Goal: Task Accomplishment & Management: Manage account settings

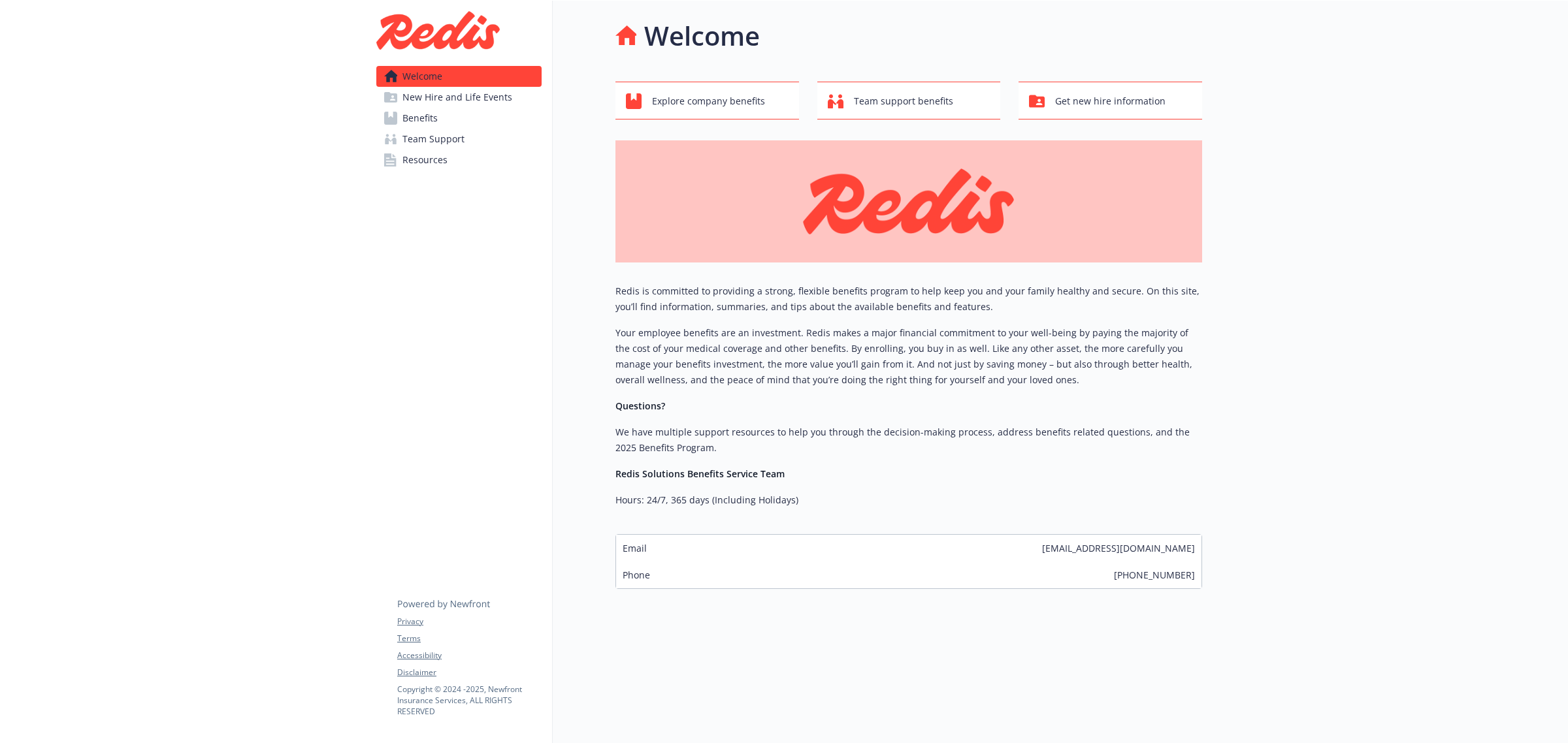
click at [478, 140] on link "Team Support" at bounding box center [459, 139] width 165 height 21
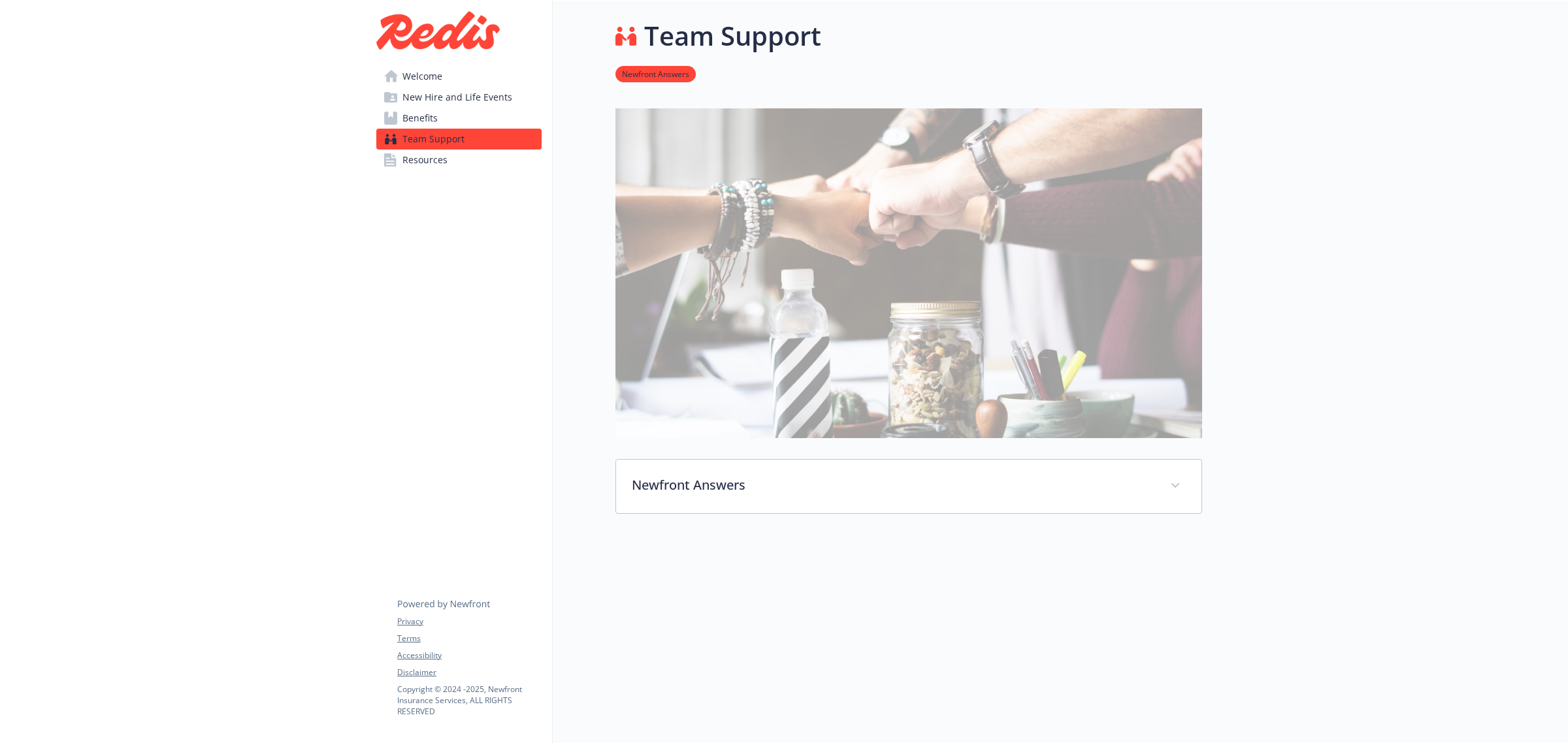
click at [399, 164] on link "Resources" at bounding box center [459, 160] width 165 height 21
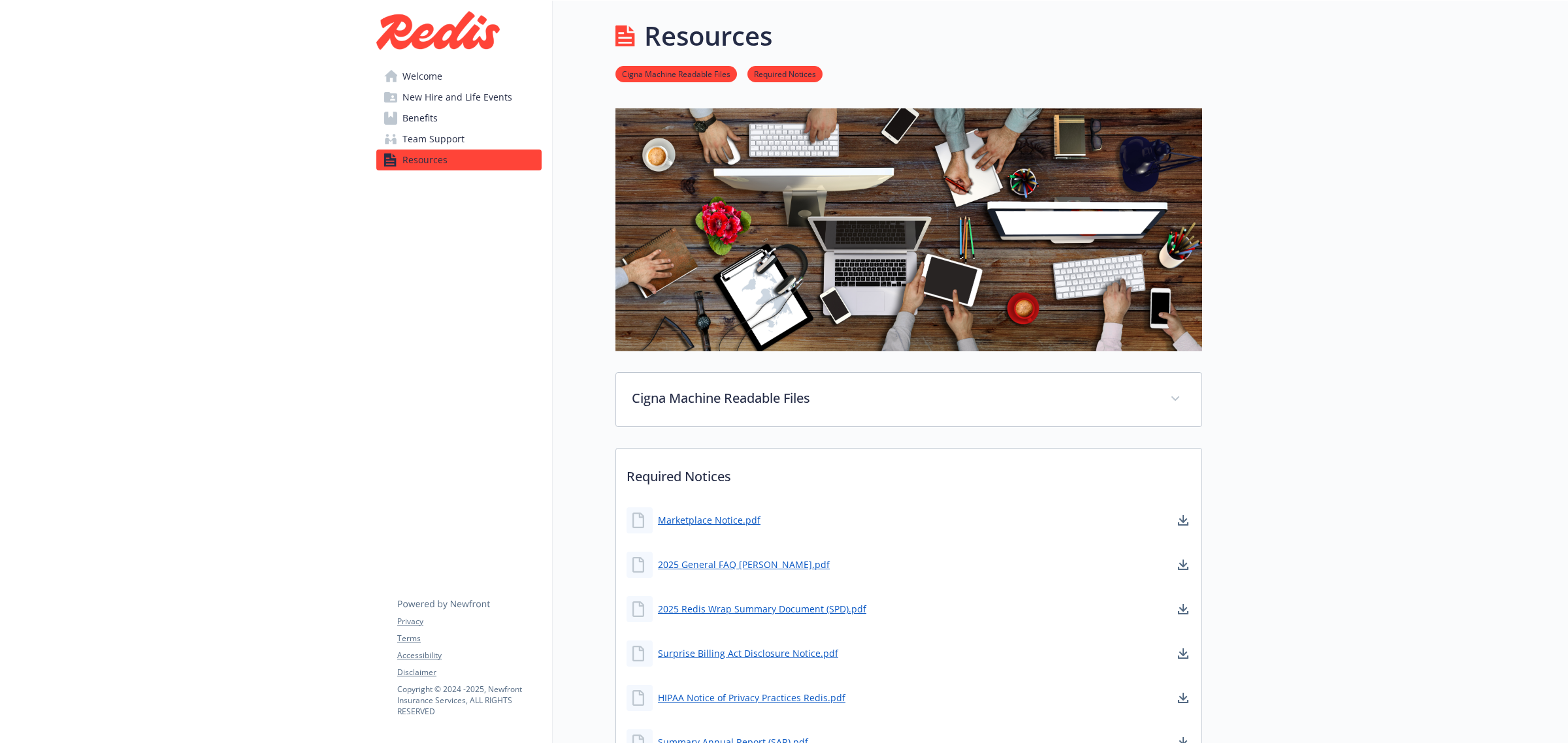
click at [443, 141] on span "Team Support" at bounding box center [434, 139] width 62 height 21
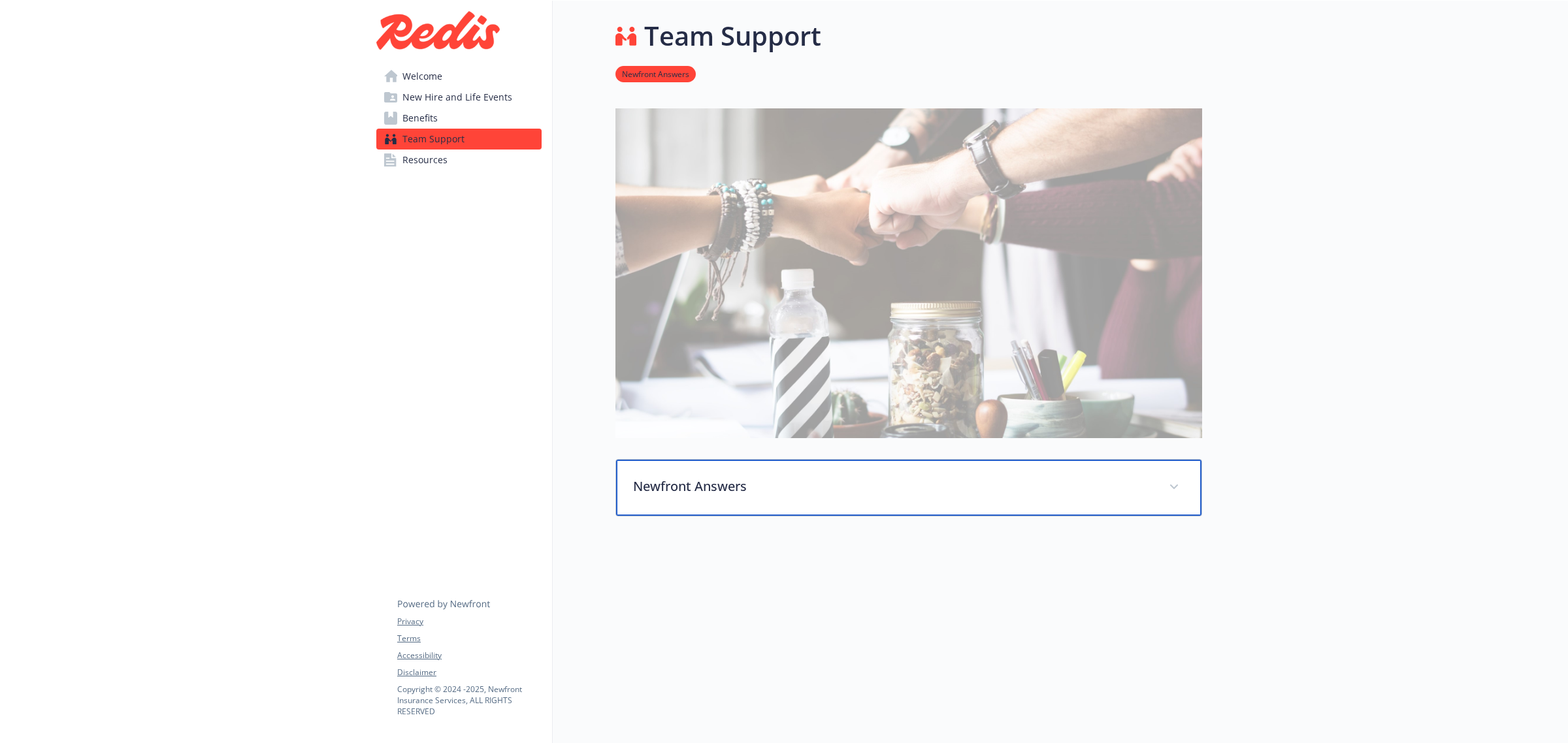
click at [730, 488] on p "Newfront Answers" at bounding box center [892, 486] width 520 height 20
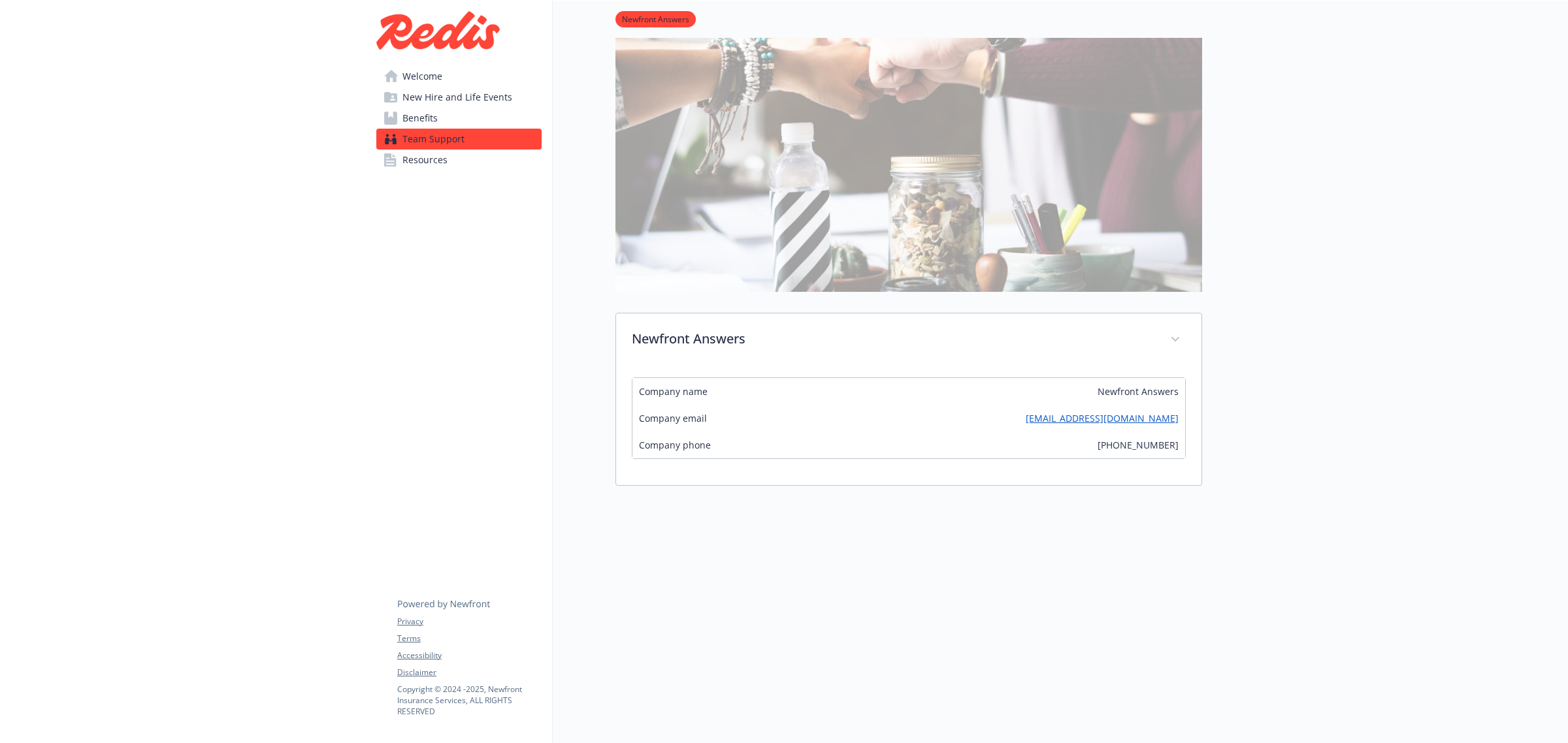
scroll to position [159, 0]
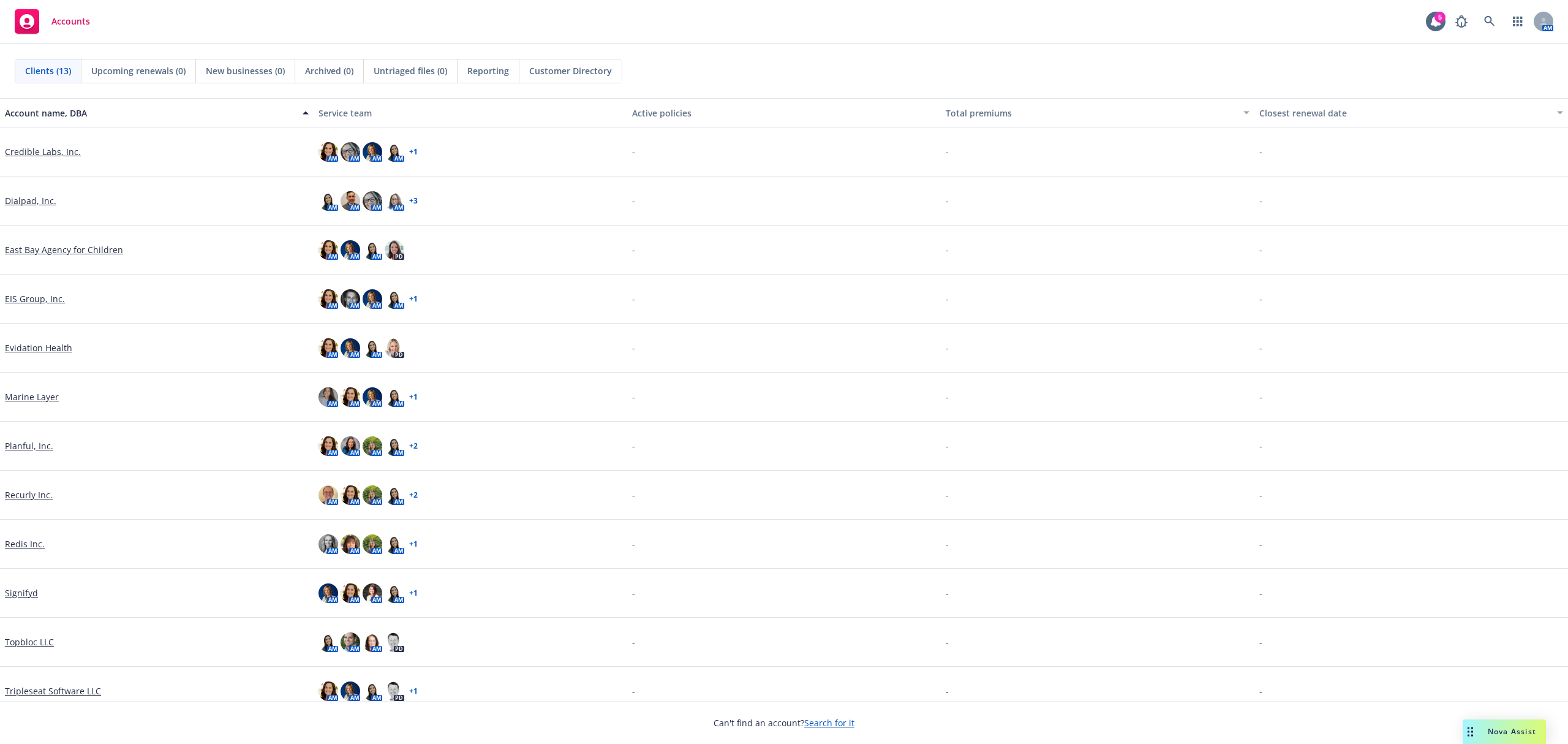
click at [18, 544] on link "Redis Inc." at bounding box center [25, 543] width 39 height 13
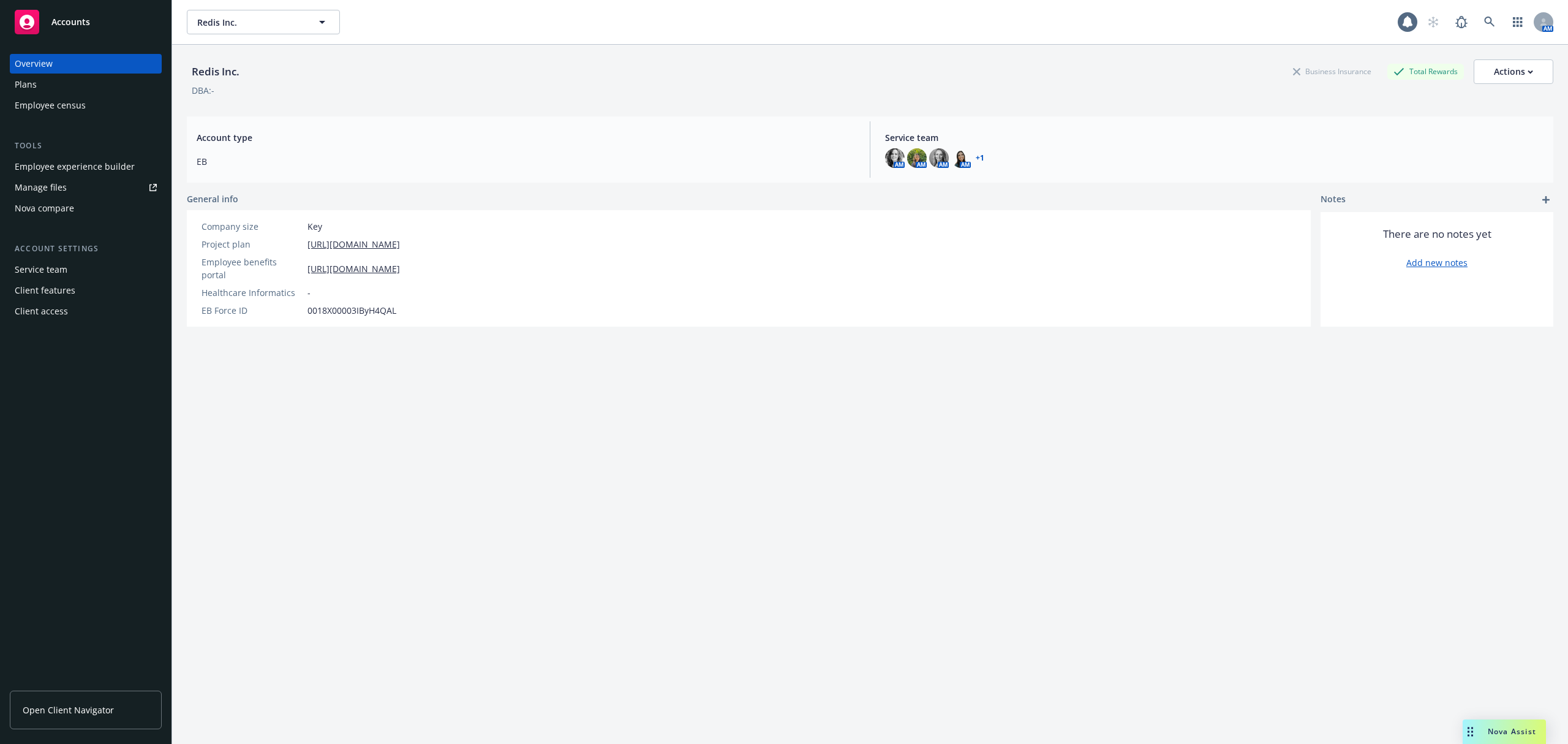
click at [86, 168] on div "Employee experience builder" at bounding box center [74, 167] width 120 height 19
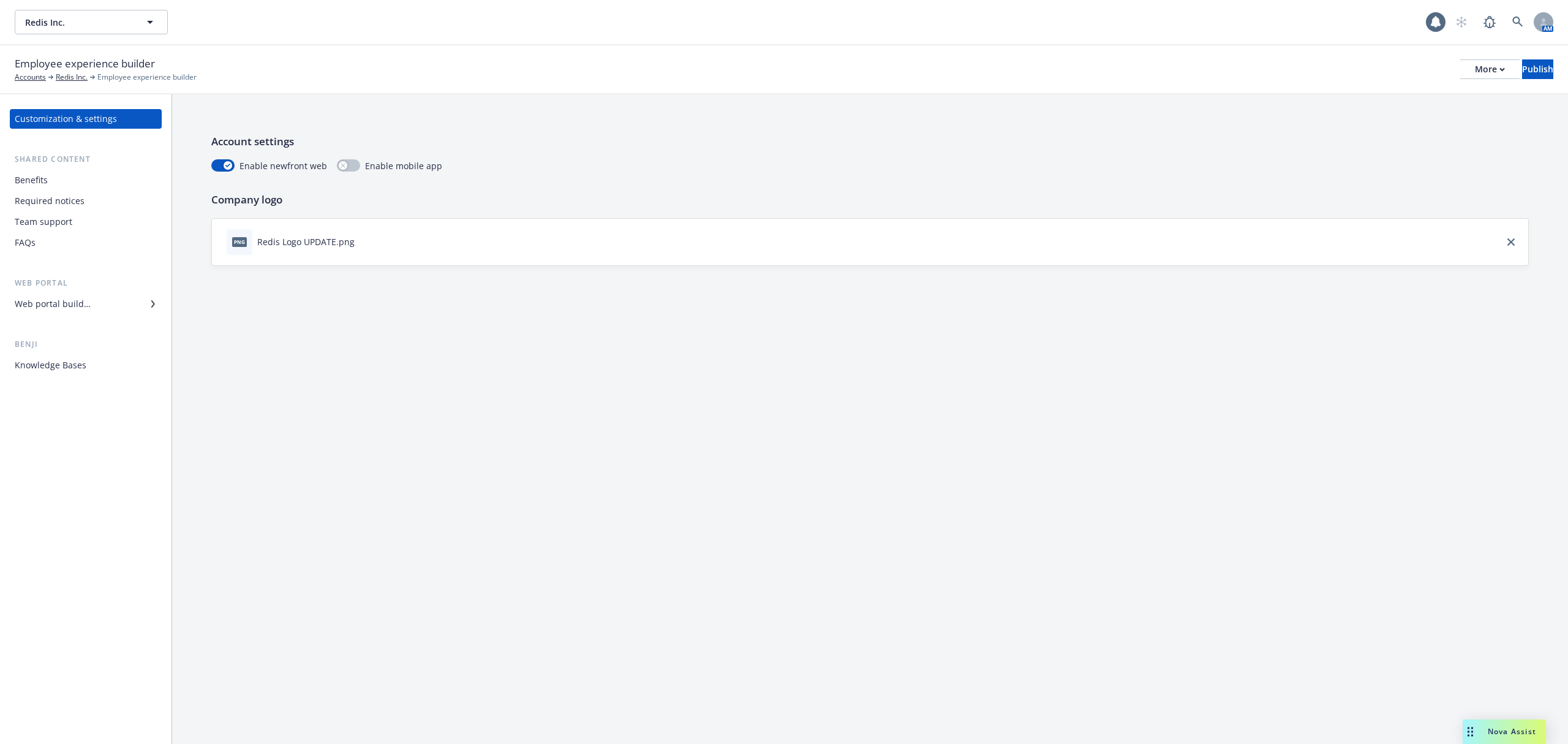
click at [77, 307] on div "Web portal builder" at bounding box center [53, 304] width 76 height 19
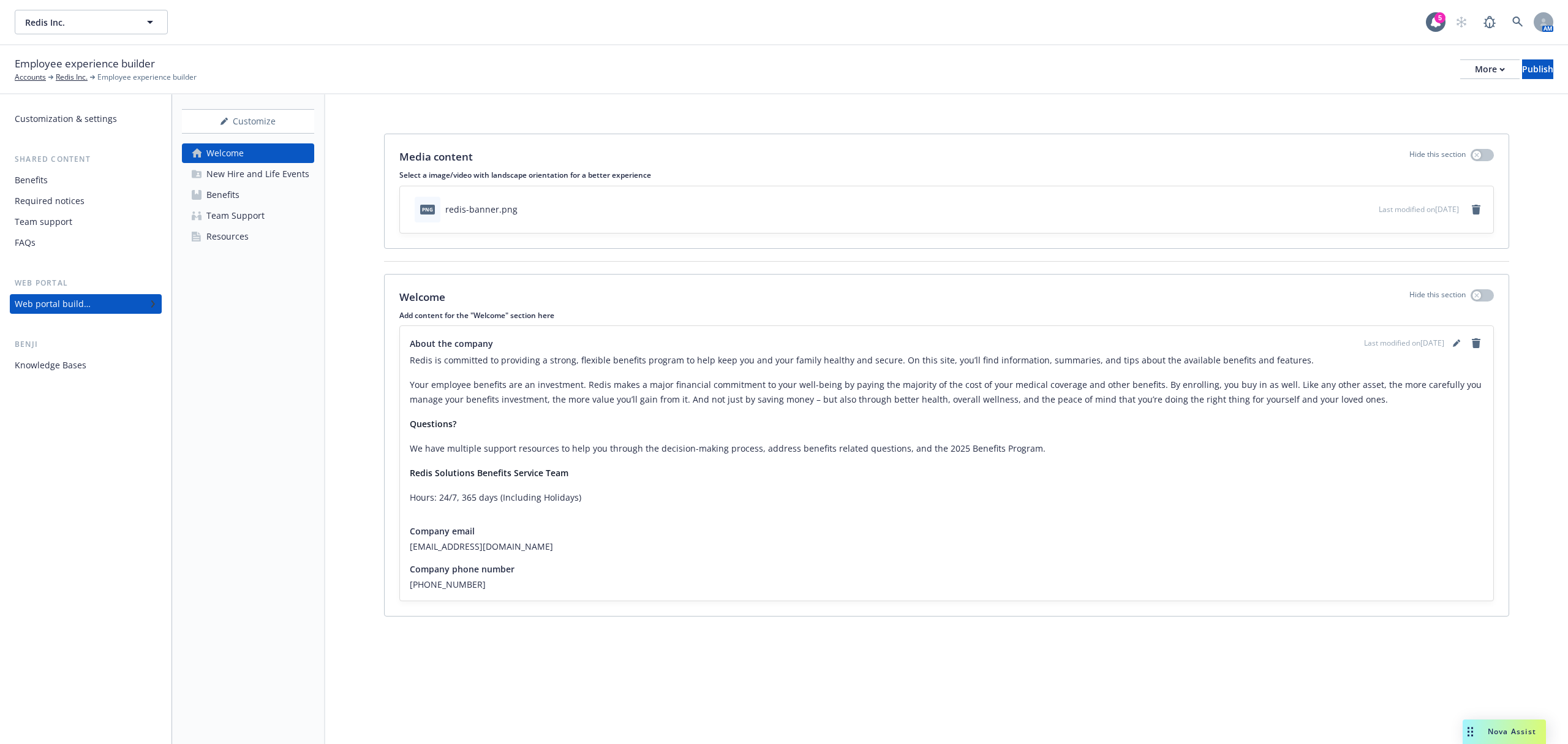
click at [234, 223] on div "Team Support" at bounding box center [236, 216] width 58 height 19
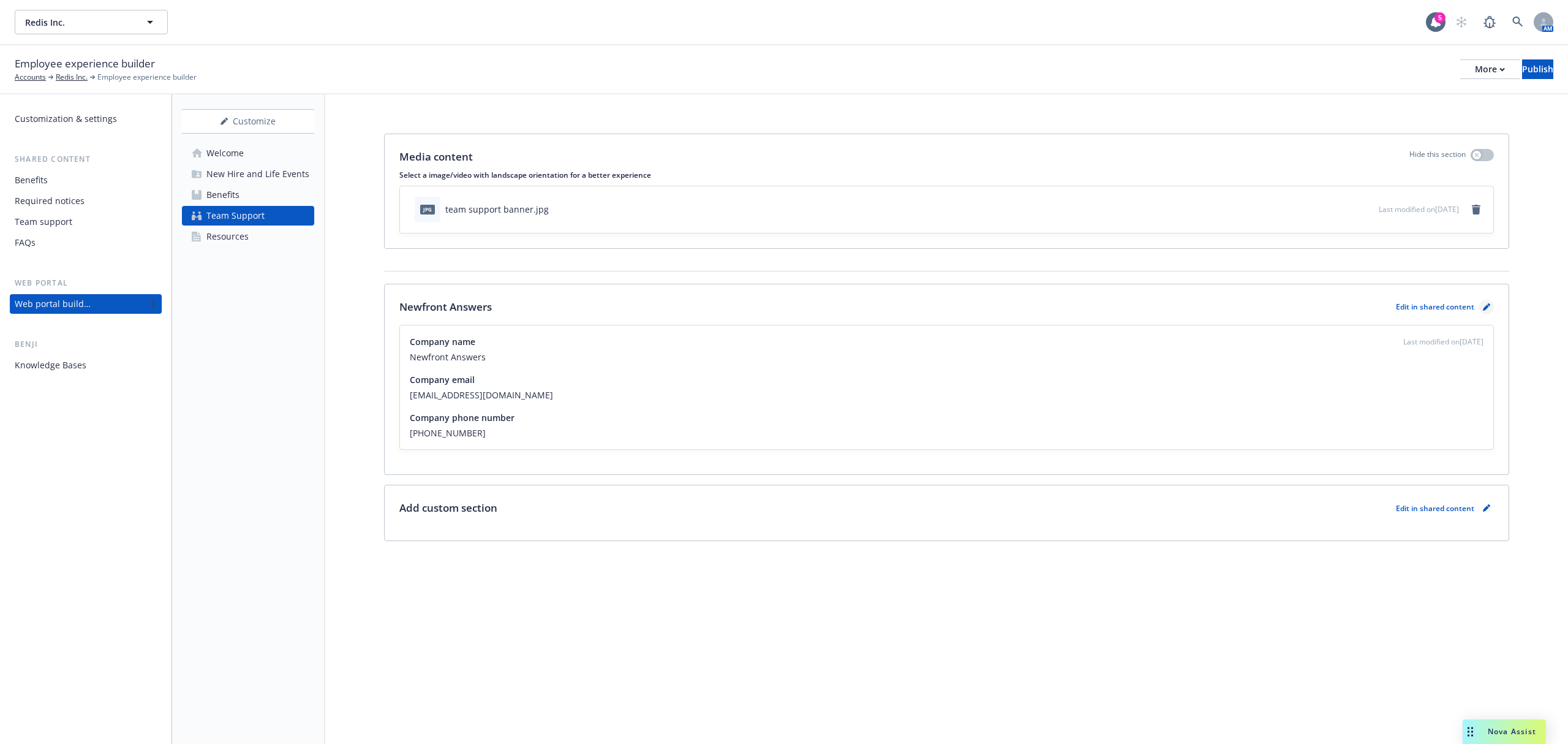
click at [1484, 305] on icon "pencil" at bounding box center [1486, 307] width 7 height 7
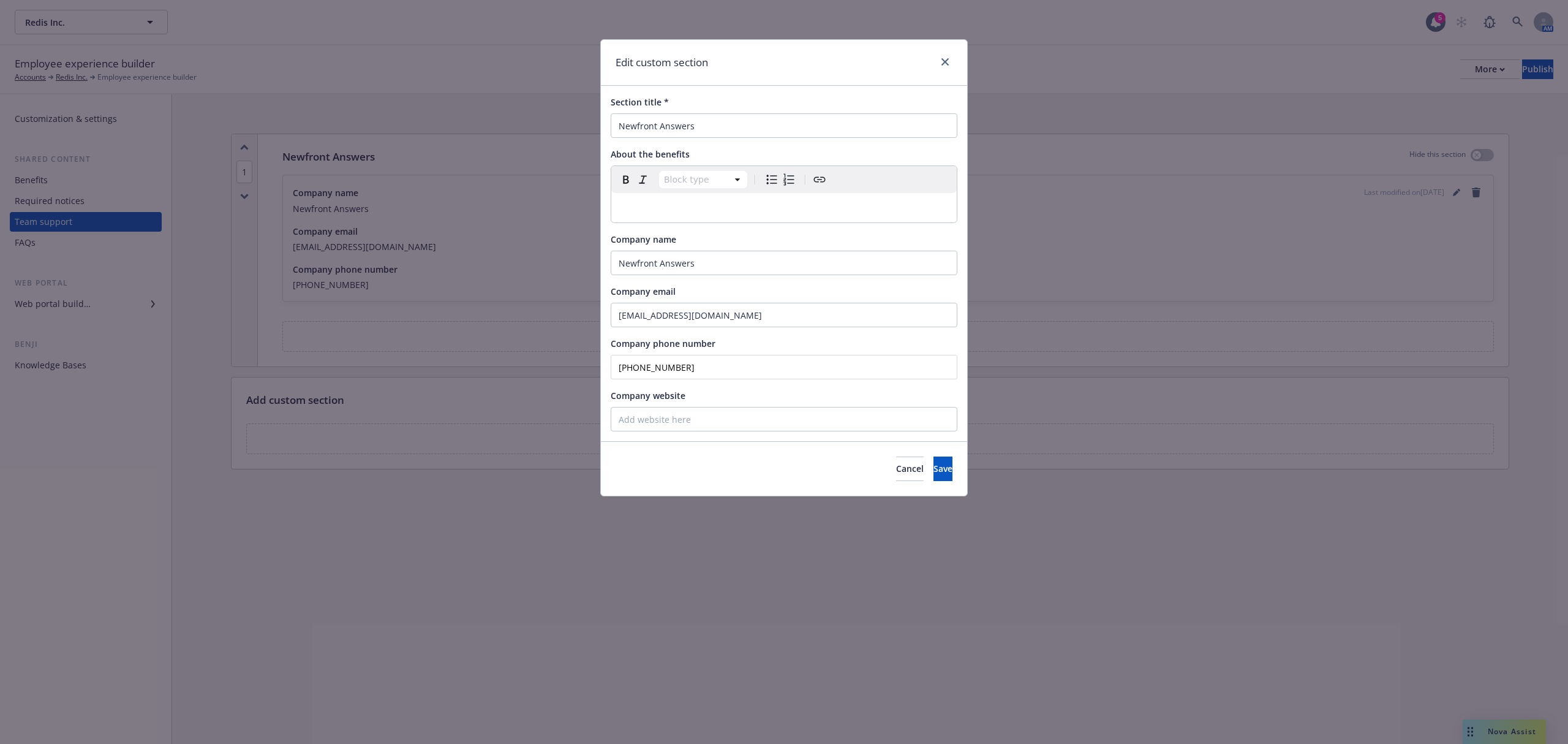
drag, startPoint x: 706, startPoint y: 372, endPoint x: 610, endPoint y: 379, distance: 96.3
click at [610, 379] on div "Section title * Newfront Answers About the benefits Block type Paragraph Headin…" at bounding box center [784, 263] width 366 height 355
type input "(866) 511-9006"
click at [933, 469] on button "Save" at bounding box center [943, 469] width 19 height 25
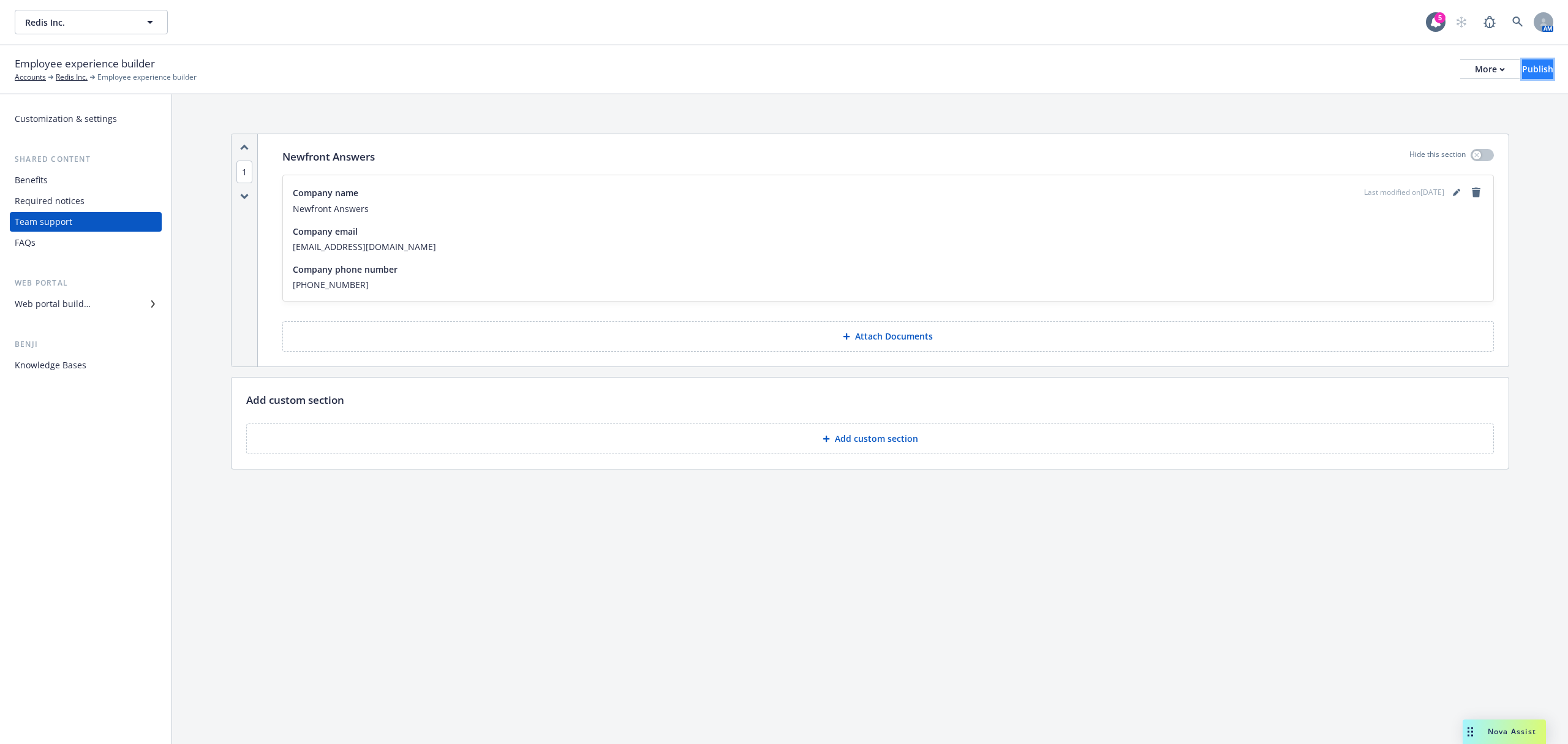
click at [1522, 60] on button "Publish" at bounding box center [1538, 69] width 32 height 19
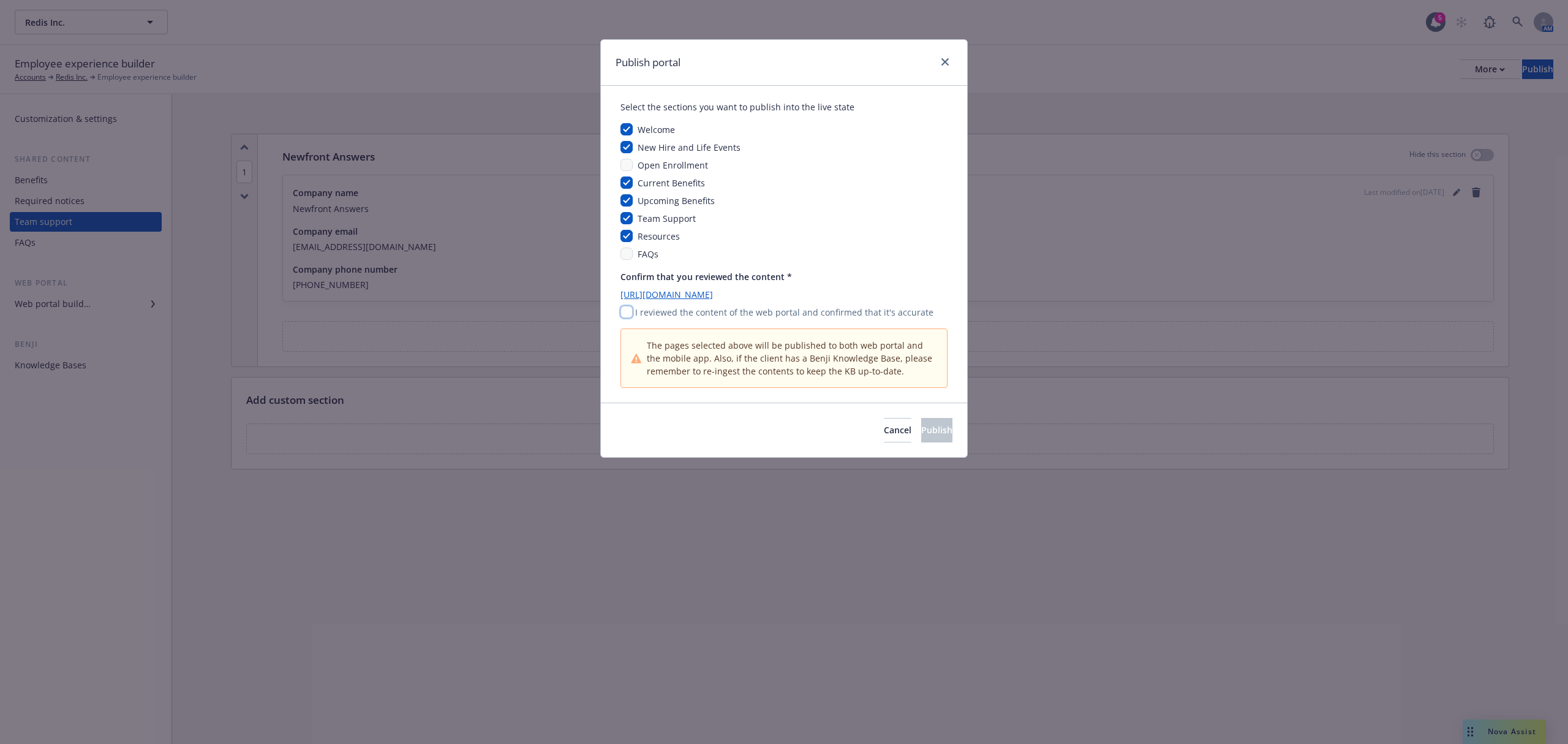
click at [621, 310] on input "checkbox" at bounding box center [627, 312] width 12 height 12
checkbox input "true"
click at [921, 424] on button "Publish" at bounding box center [937, 430] width 32 height 25
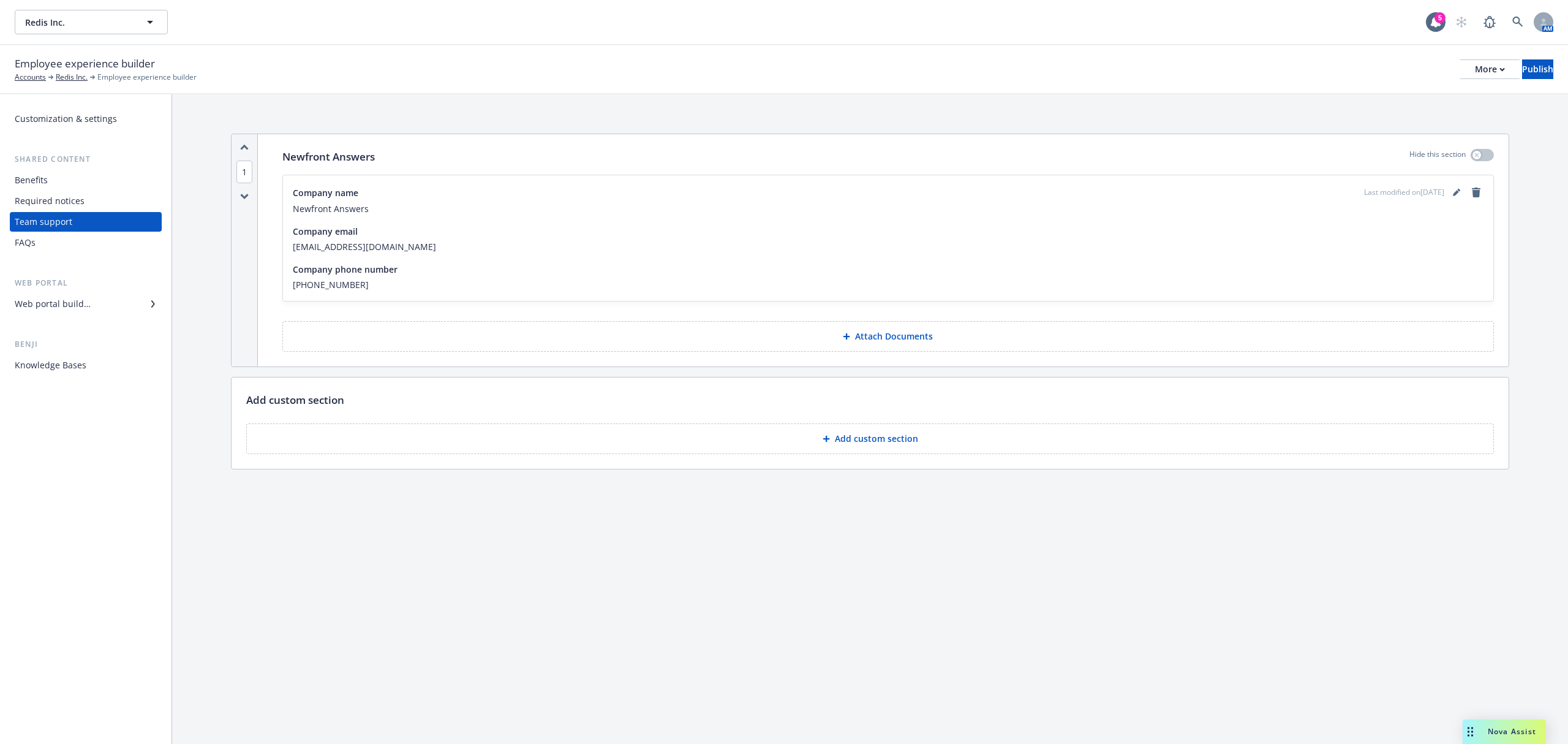
click at [71, 299] on div "Web portal builder" at bounding box center [53, 304] width 76 height 19
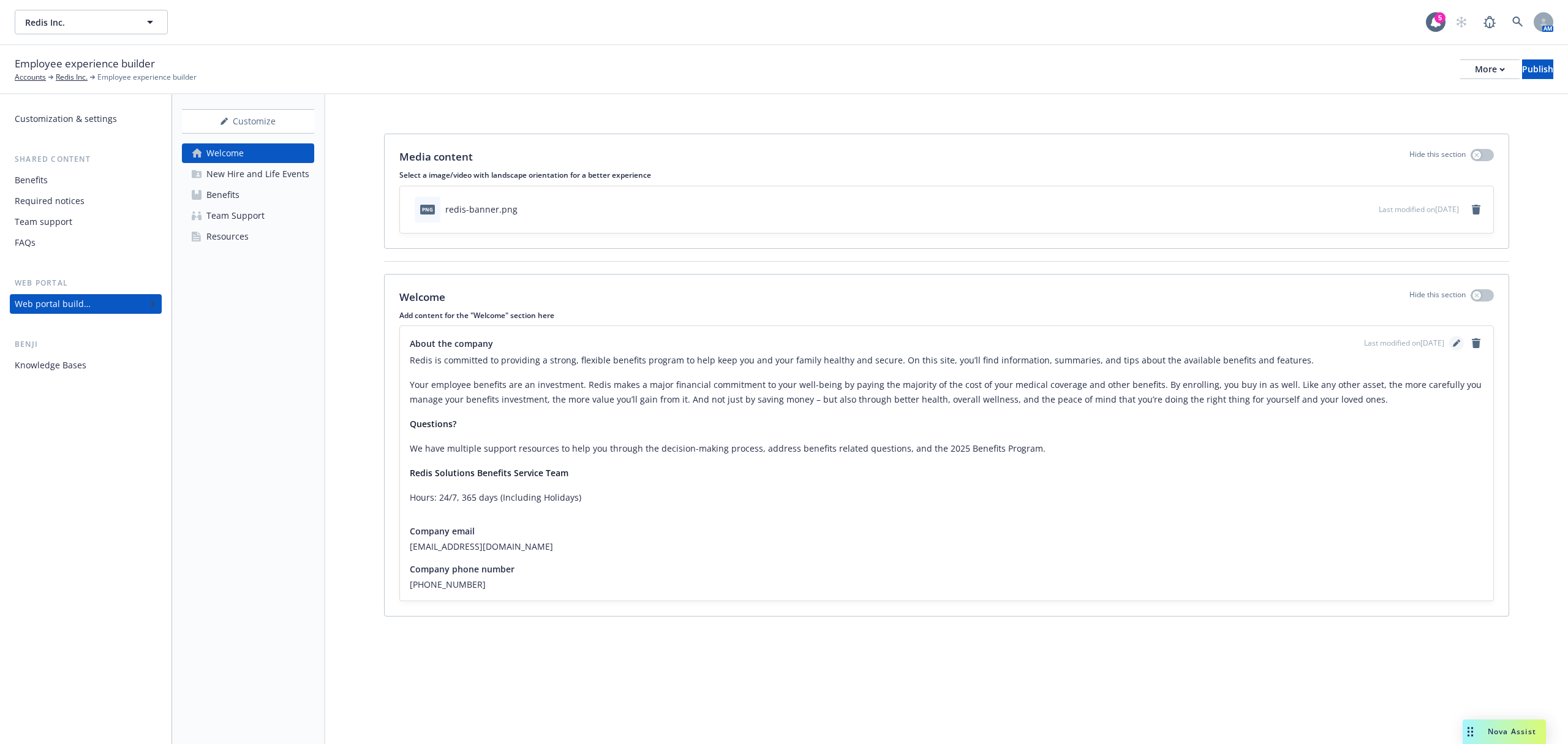
click at [1459, 341] on icon "editPencil" at bounding box center [1458, 340] width 3 height 3
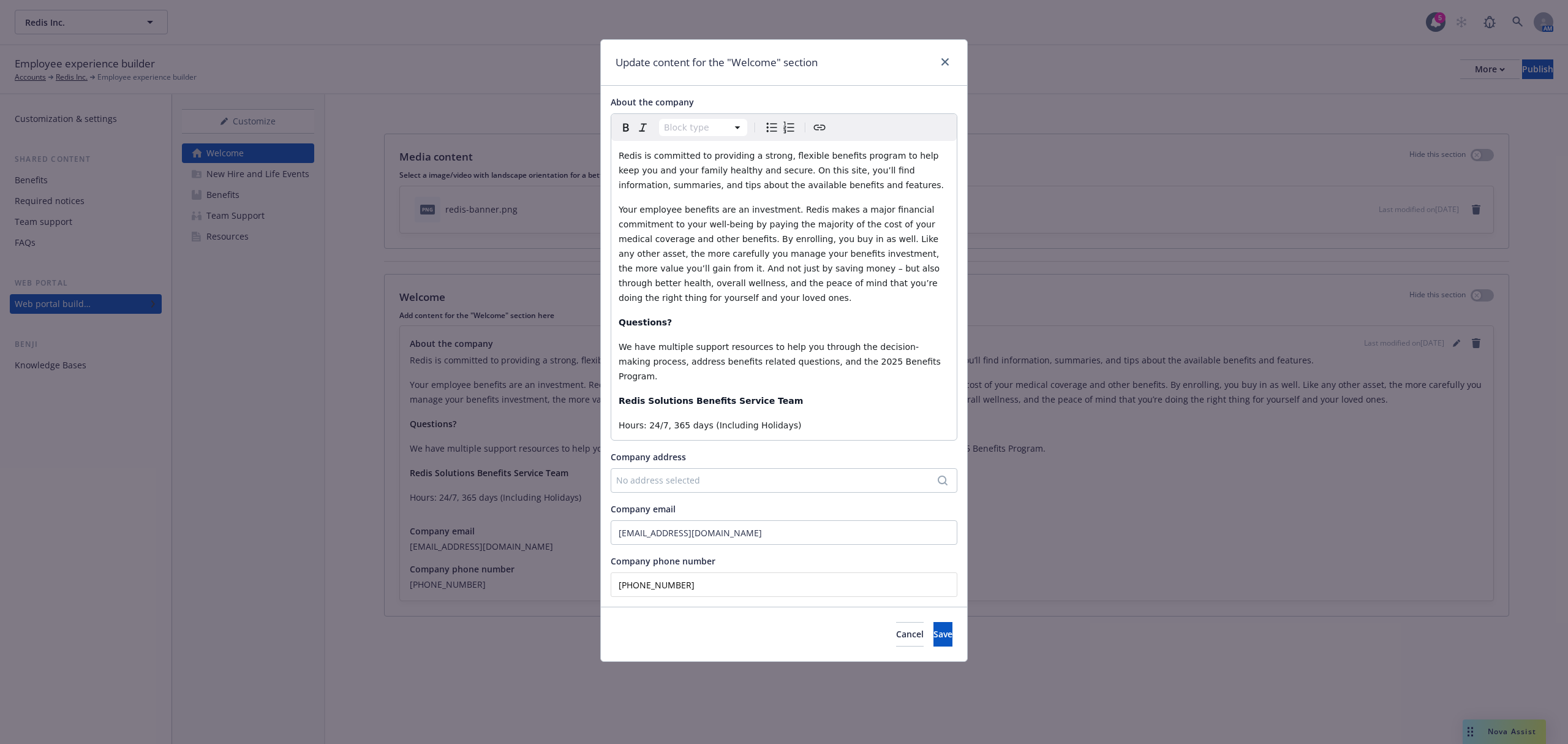
drag, startPoint x: 712, startPoint y: 552, endPoint x: 537, endPoint y: 555, distance: 175.0
click at [537, 555] on div "Update content for the "Welcome" section About the company Block type Paragraph…" at bounding box center [784, 372] width 1568 height 744
type input "(866) 511-9006"
click at [933, 621] on button "Save" at bounding box center [943, 634] width 19 height 25
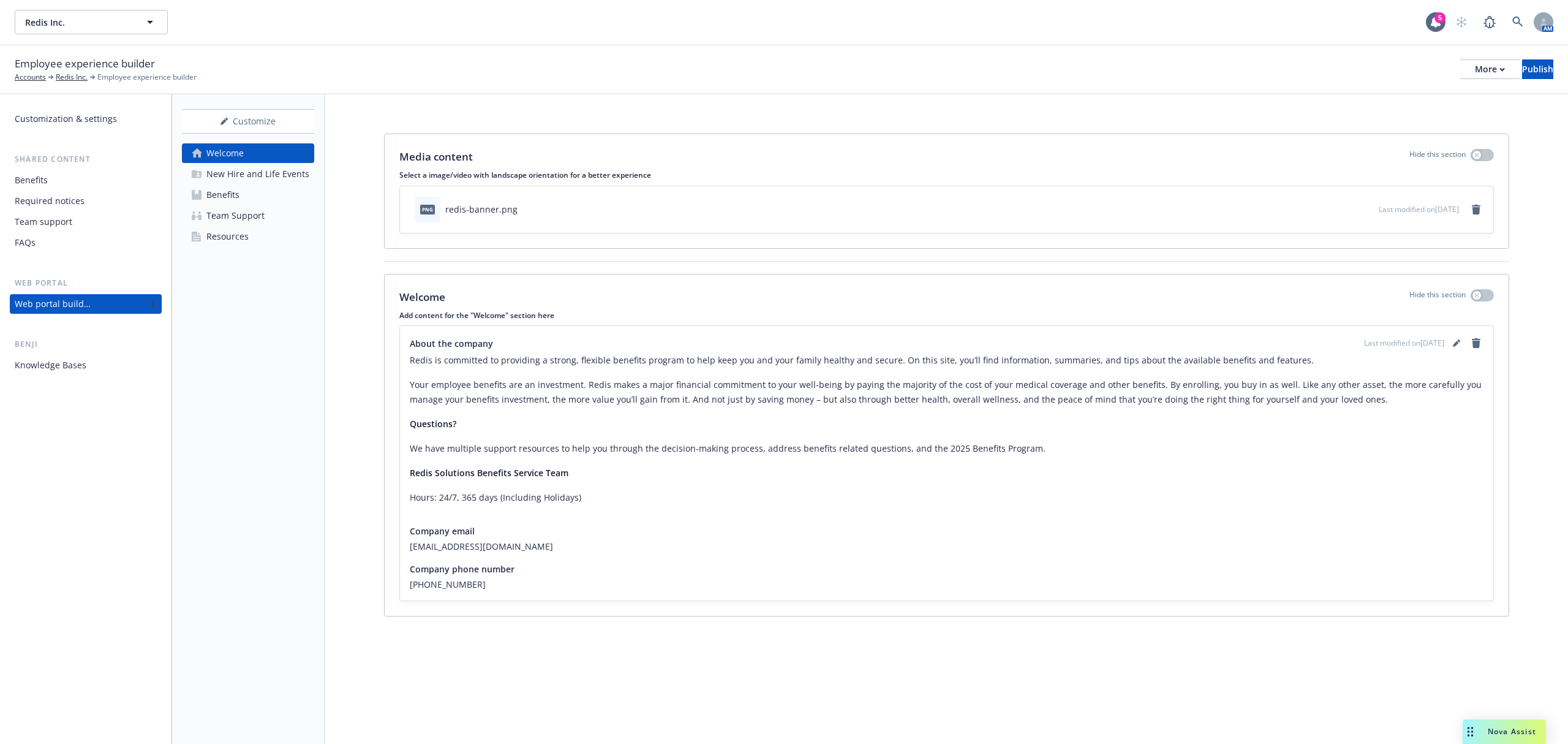
click at [244, 175] on div "New Hire and Life Events" at bounding box center [258, 174] width 103 height 19
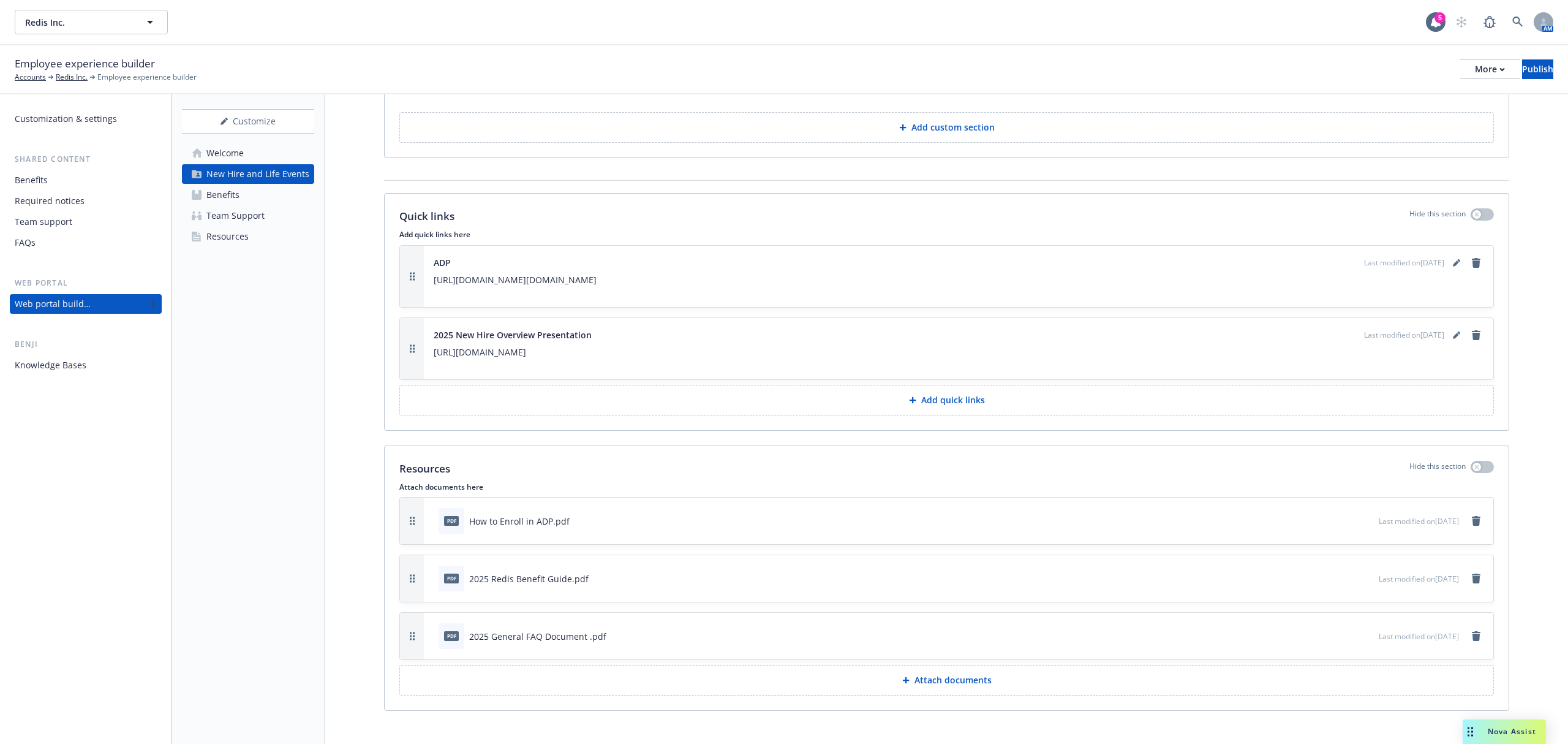
scroll to position [1250, 0]
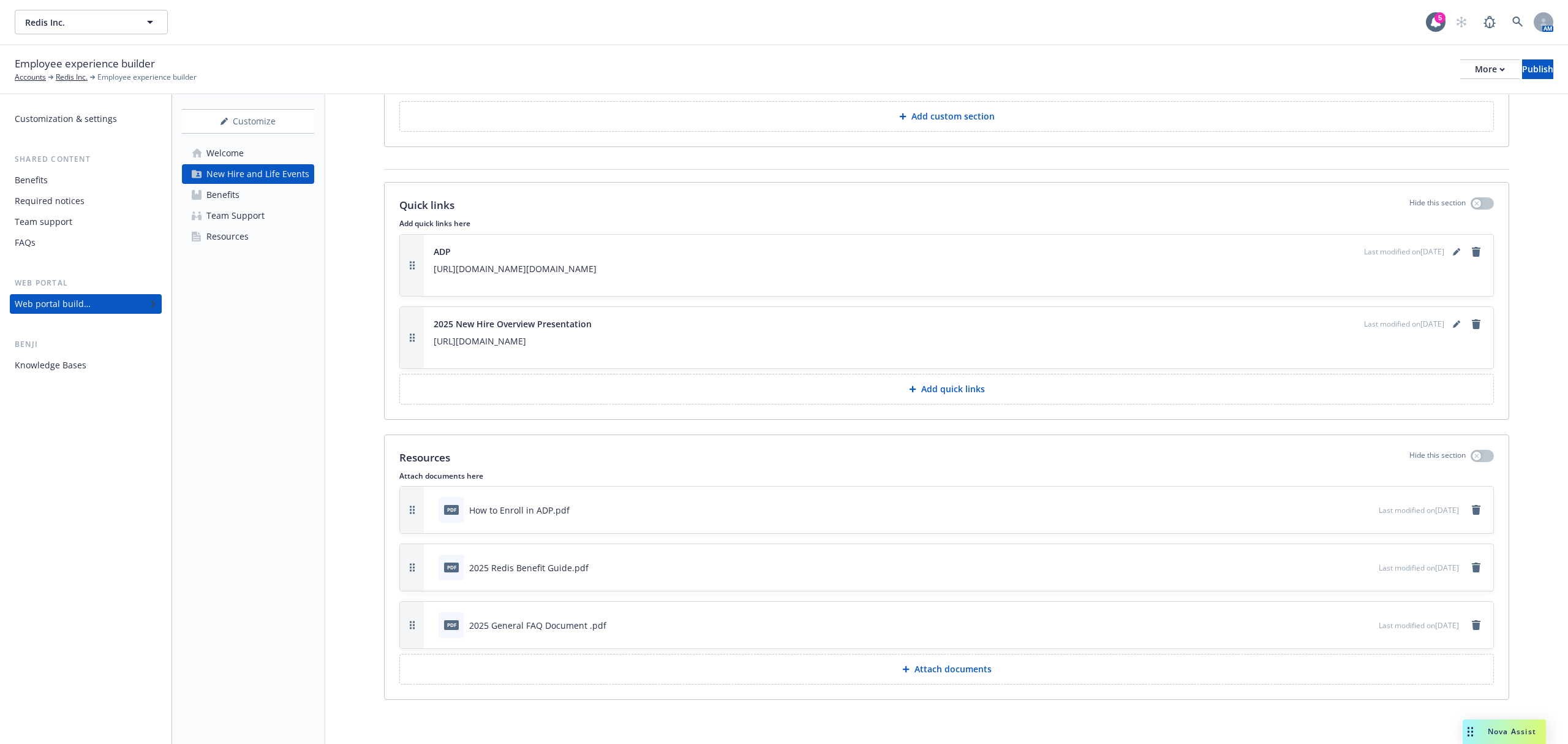
click at [227, 190] on div "Benefits" at bounding box center [223, 195] width 33 height 19
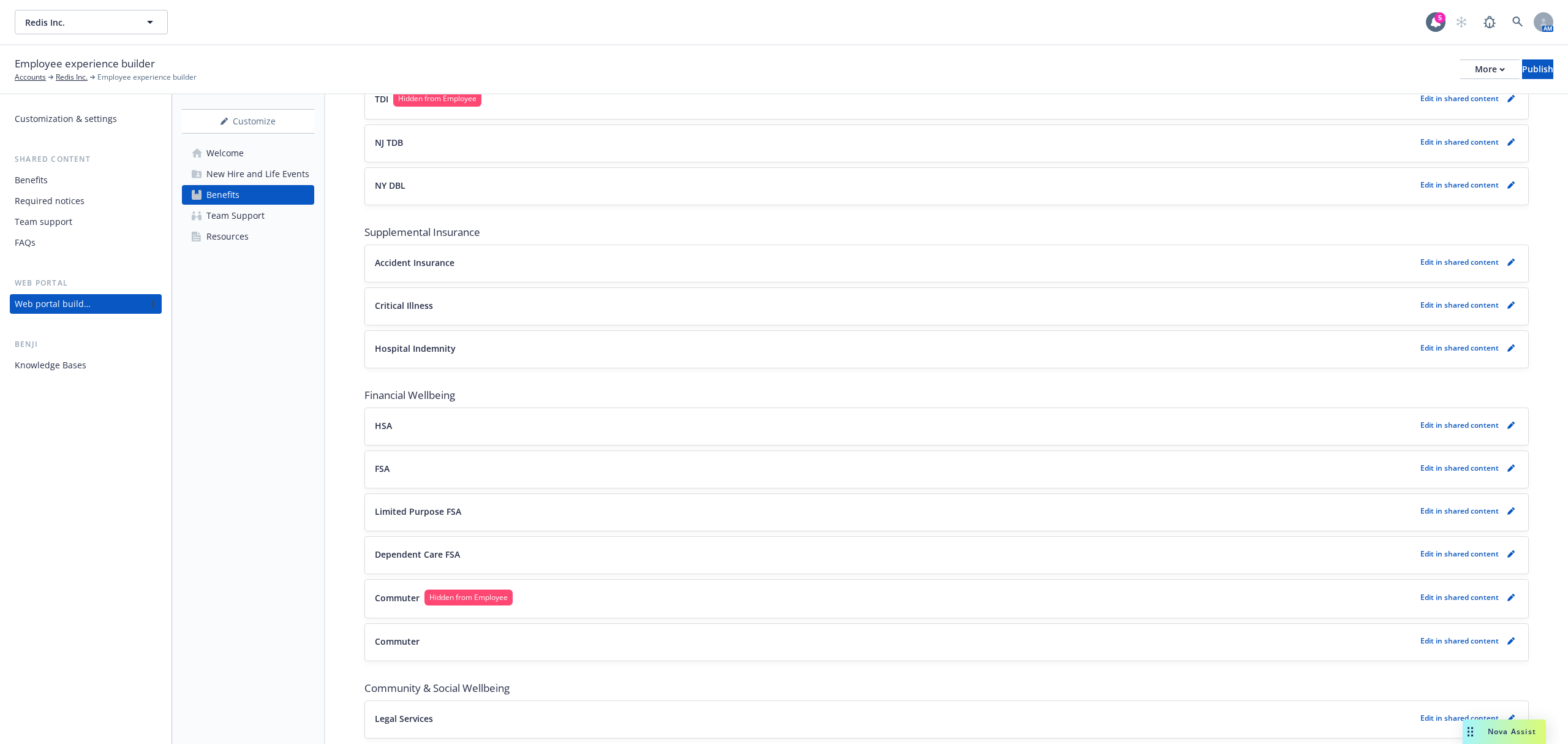
scroll to position [925, 0]
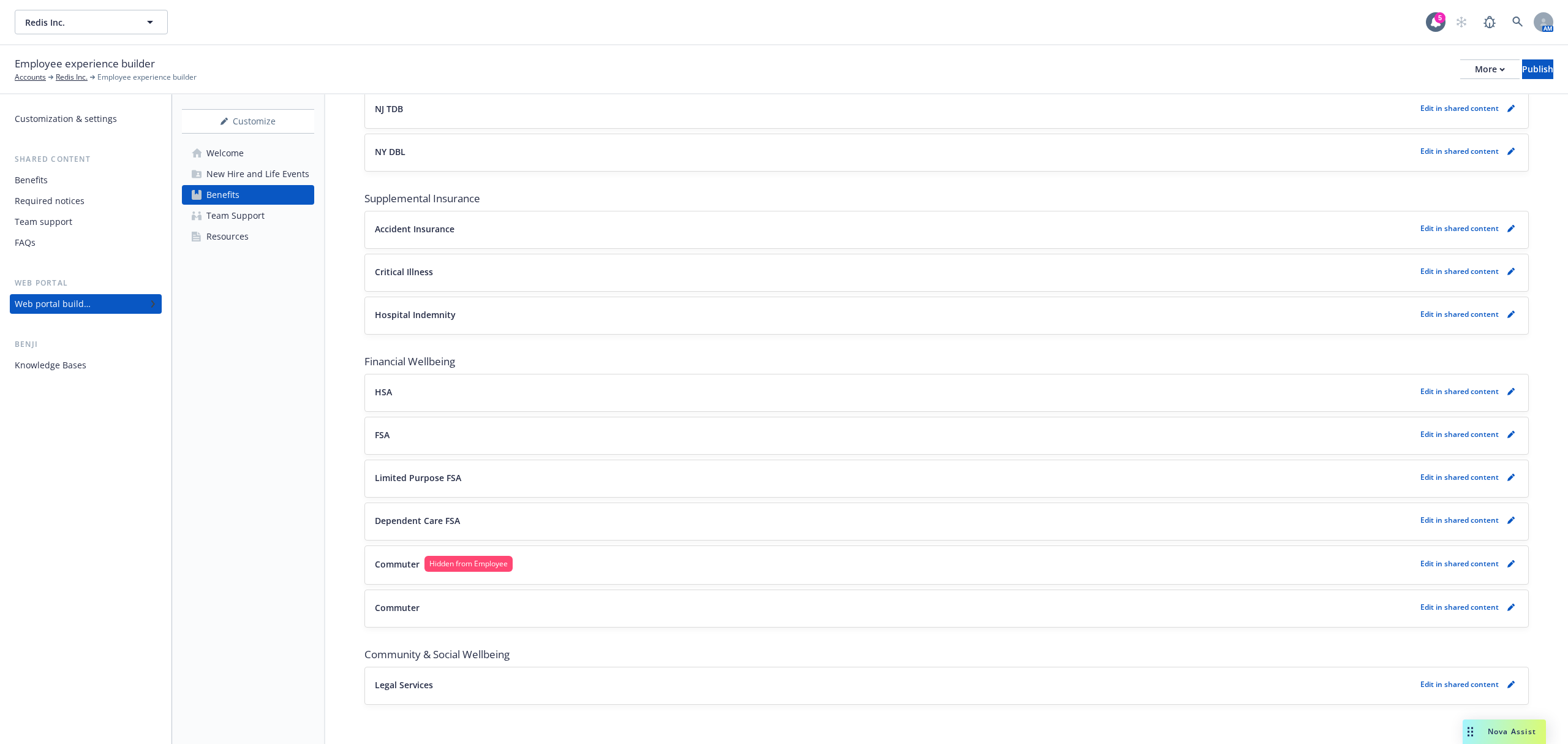
click at [252, 222] on div "Team Support" at bounding box center [236, 216] width 58 height 19
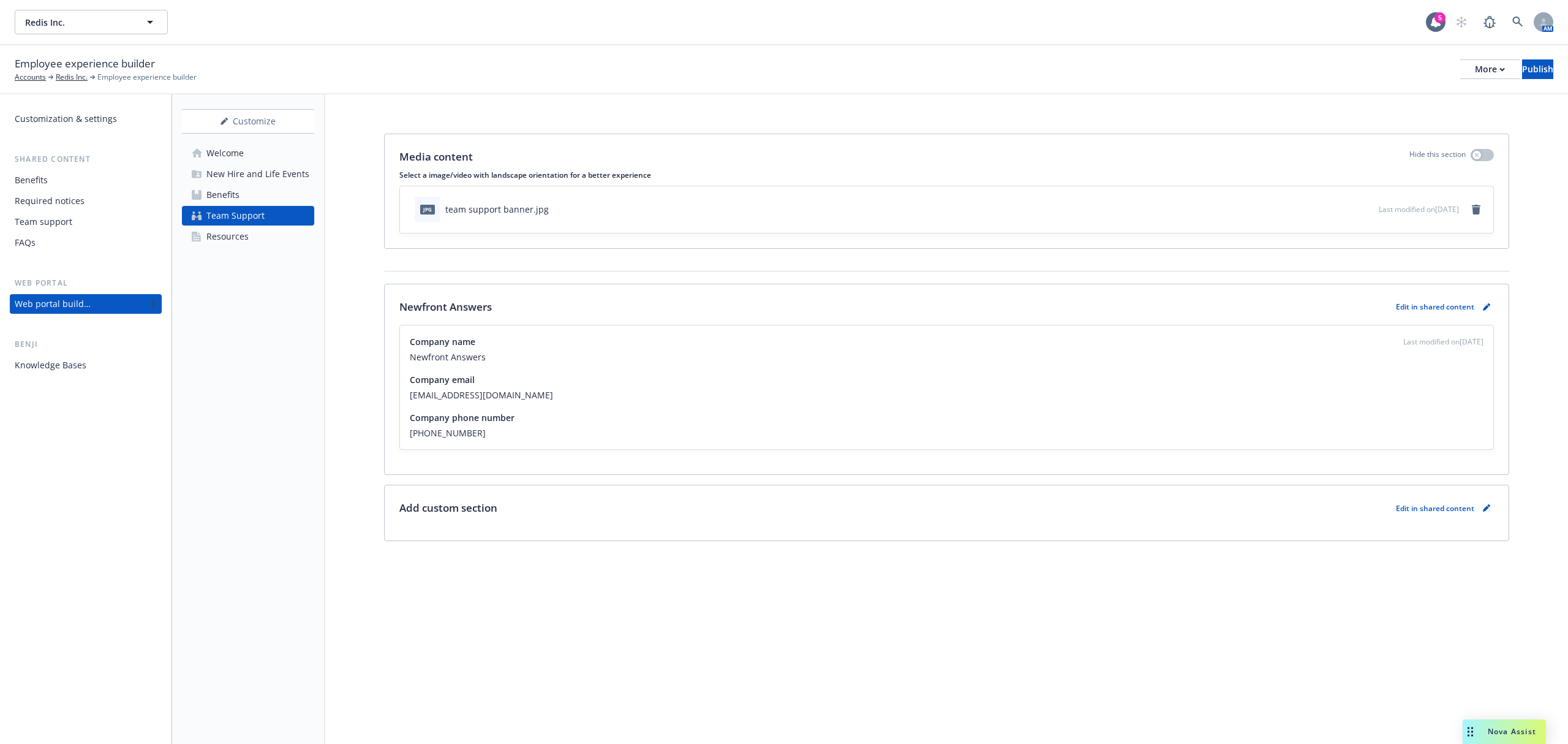
click at [251, 241] on link "Resources" at bounding box center [248, 237] width 132 height 19
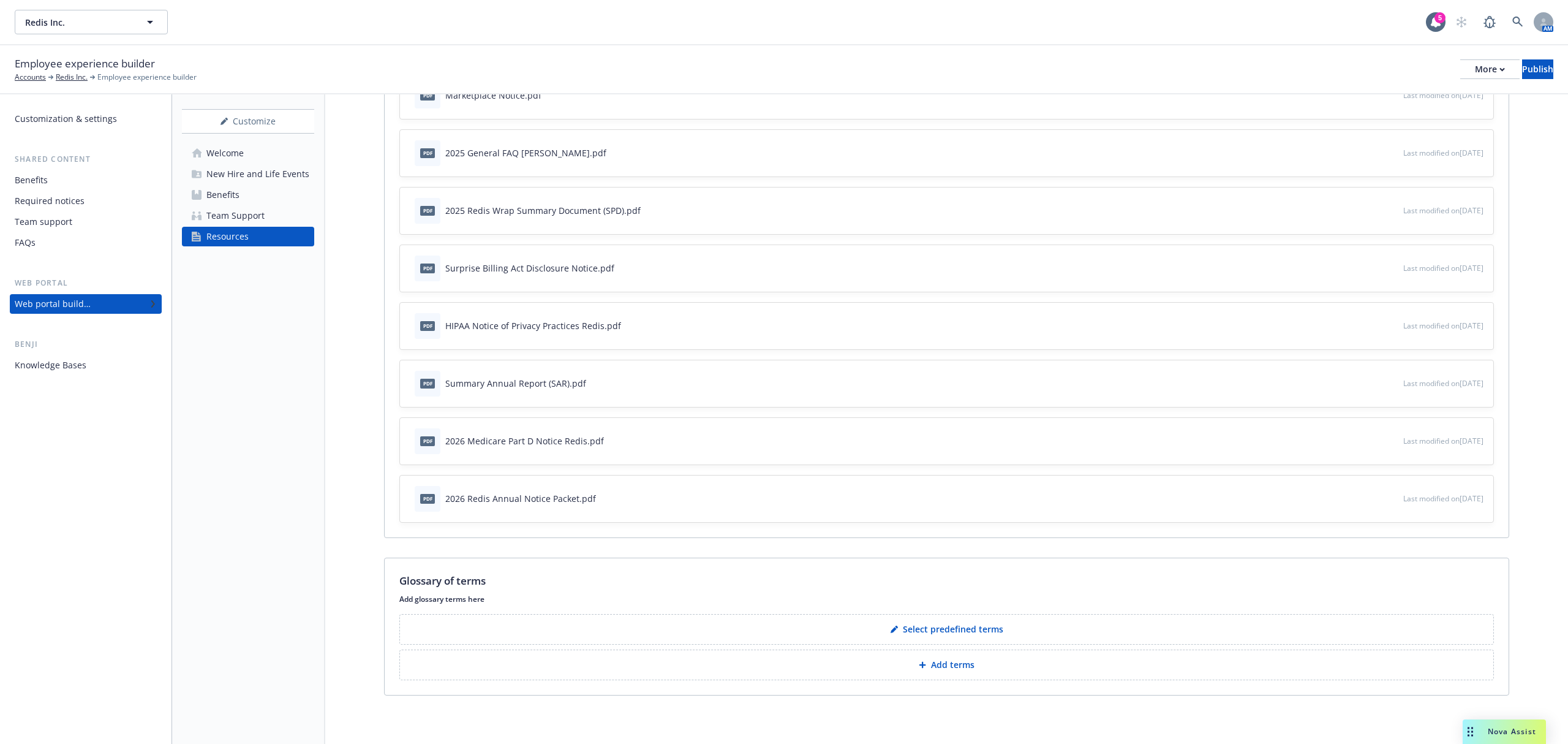
scroll to position [415, 0]
click at [1530, 69] on div "Publish" at bounding box center [1538, 69] width 32 height 18
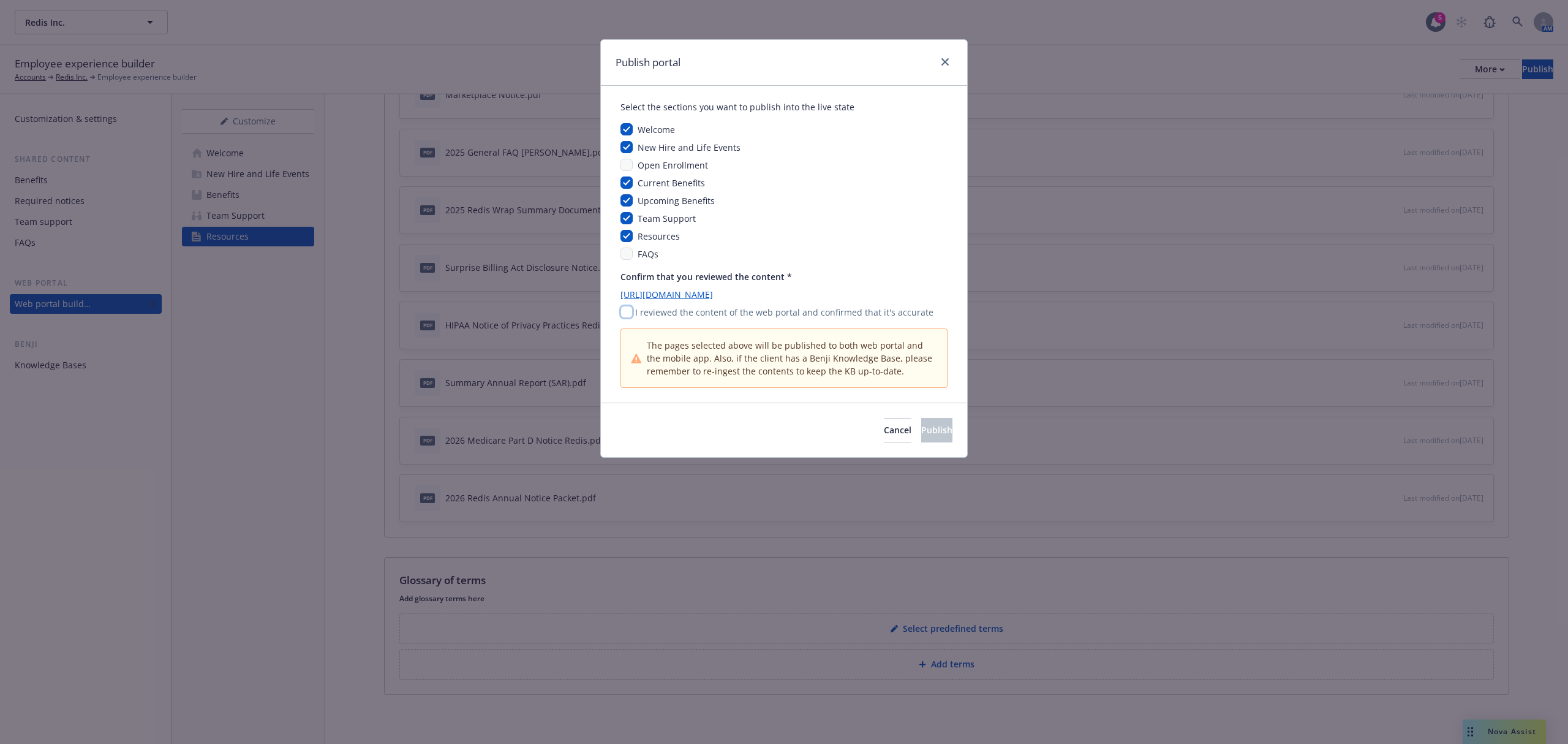
click at [622, 315] on input "checkbox" at bounding box center [627, 312] width 12 height 12
checkbox input "true"
click at [935, 429] on button "Publish" at bounding box center [937, 430] width 32 height 25
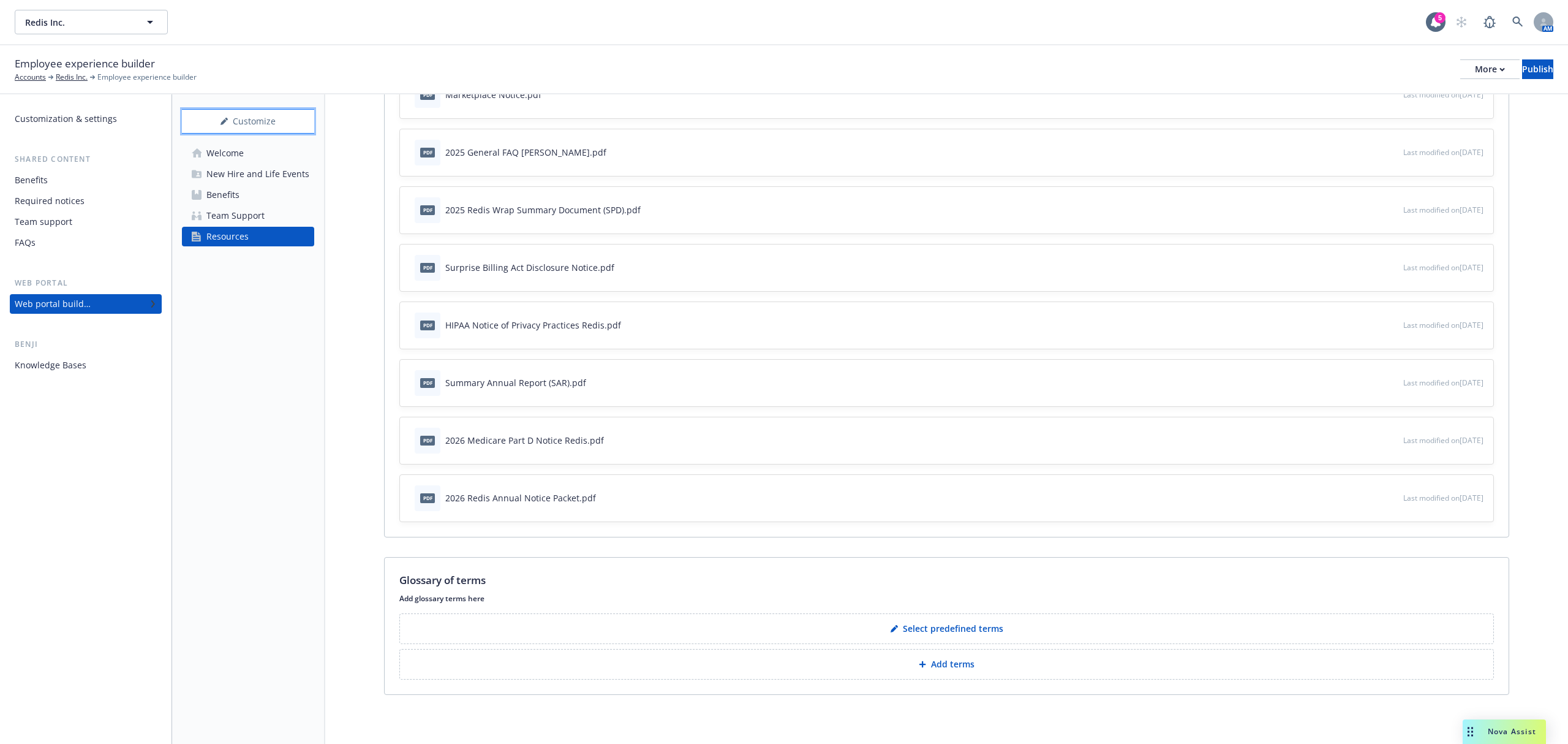
click at [260, 125] on div "Customize" at bounding box center [248, 121] width 132 height 24
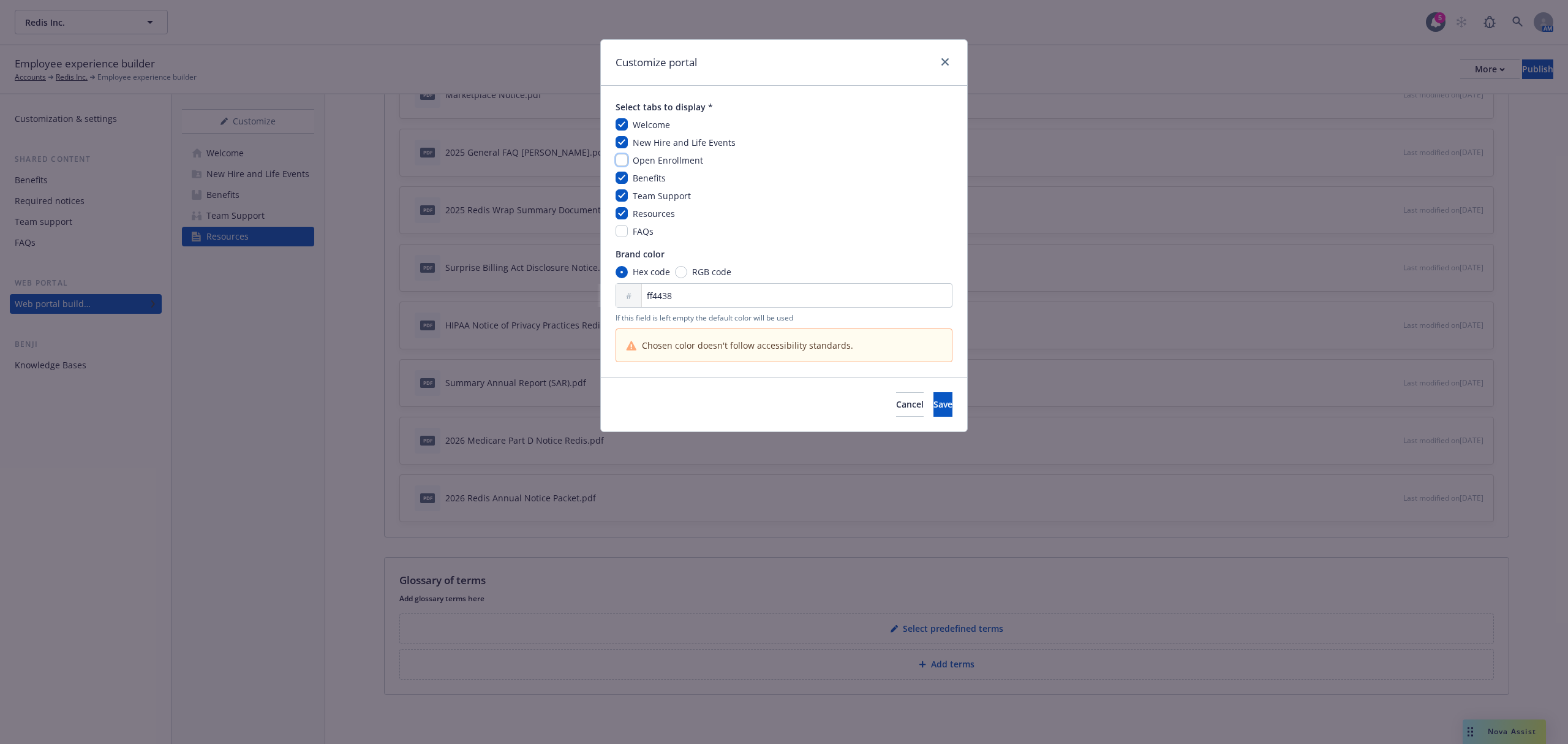
click at [624, 159] on input "checkbox" at bounding box center [621, 159] width 12 height 12
checkbox input "true"
click at [933, 407] on span "Save" at bounding box center [943, 403] width 19 height 11
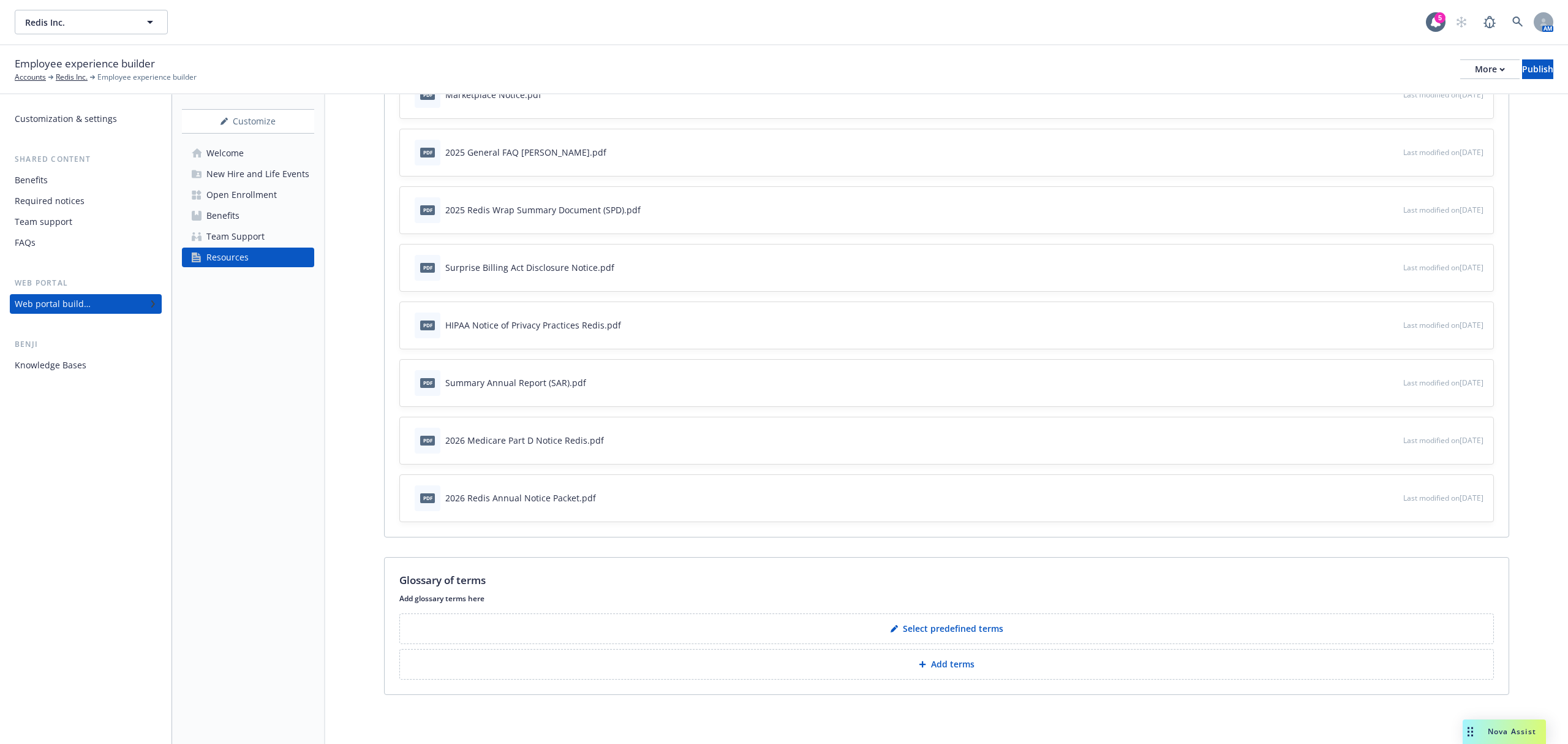
click at [231, 192] on div "Open Enrollment" at bounding box center [242, 195] width 70 height 19
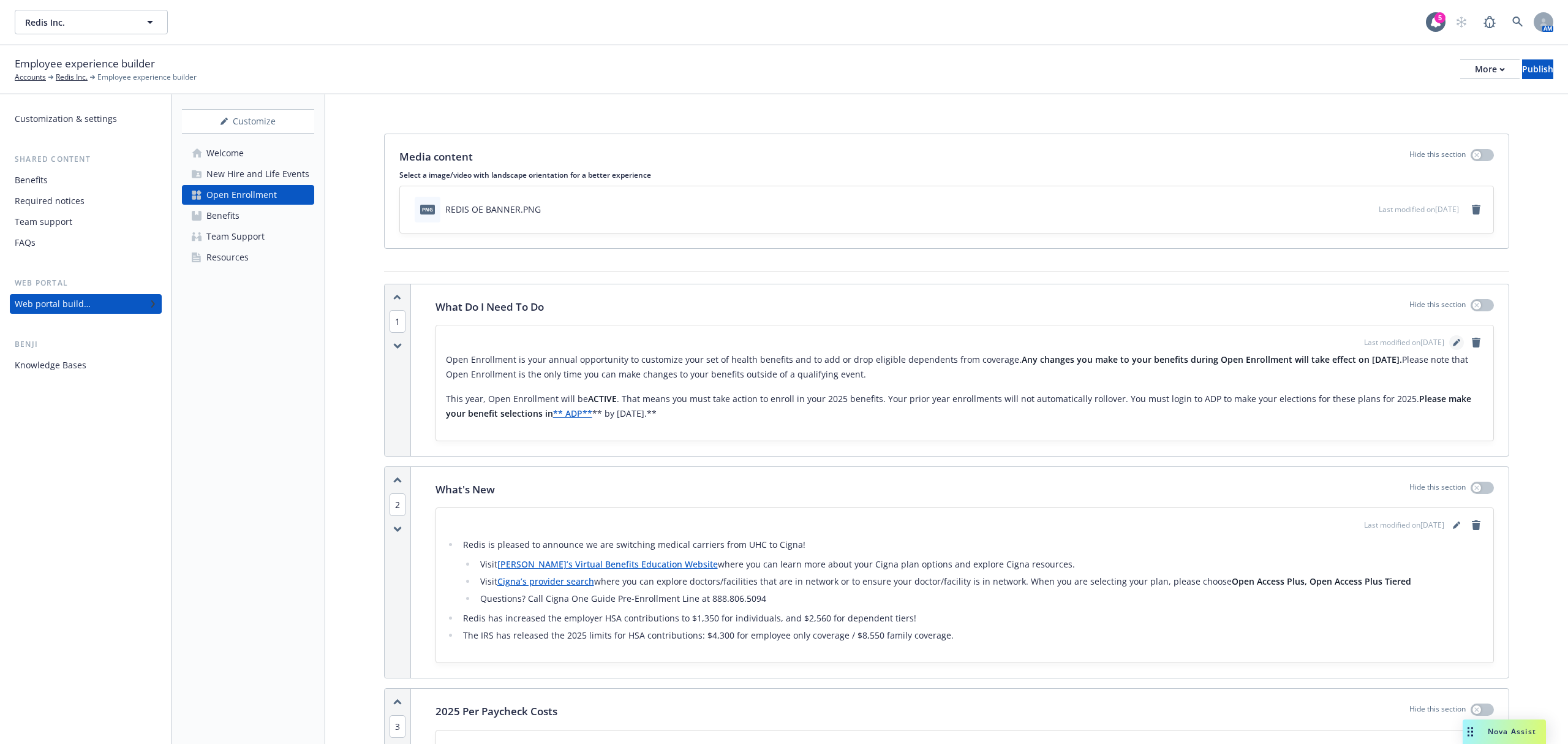
click at [1450, 348] on link "editPencil" at bounding box center [1457, 342] width 15 height 15
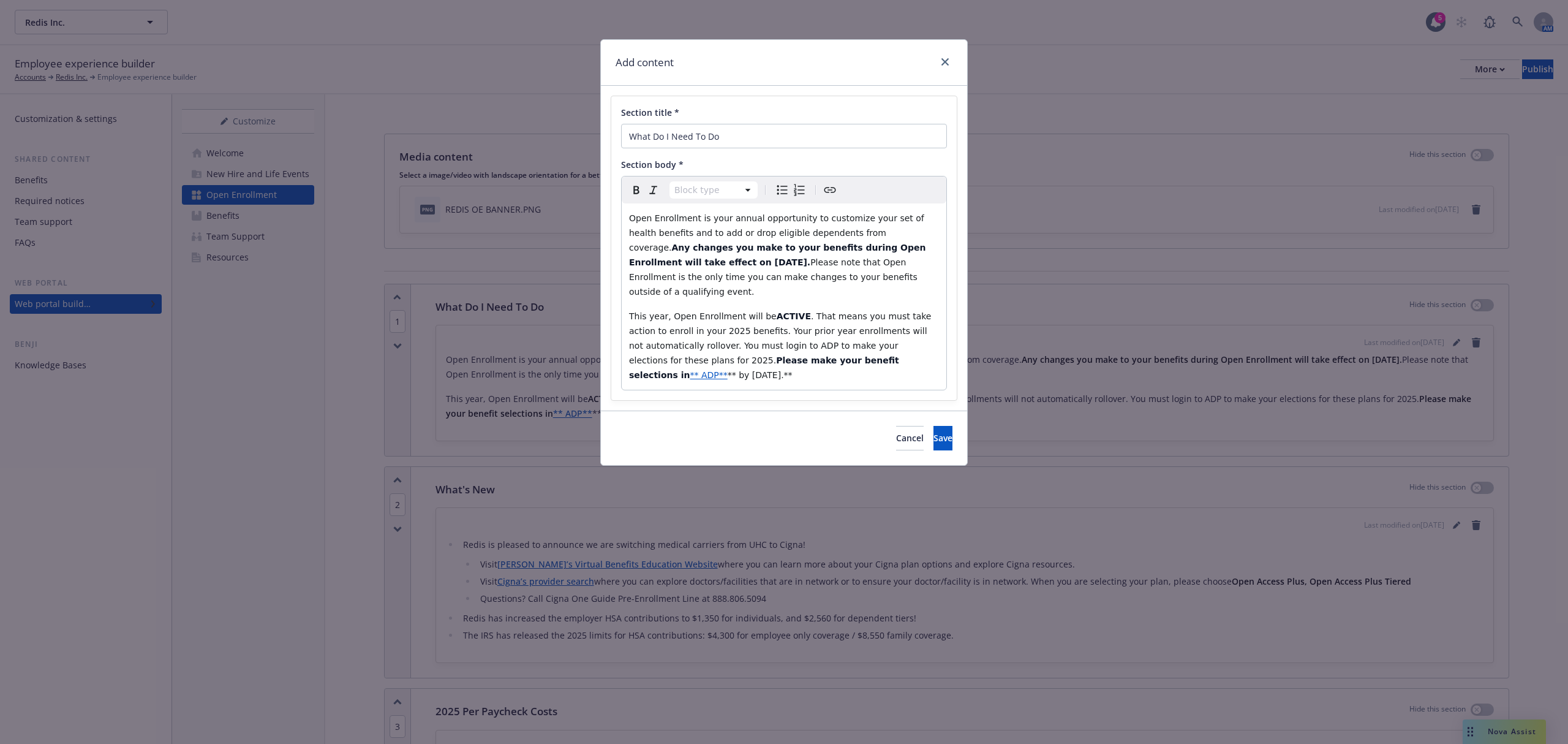
click at [692, 265] on strong "Any changes you make to your benefits during Open Enrollment will take effect o…" at bounding box center [779, 255] width 300 height 25
click at [786, 311] on strong "ACTIVE" at bounding box center [793, 315] width 34 height 10
drag, startPoint x: 739, startPoint y: 321, endPoint x: 809, endPoint y: 296, distance: 74.3
click at [809, 311] on span ". That means you must take action to enroll in your 2025 benefits. Your prior y…" at bounding box center [784, 338] width 310 height 54
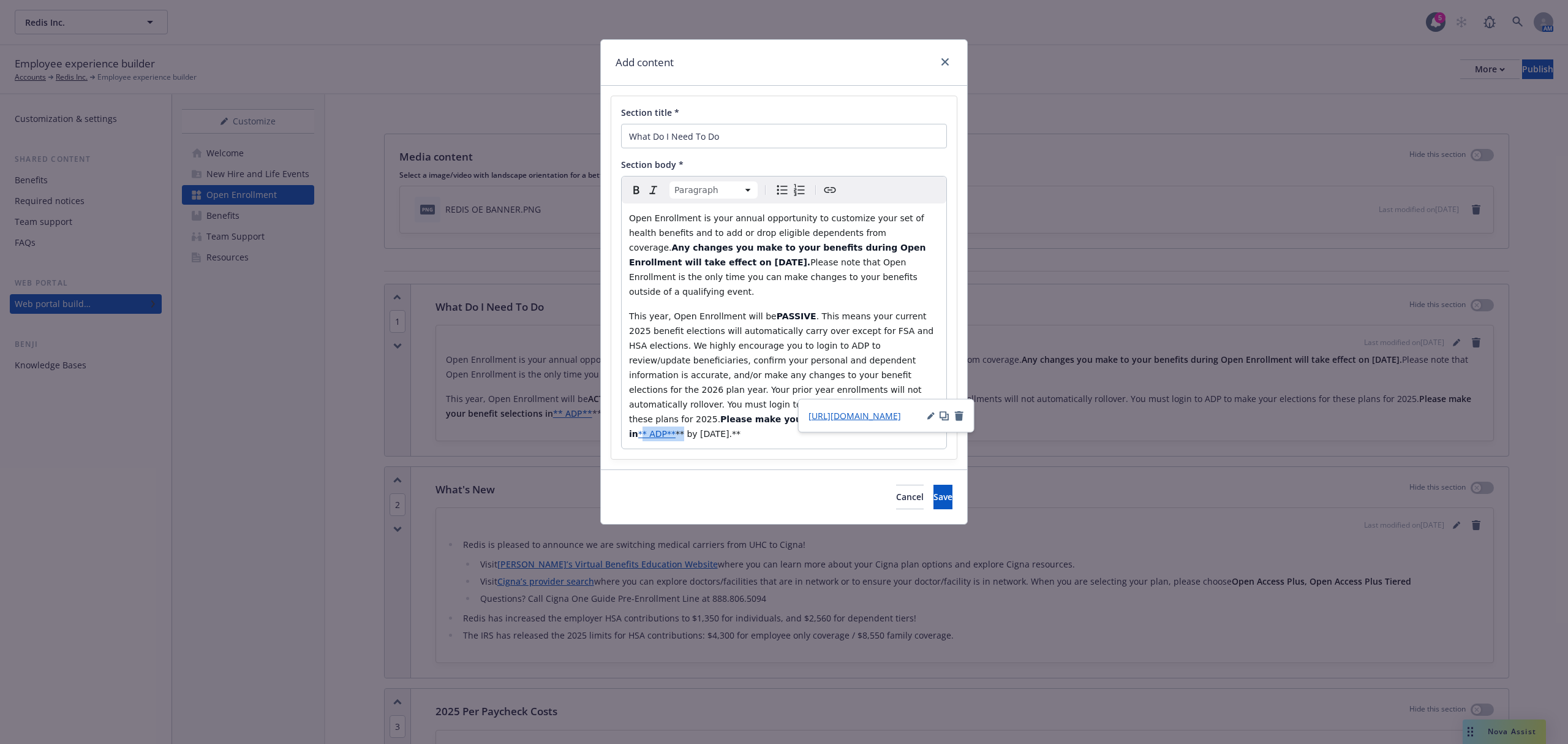
drag, startPoint x: 905, startPoint y: 388, endPoint x: 868, endPoint y: 390, distance: 37.1
click at [868, 390] on p "This year, Open Enrollment will be PASSIVE . This means your current 2025 benef…" at bounding box center [784, 374] width 310 height 132
click at [926, 410] on div "http://workforcenow.adp.com/" at bounding box center [887, 415] width 156 height 13
click at [931, 413] on icon "button" at bounding box center [931, 415] width 7 height 7
drag, startPoint x: 956, startPoint y: 441, endPoint x: 811, endPoint y: 446, distance: 145.1
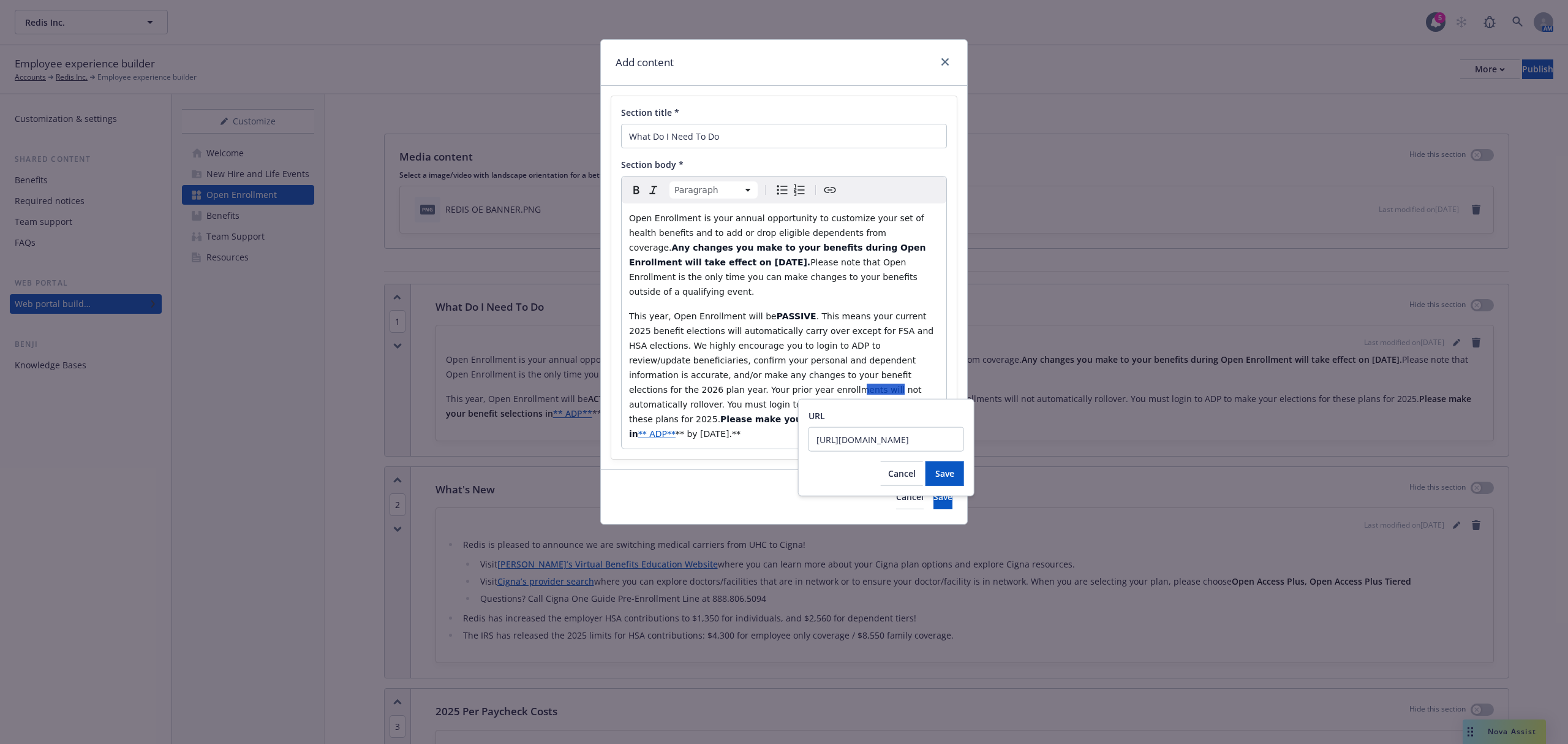
click at [811, 446] on input "http://workforcenow.adp.com/" at bounding box center [887, 439] width 156 height 25
click at [905, 471] on span "Cancel" at bounding box center [902, 472] width 27 height 11
click at [760, 407] on p "This year, Open Enrollment will be PASSIVE . This means your current 2025 benef…" at bounding box center [784, 374] width 310 height 132
drag, startPoint x: 750, startPoint y: 408, endPoint x: 810, endPoint y: 366, distance: 73.2
click at [810, 366] on p "This year, Open Enrollment will be PASSIVE . This means your current 2025 benef…" at bounding box center [784, 374] width 310 height 132
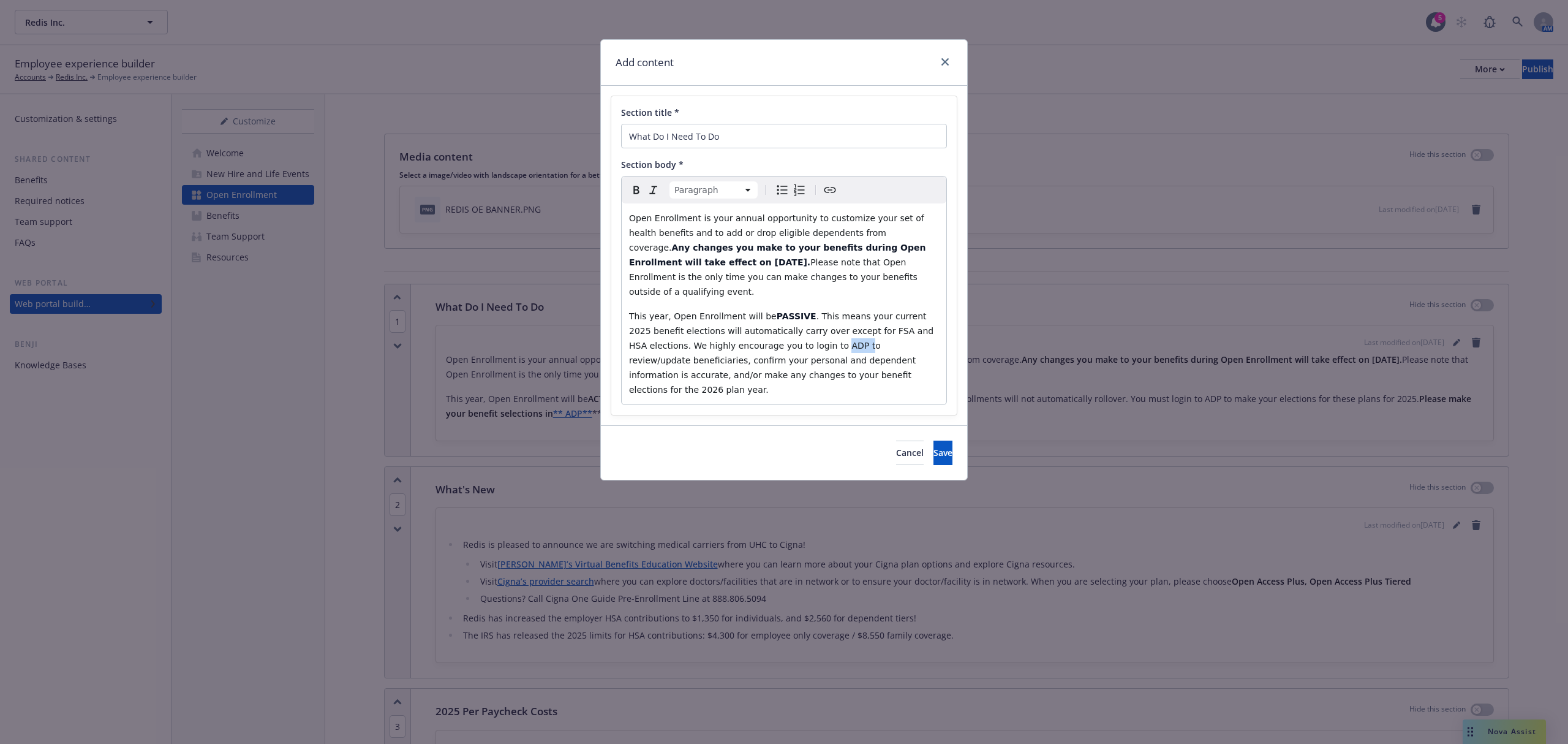
drag, startPoint x: 791, startPoint y: 332, endPoint x: 772, endPoint y: 332, distance: 19.0
click at [772, 332] on span ". This means your current 2025 benefit elections will automatically carry over …" at bounding box center [783, 352] width 308 height 83
click at [778, 332] on span ". This means your current 2025 benefit elections will automatically carry over …" at bounding box center [783, 352] width 308 height 83
drag, startPoint x: 784, startPoint y: 330, endPoint x: 770, endPoint y: 333, distance: 14.3
click at [770, 333] on span ". This means your current 2025 benefit elections will automatically carry over …" at bounding box center [783, 352] width 308 height 83
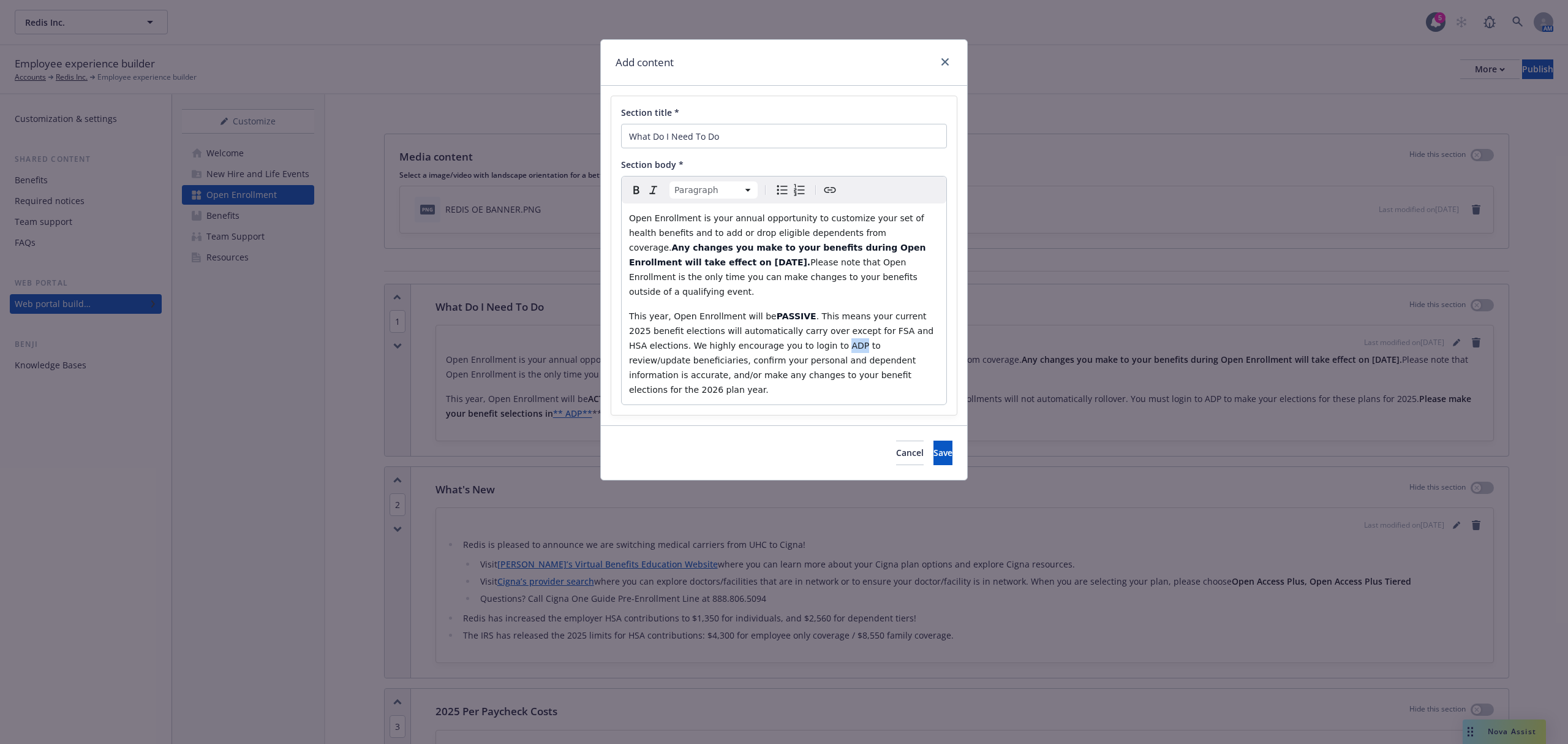
click at [829, 189] on icon "Create link" at bounding box center [830, 189] width 15 height 15
click at [724, 382] on input "URL" at bounding box center [779, 380] width 156 height 25
type input "http://workforcenow.adp.com/"
click at [846, 410] on span "Save" at bounding box center [838, 414] width 19 height 11
click at [883, 364] on p "This year, Open Enrollment will be PASSIVE . This means your current 2025 benef…" at bounding box center [784, 352] width 310 height 89
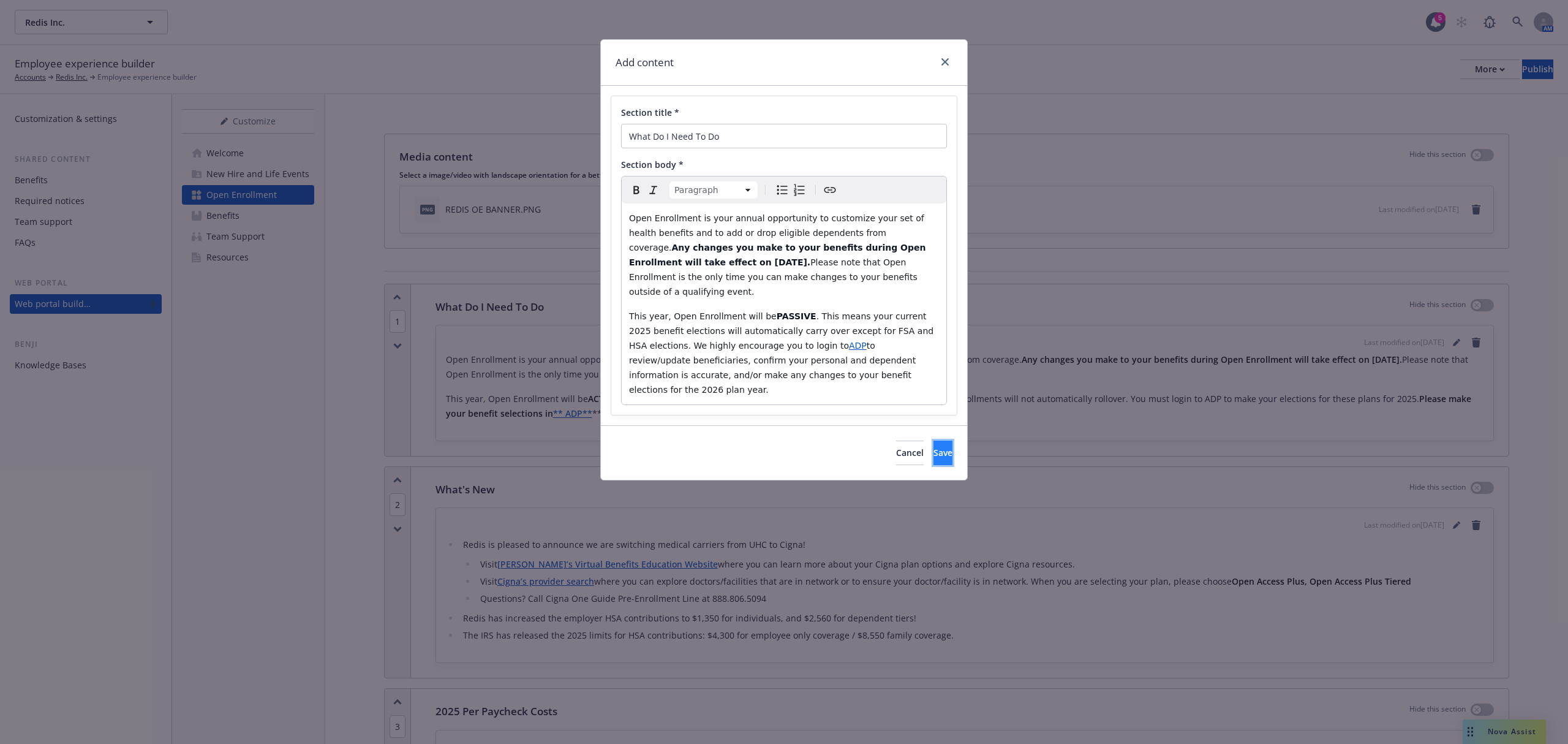
click at [933, 447] on span "Save" at bounding box center [943, 452] width 19 height 11
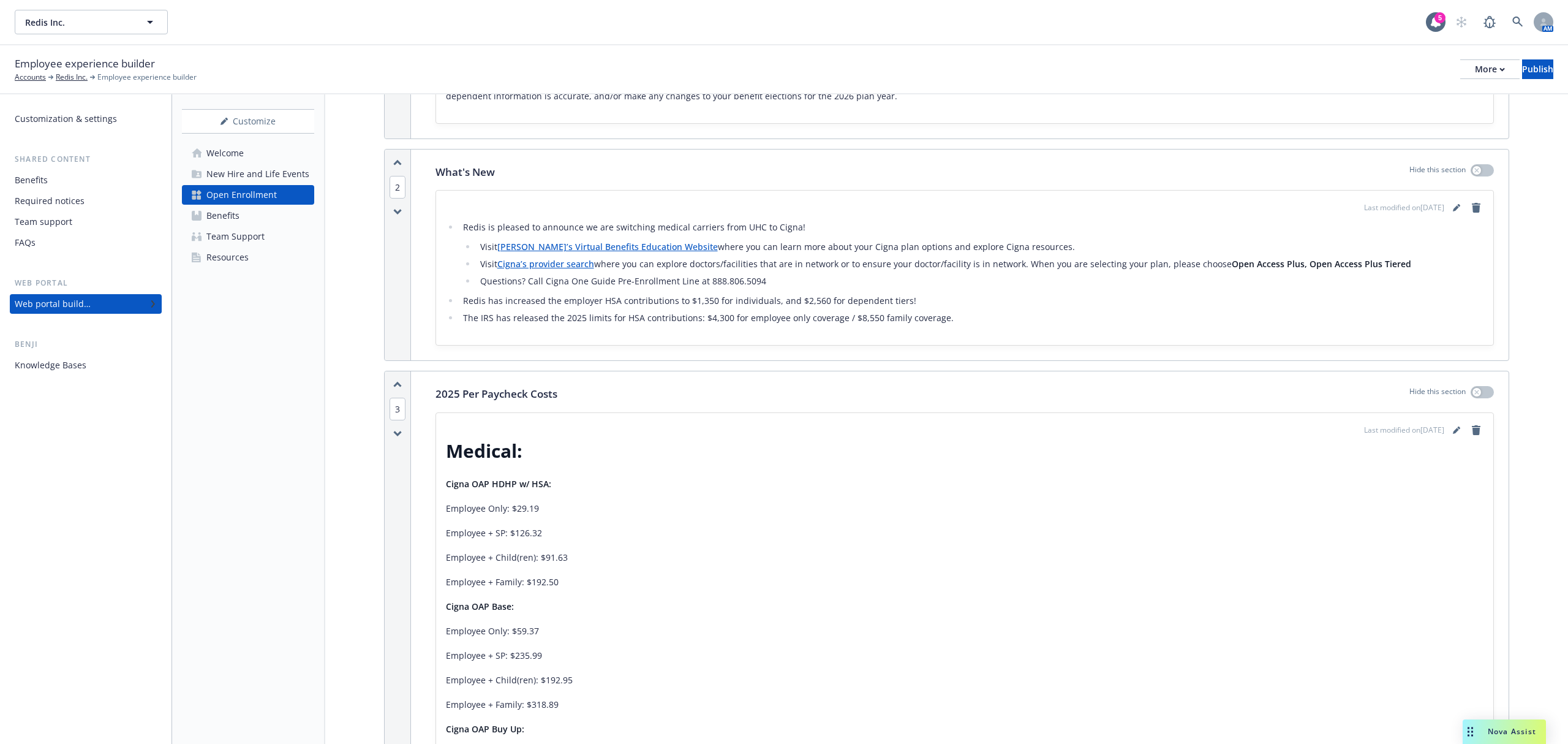
scroll to position [327, 0]
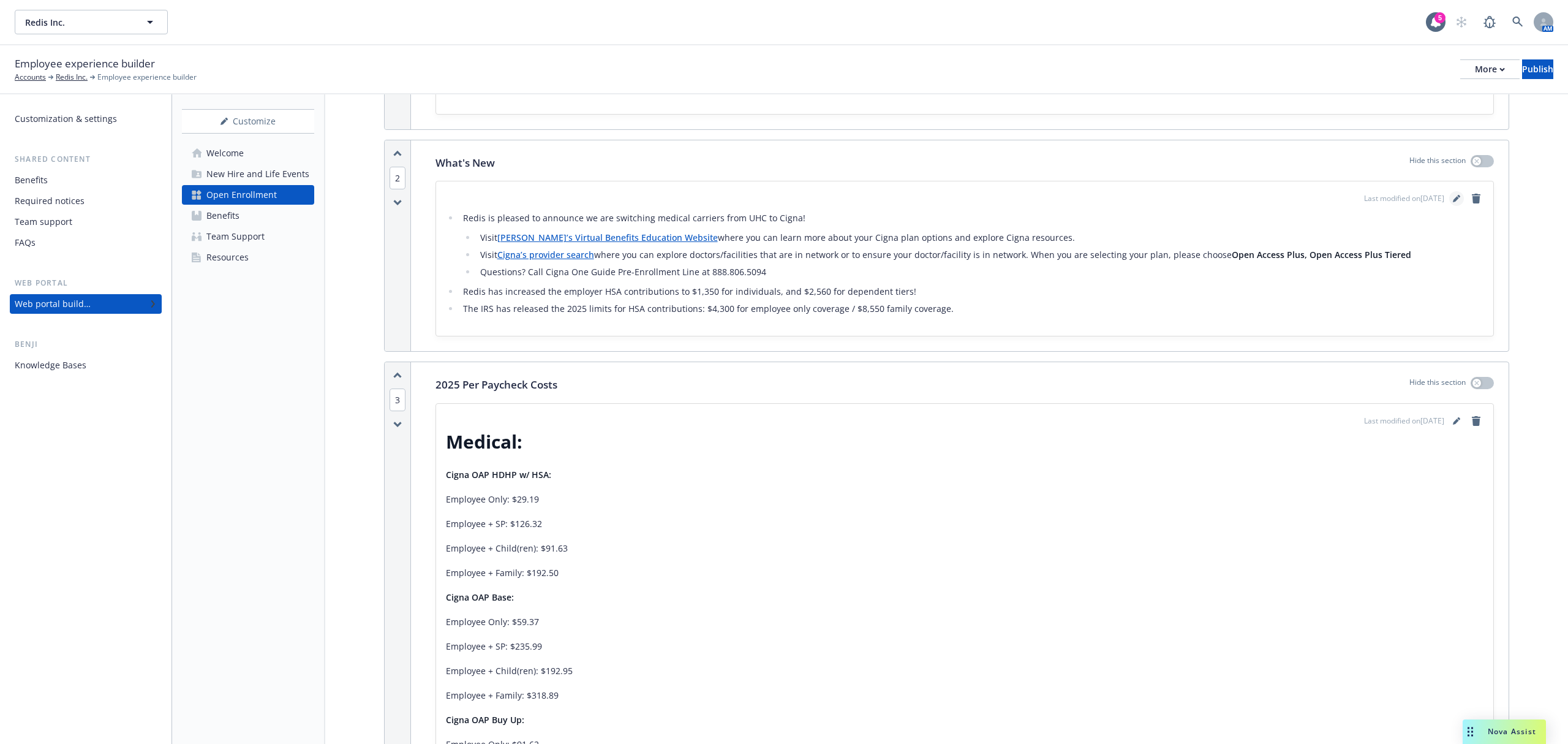
click at [1453, 202] on icon "editPencil" at bounding box center [1457, 198] width 7 height 7
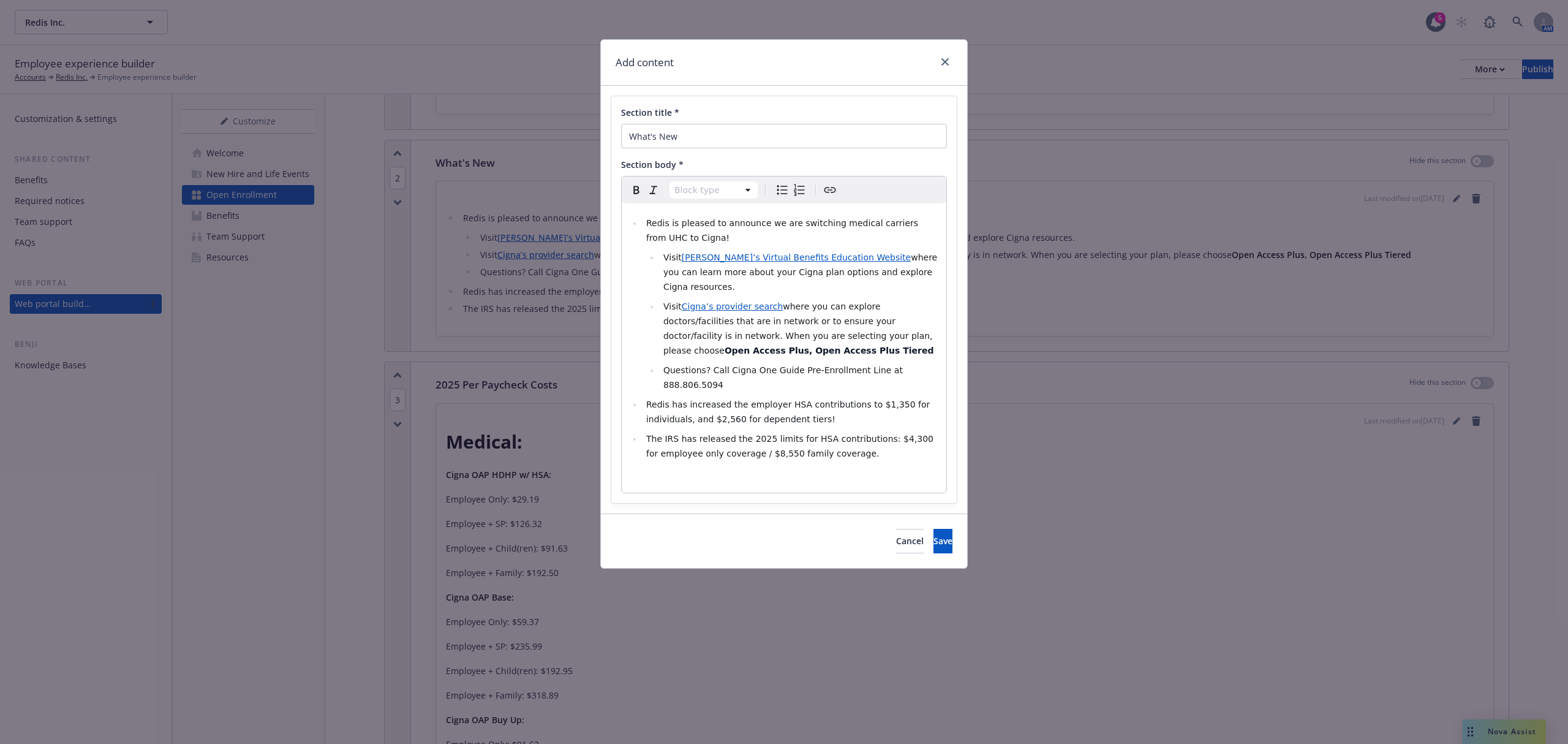
select select
drag, startPoint x: 855, startPoint y: 223, endPoint x: 824, endPoint y: 223, distance: 31.0
click at [824, 223] on span "Redis is pleased to announce we are switching medical carriers from UHC to Cign…" at bounding box center [784, 230] width 275 height 25
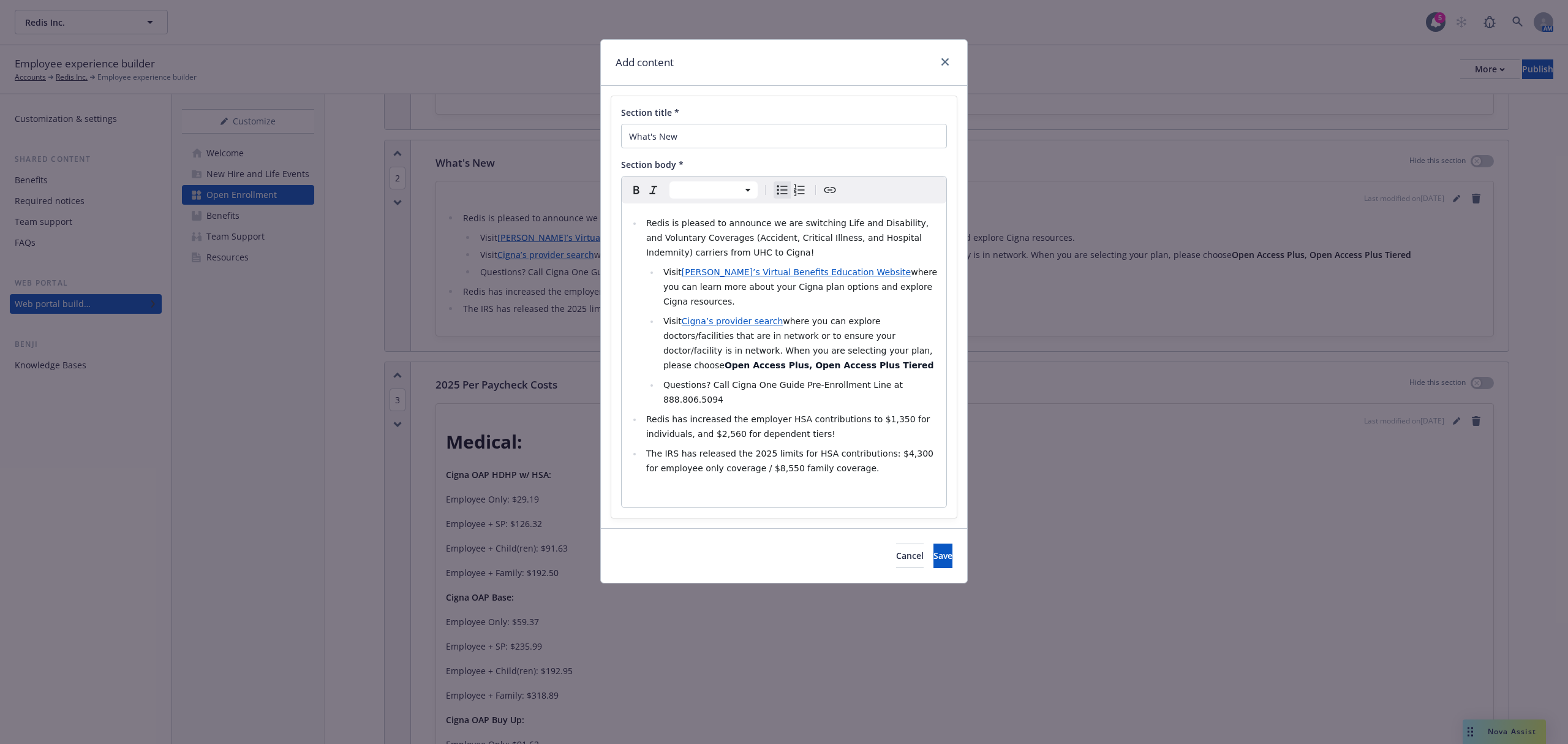
click at [714, 251] on span "Redis is pleased to announce we are switching Life and Disability, and Voluntar…" at bounding box center [789, 237] width 286 height 39
click at [819, 250] on span "Redis is pleased to announce we are switching Life and Disability, and Voluntar…" at bounding box center [789, 237] width 286 height 39
drag, startPoint x: 921, startPoint y: 372, endPoint x: 650, endPoint y: 265, distance: 291.4
click at [650, 265] on ul "Redis is pleased to announce we are switching Life and Disability, and Voluntar…" at bounding box center [784, 345] width 310 height 259
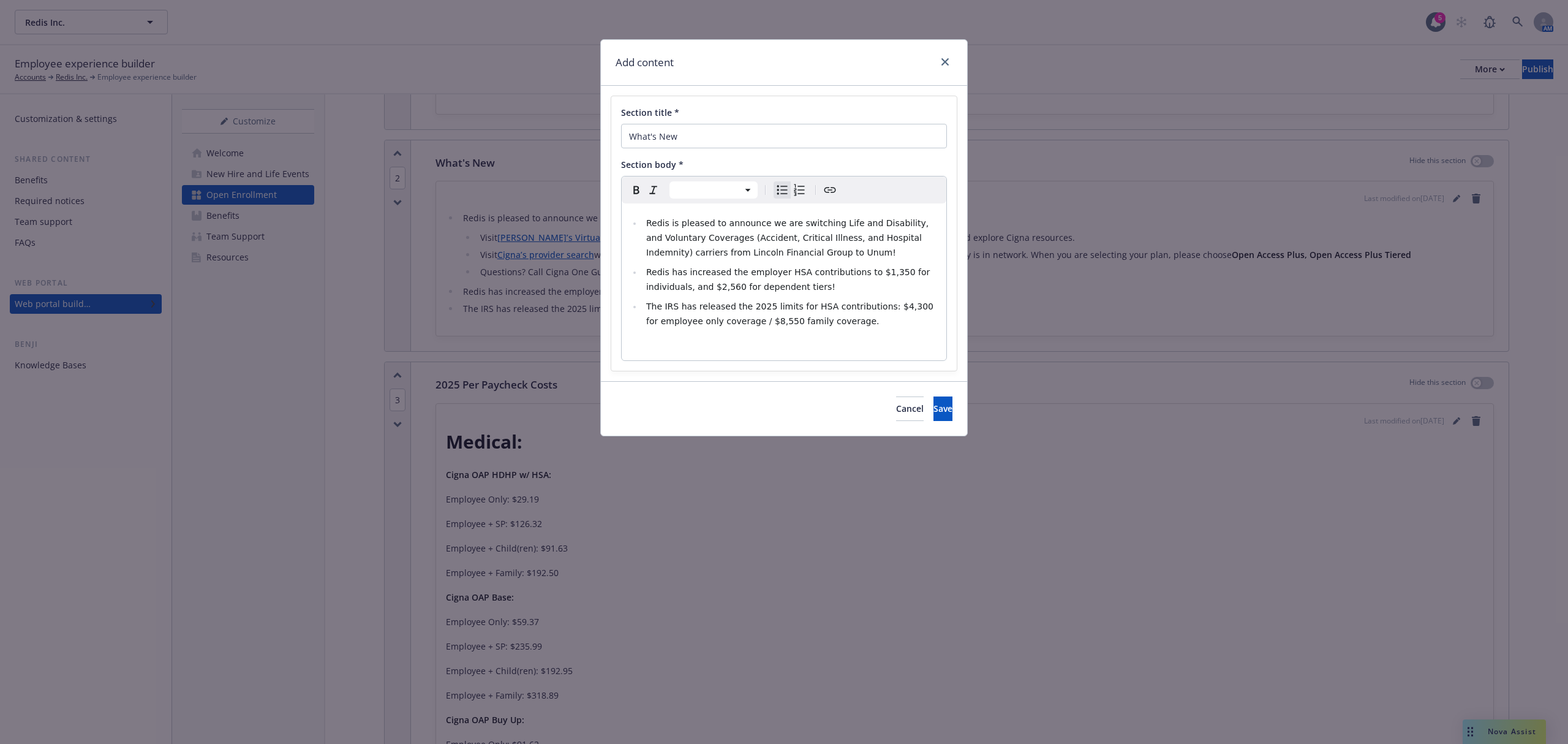
drag, startPoint x: 819, startPoint y: 289, endPoint x: 684, endPoint y: 270, distance: 136.3
click at [684, 270] on li "Redis has increased the employer HSA contributions to $1,350 for individuals, a…" at bounding box center [791, 280] width 296 height 30
drag, startPoint x: 858, startPoint y: 329, endPoint x: 756, endPoint y: 310, distance: 103.8
click at [756, 310] on li "The IRS has released the 2025 limits for HSA contributions: $4,300 for employee…" at bounding box center [791, 314] width 296 height 30
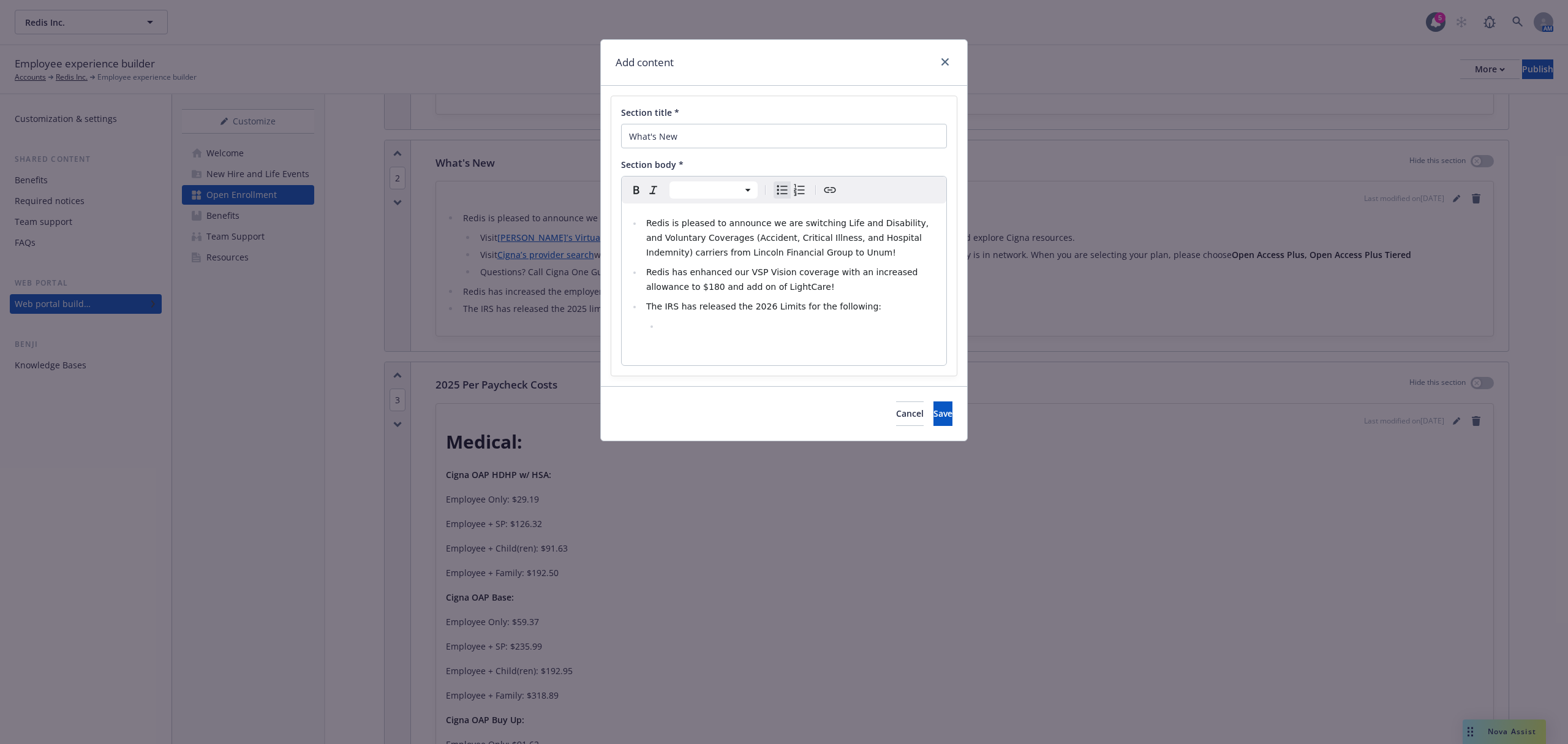
click at [670, 331] on li "editable markdown" at bounding box center [799, 325] width 280 height 15
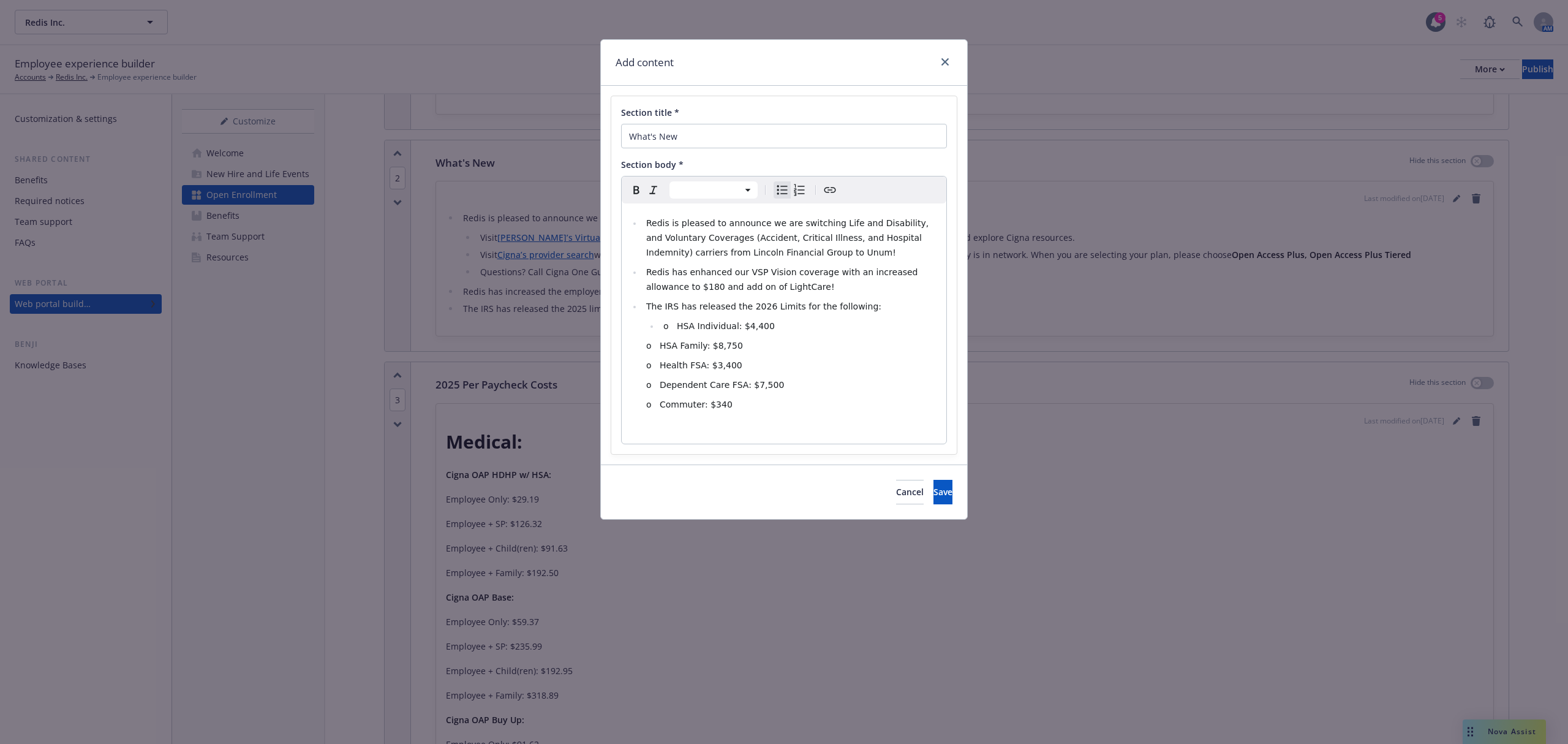
click at [678, 322] on span "o HSA Individual: $4,400" at bounding box center [719, 325] width 111 height 10
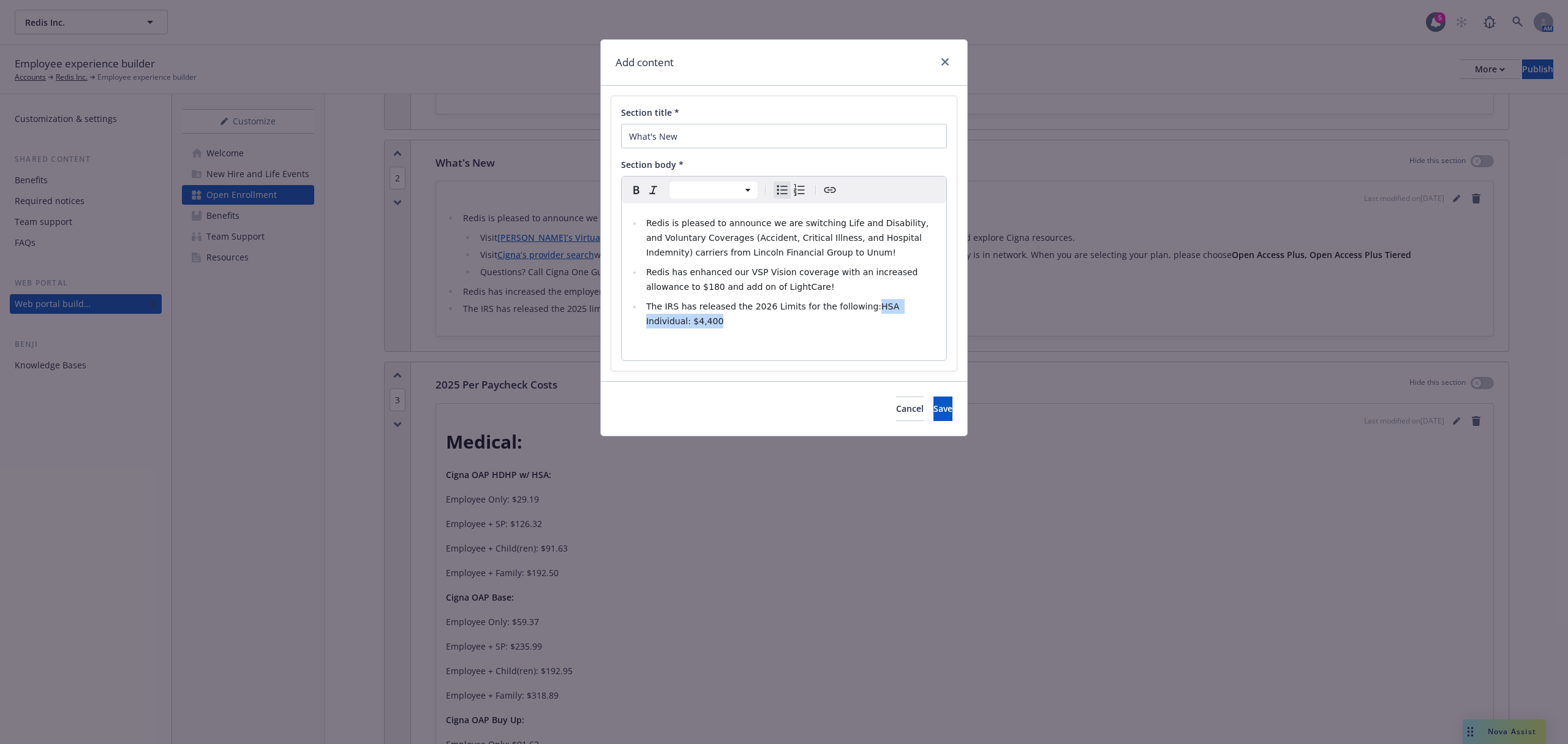
drag, startPoint x: 930, startPoint y: 308, endPoint x: 856, endPoint y: 304, distance: 74.1
click at [854, 304] on div "Redis is pleased to announce we are switching Life and Disability, and Voluntar…" at bounding box center [784, 281] width 324 height 157
select select "paragraph"
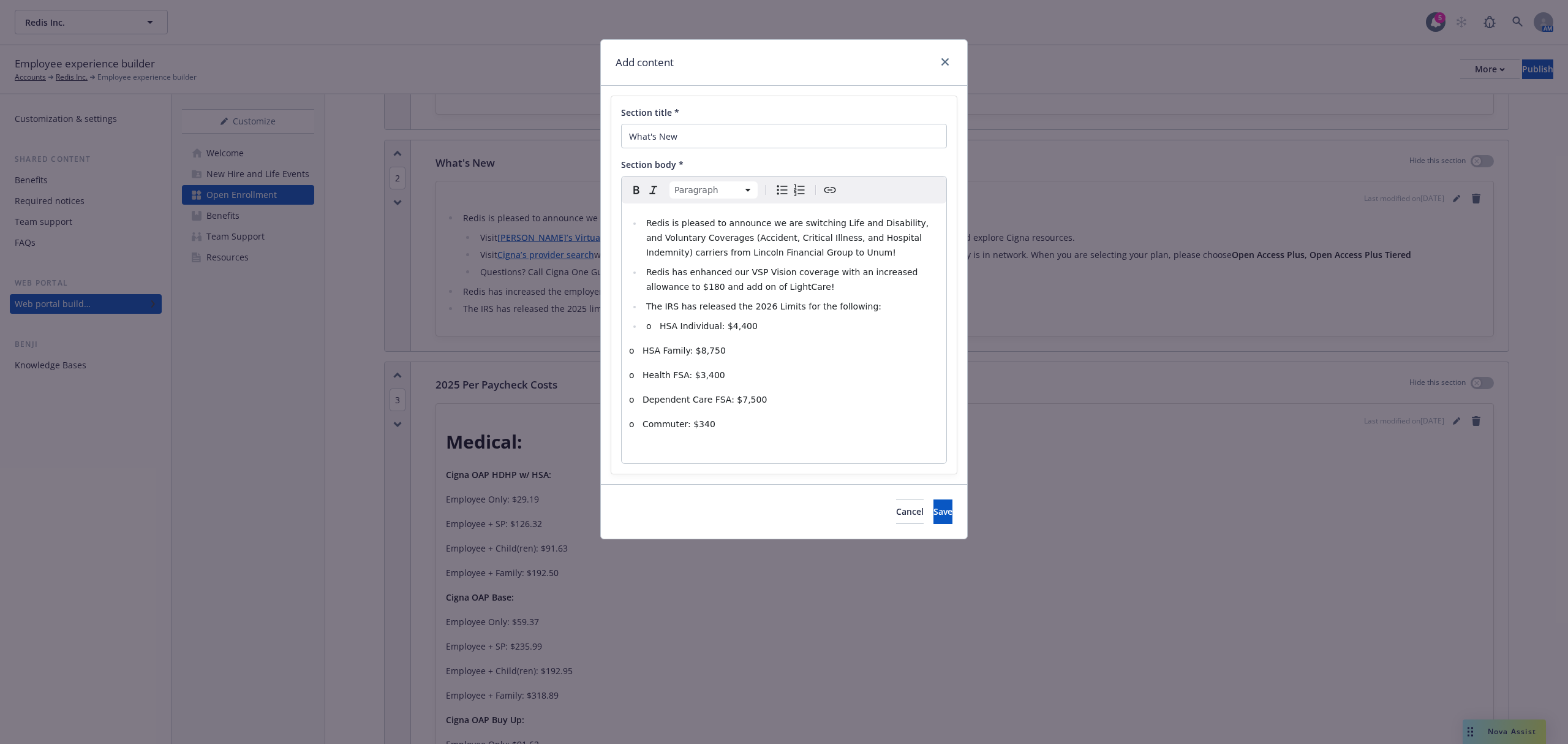
click at [638, 349] on span "o HSA Family: $8,750" at bounding box center [678, 350] width 96 height 10
click at [754, 329] on li "o HSA Individual: $4,400" at bounding box center [791, 325] width 296 height 15
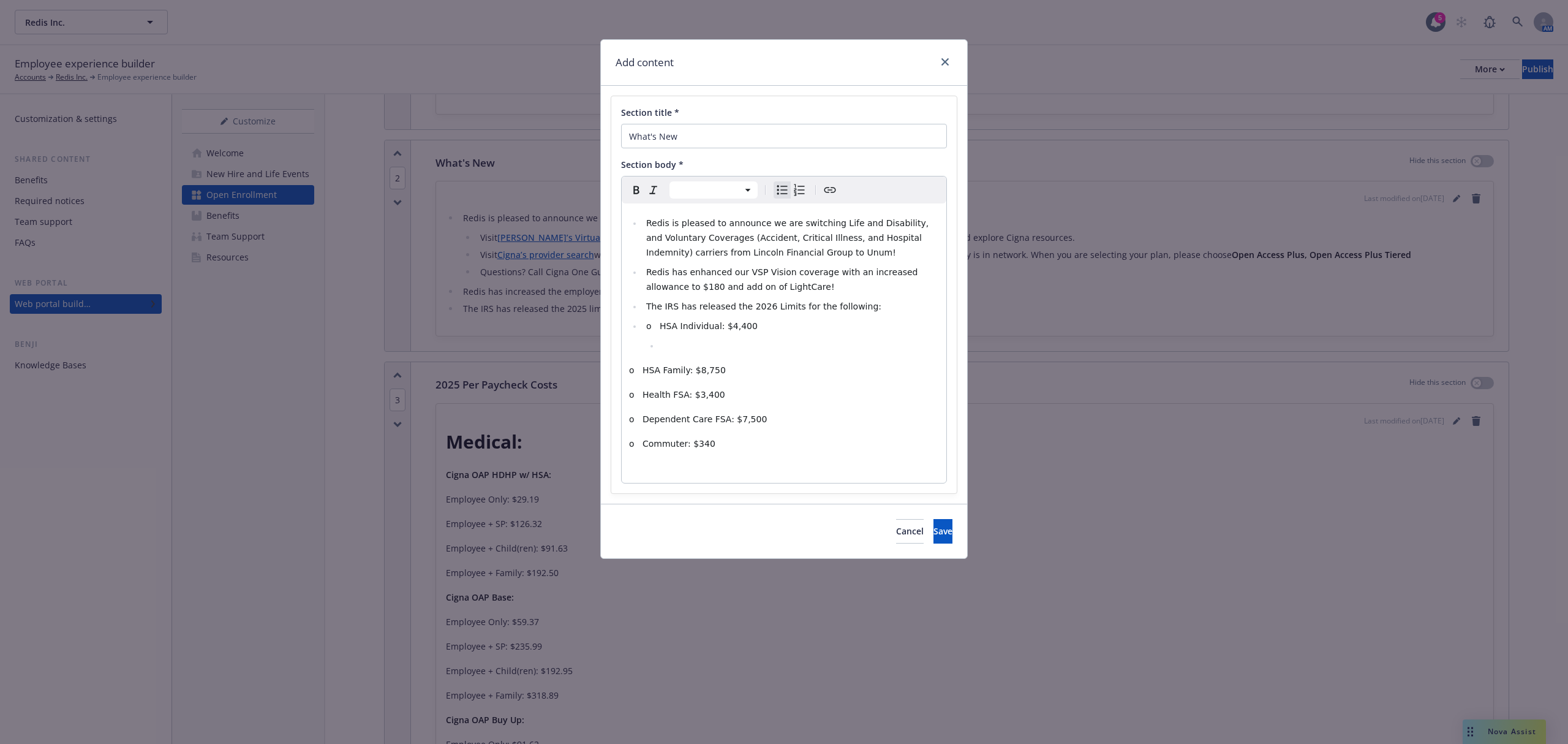
drag, startPoint x: 655, startPoint y: 344, endPoint x: 619, endPoint y: 344, distance: 36.0
click at [620, 344] on div "Section title * What's New Section body * Paragraph Heading 1 Heading 2 Heading…" at bounding box center [784, 294] width 345 height 397
click at [640, 326] on ul "Redis is pleased to announce we are switching Life and Disability, and Voluntar…" at bounding box center [784, 284] width 310 height 138
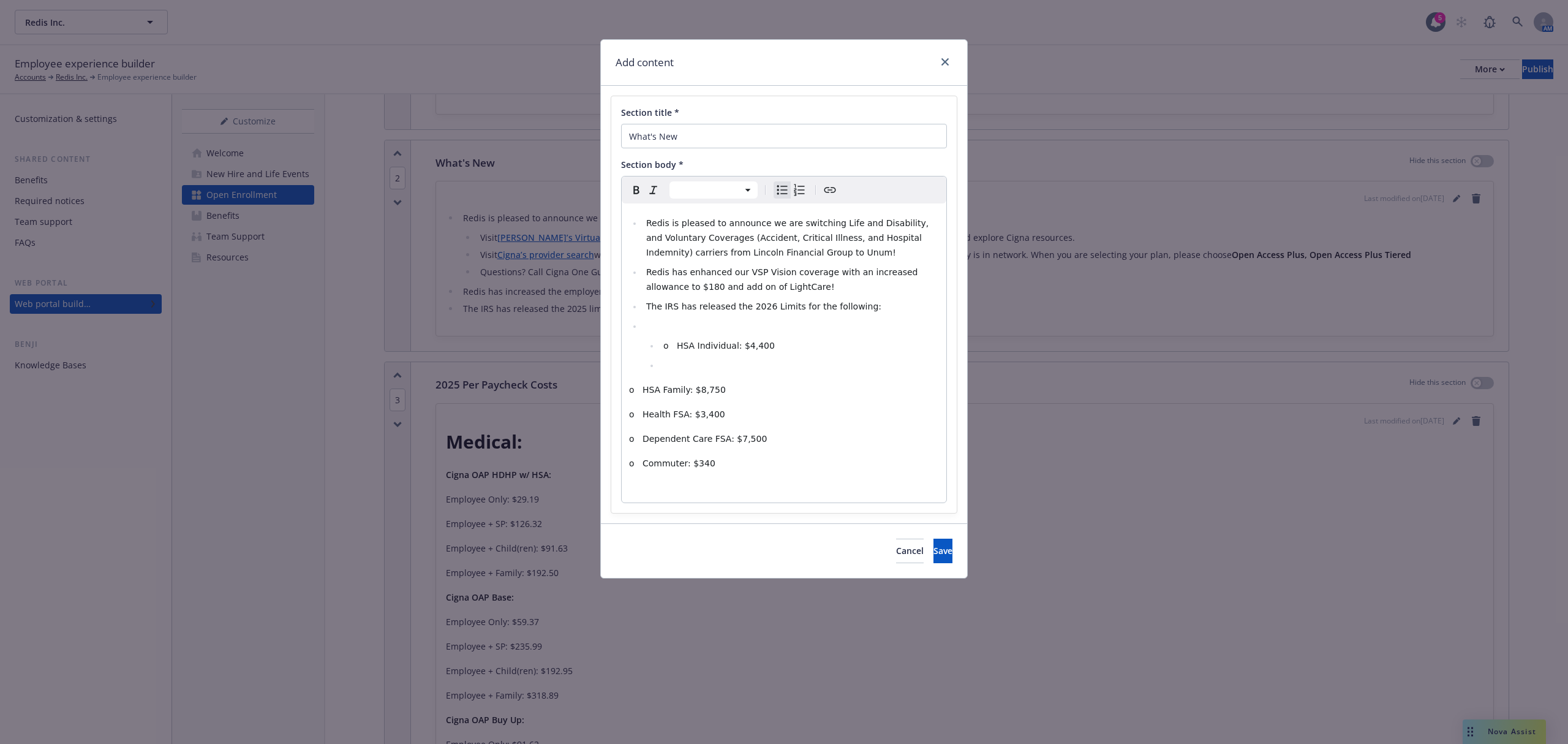
select select "paragraph"
drag, startPoint x: 736, startPoint y: 465, endPoint x: 641, endPoint y: 329, distance: 165.9
click at [641, 329] on div "Redis is pleased to announce we are switching Life and Disability, and Voluntar…" at bounding box center [784, 352] width 324 height 299
select select
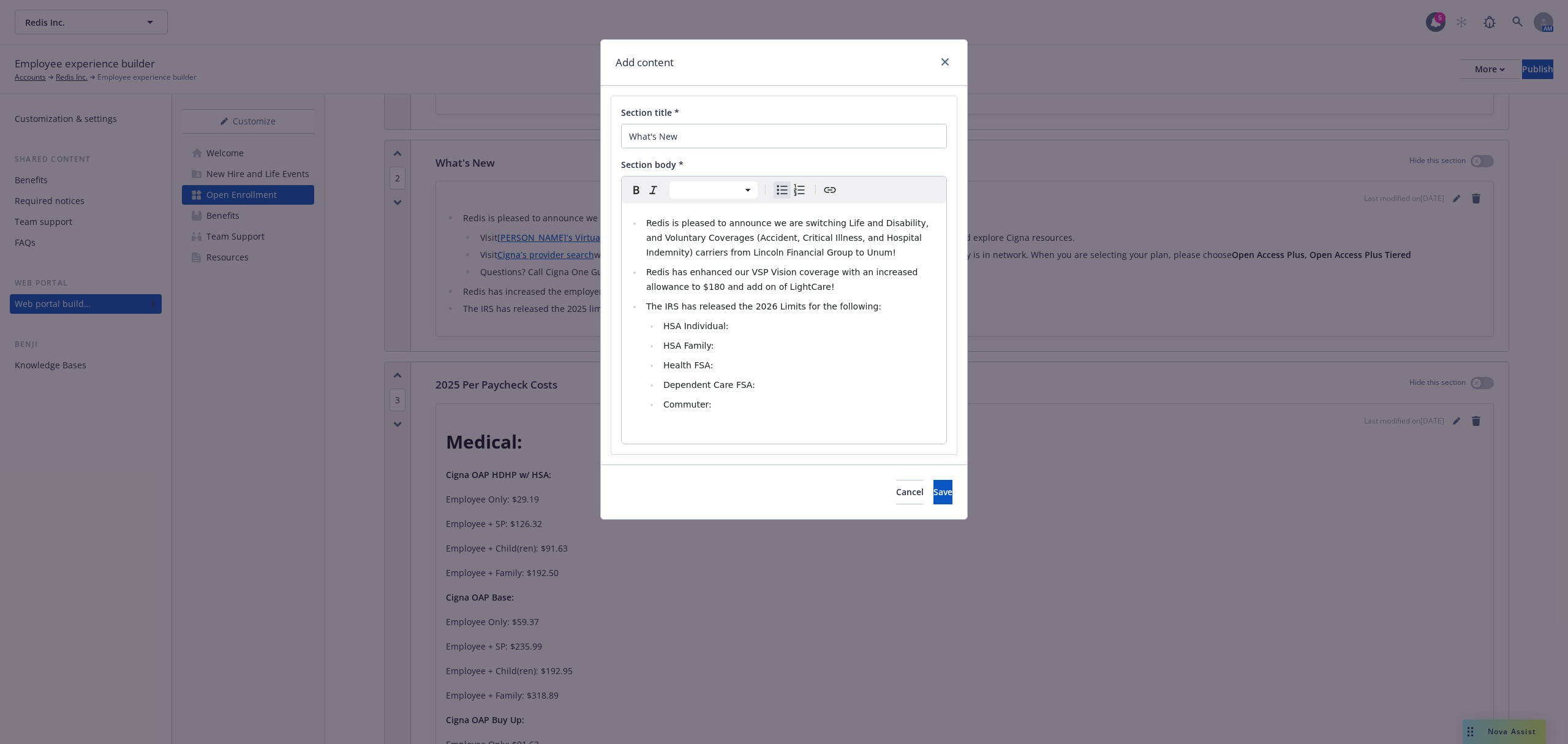
click at [777, 318] on ul "Redis is pleased to announce we are switching Life and Disability, and Voluntar…" at bounding box center [784, 314] width 310 height 196
click at [724, 344] on li "HSA Family:" at bounding box center [799, 345] width 280 height 15
click at [732, 361] on li "Health FSA:" at bounding box center [799, 365] width 280 height 15
click at [780, 386] on li "Dependent Care FSA:" at bounding box center [799, 385] width 280 height 15
click at [758, 404] on li "Commuter:" at bounding box center [799, 404] width 280 height 15
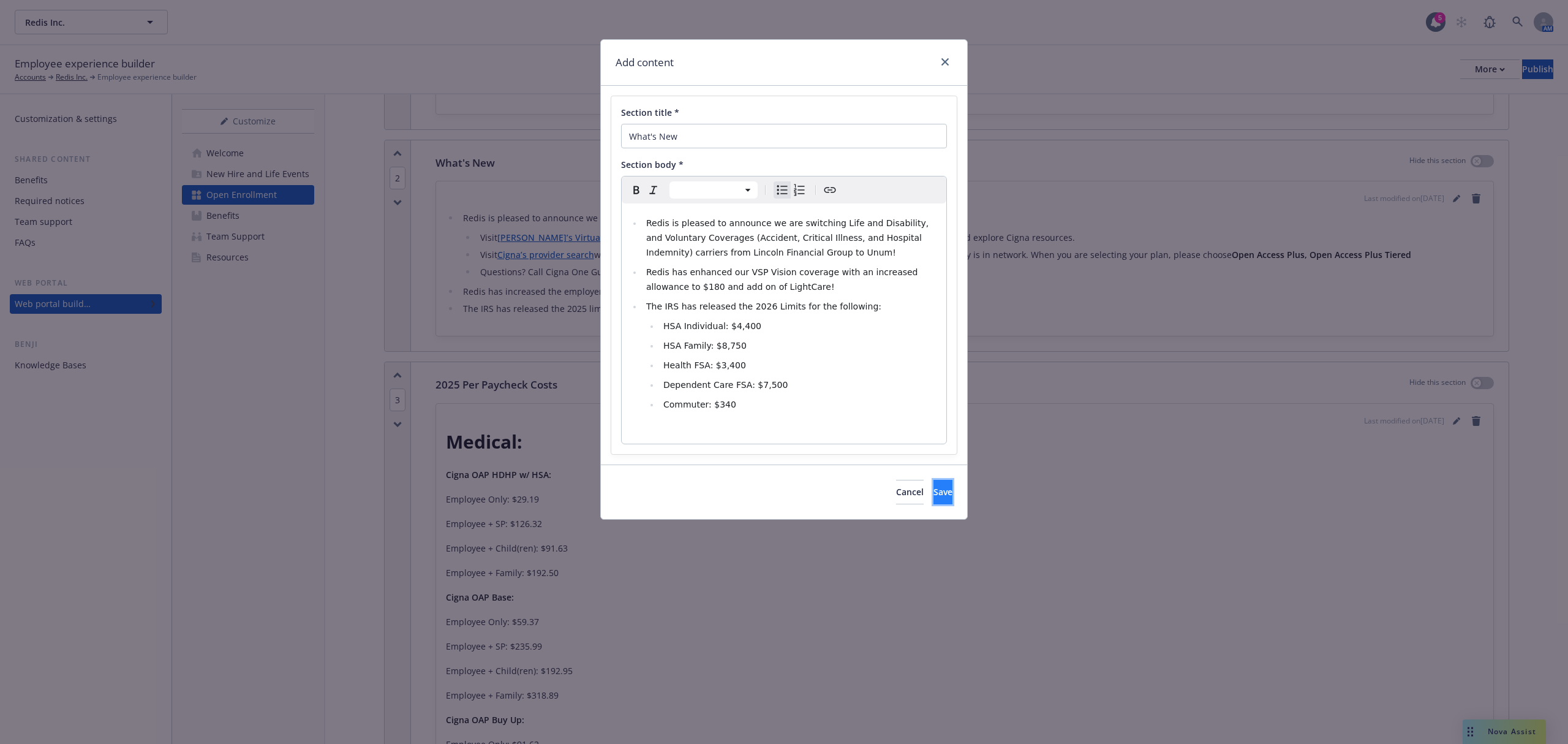
click at [933, 496] on span "Save" at bounding box center [943, 491] width 19 height 11
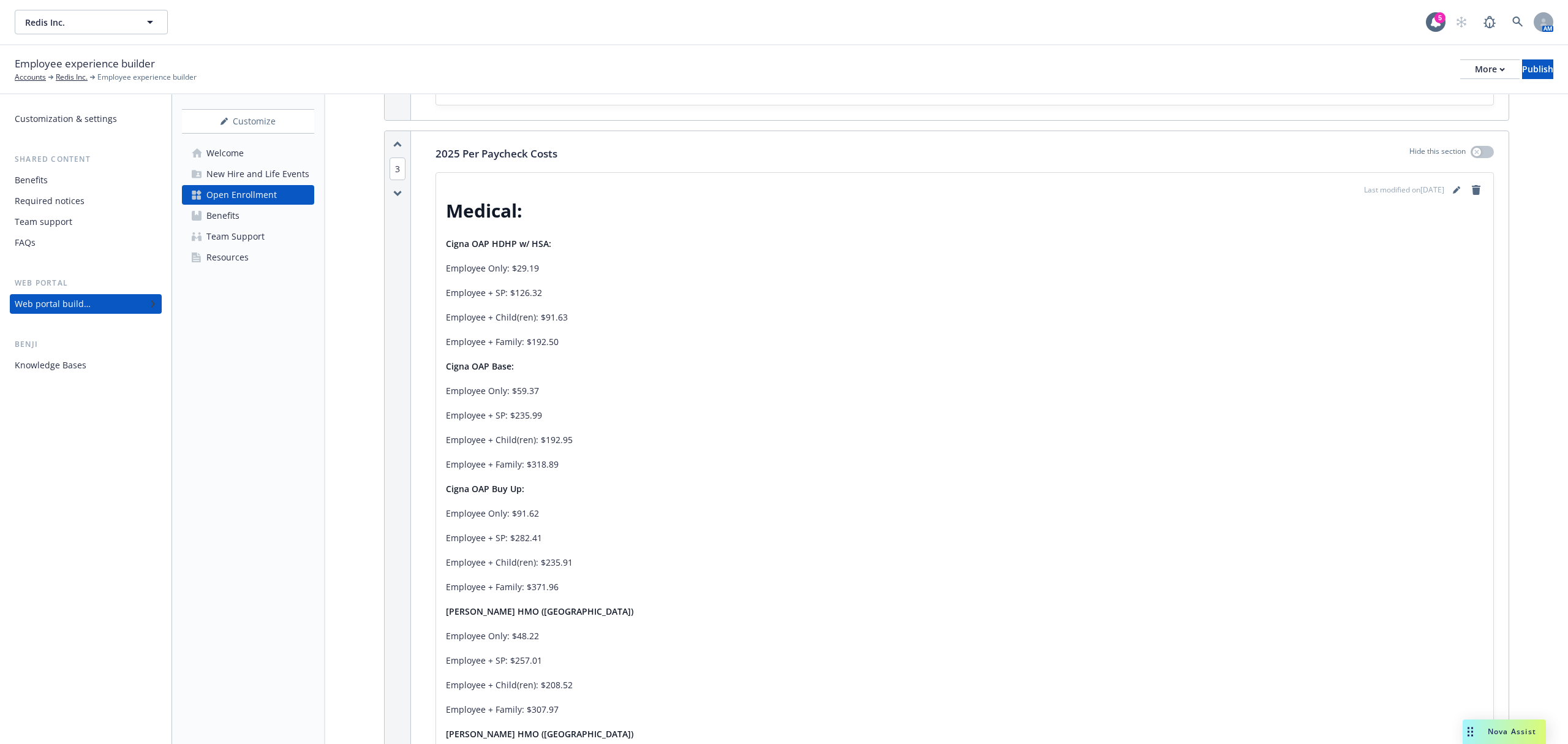
scroll to position [571, 0]
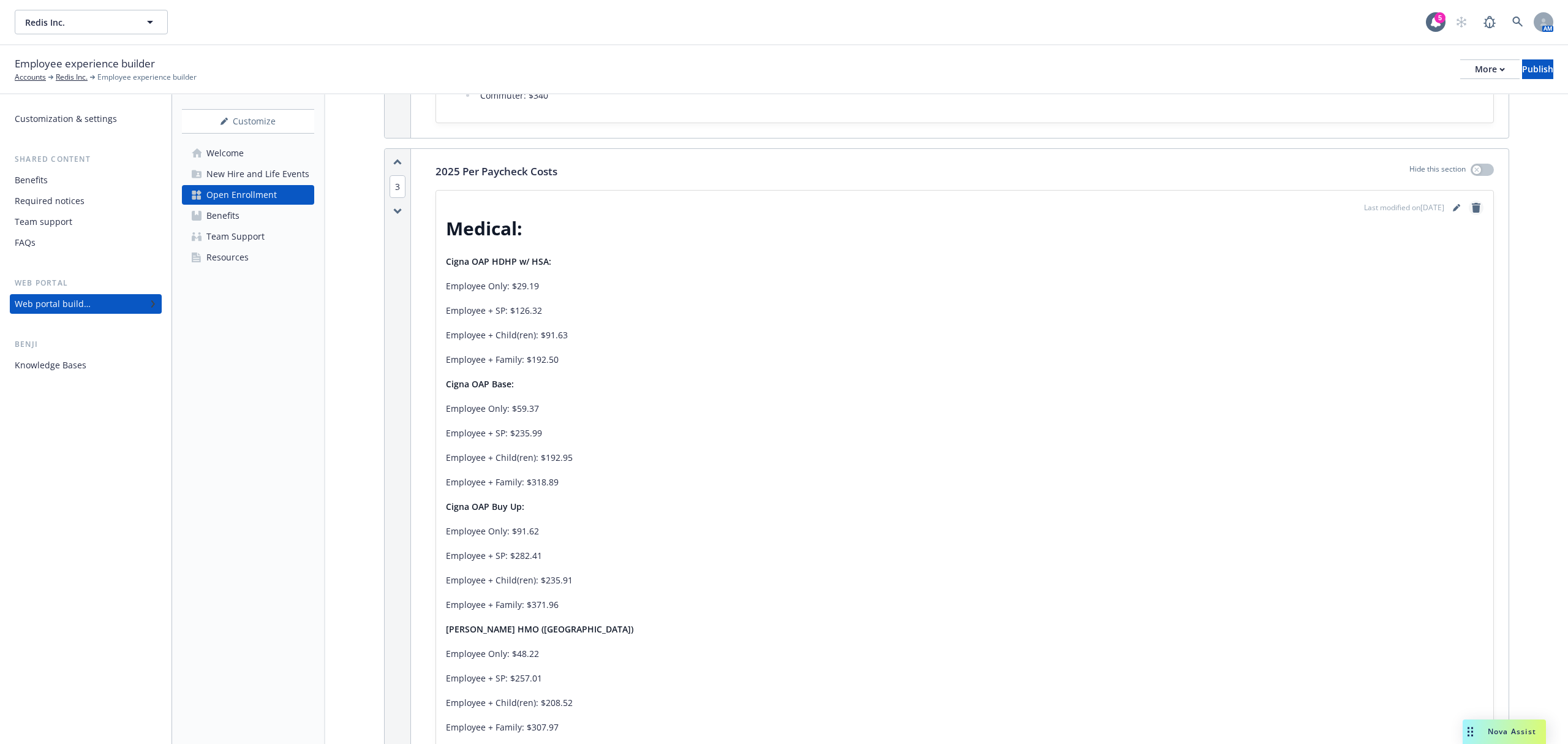
click at [1472, 209] on icon "remove" at bounding box center [1477, 207] width 9 height 10
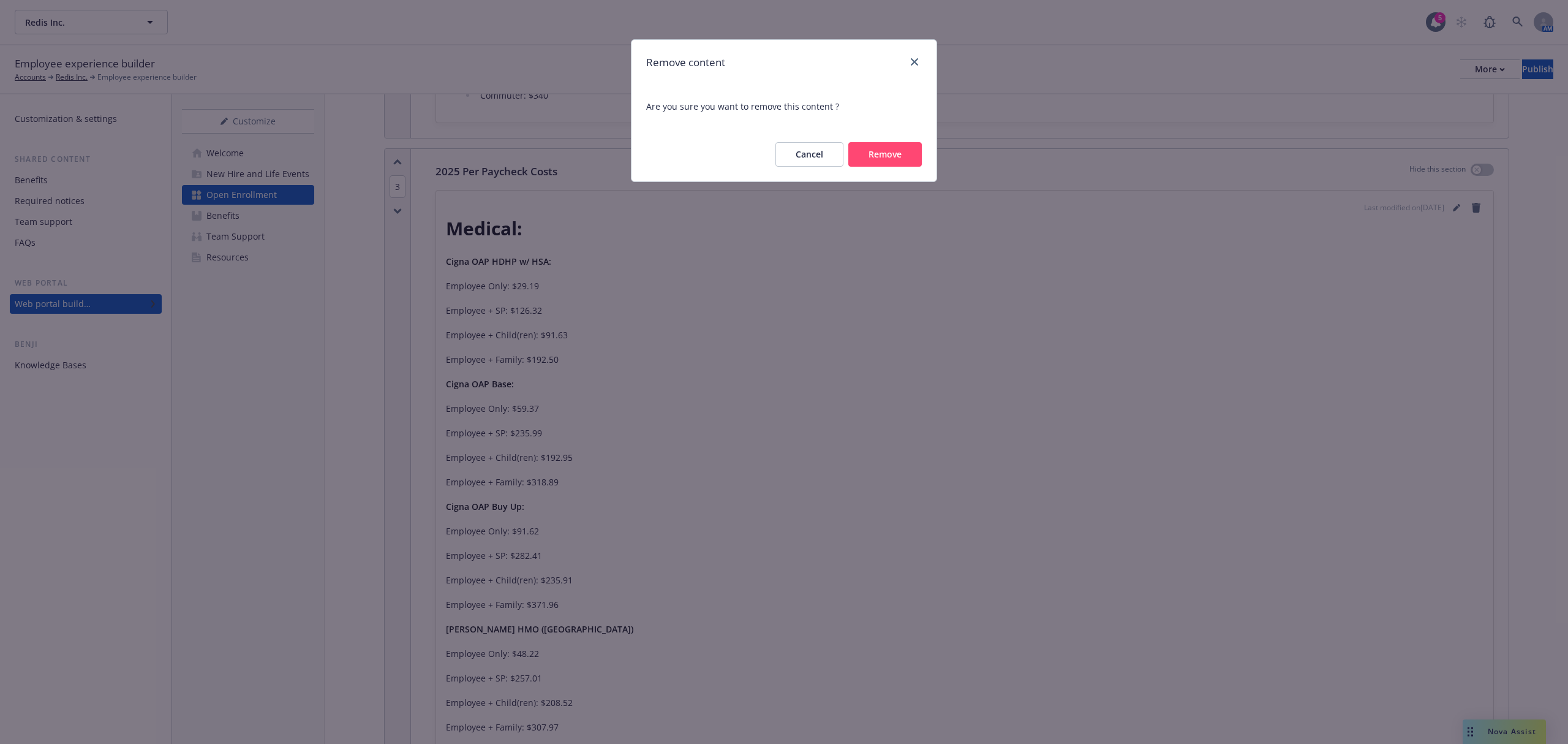
click at [889, 145] on button "Remove" at bounding box center [885, 154] width 74 height 25
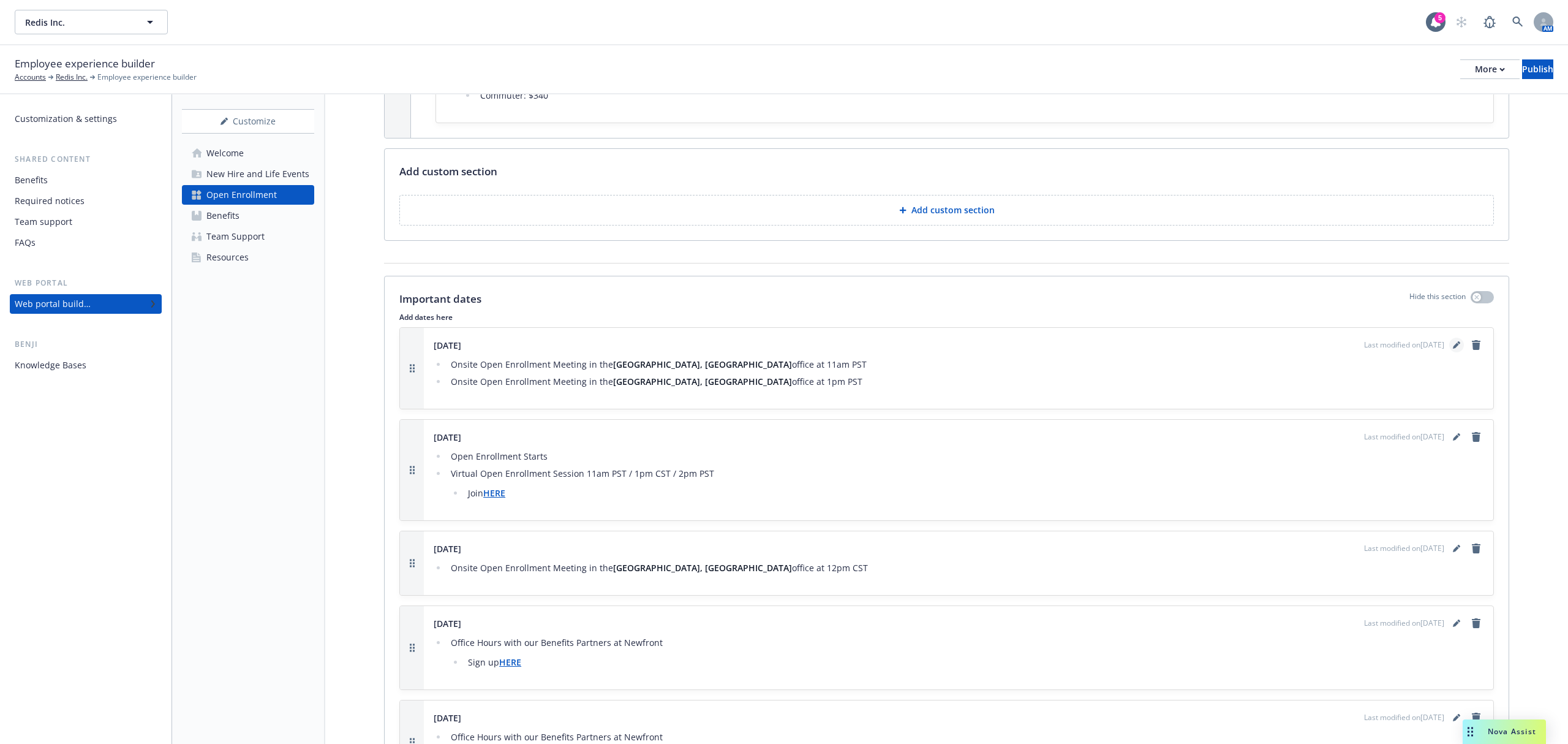
click at [1453, 347] on icon "editPencil" at bounding box center [1457, 344] width 7 height 7
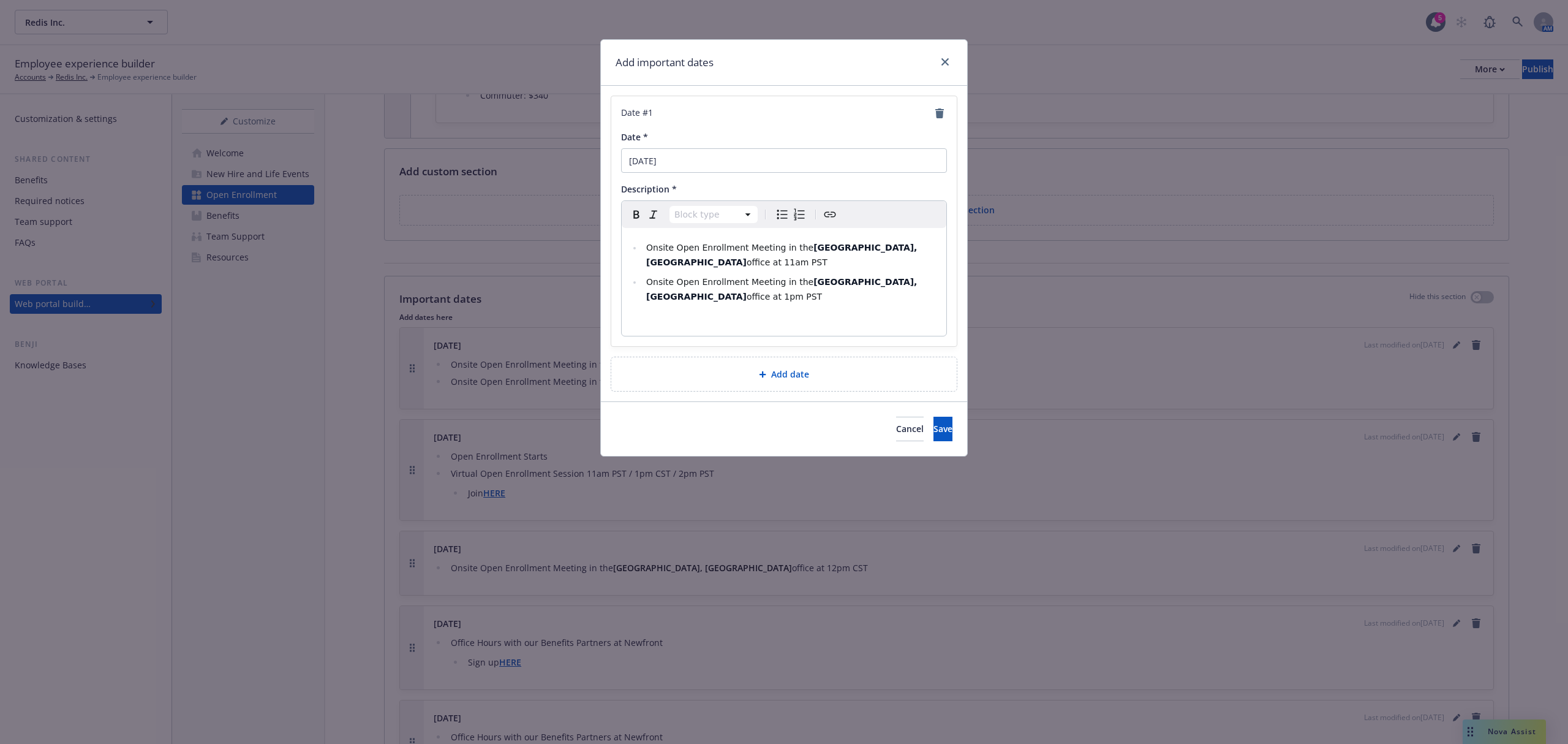
select select
drag, startPoint x: 937, startPoint y: 264, endPoint x: 646, endPoint y: 245, distance: 291.6
click at [646, 245] on ul "Onsite Open Enrollment Meeting in the San Jose, CA office at 11am PST Onsite Op…" at bounding box center [784, 272] width 310 height 64
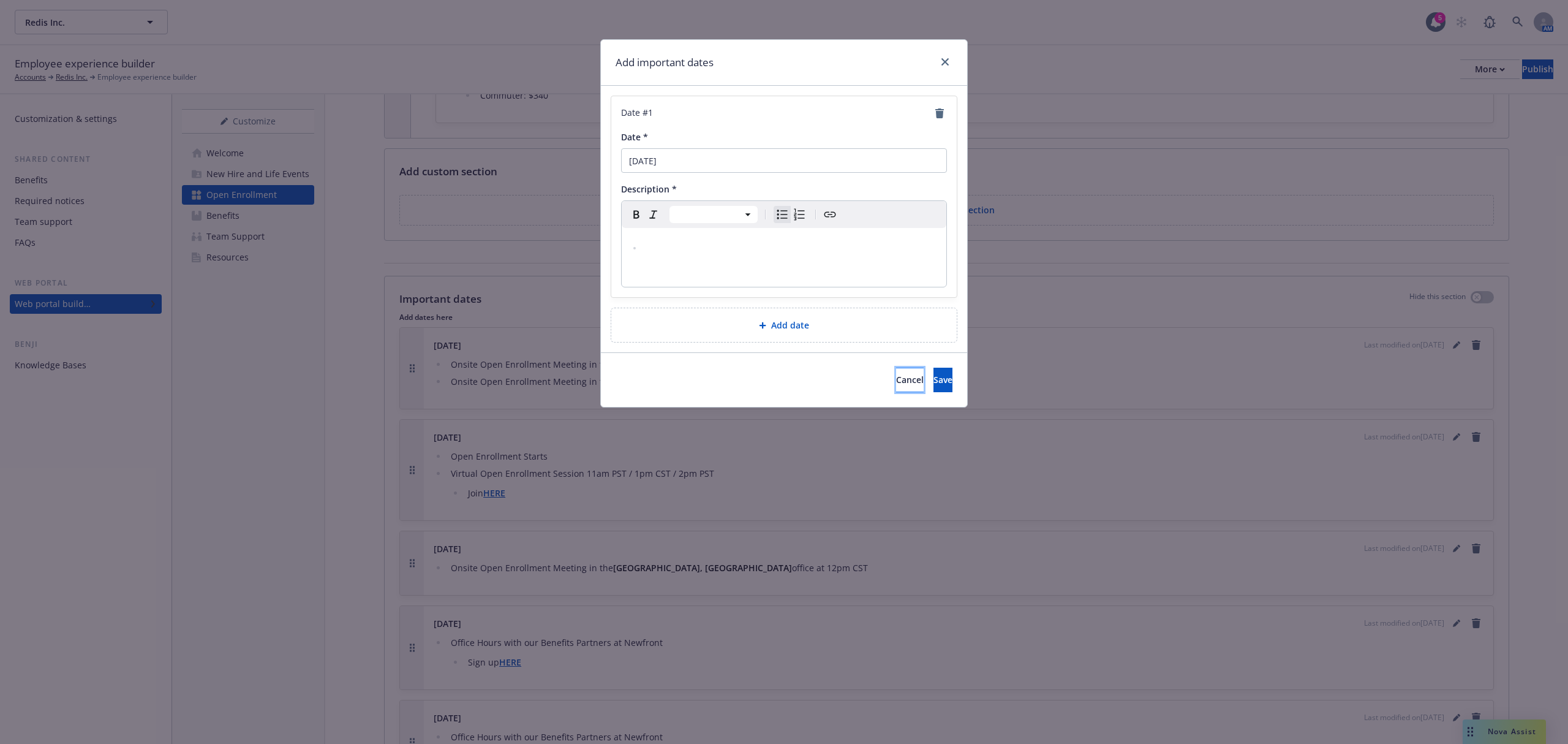
click at [897, 379] on button "Cancel" at bounding box center [910, 379] width 27 height 25
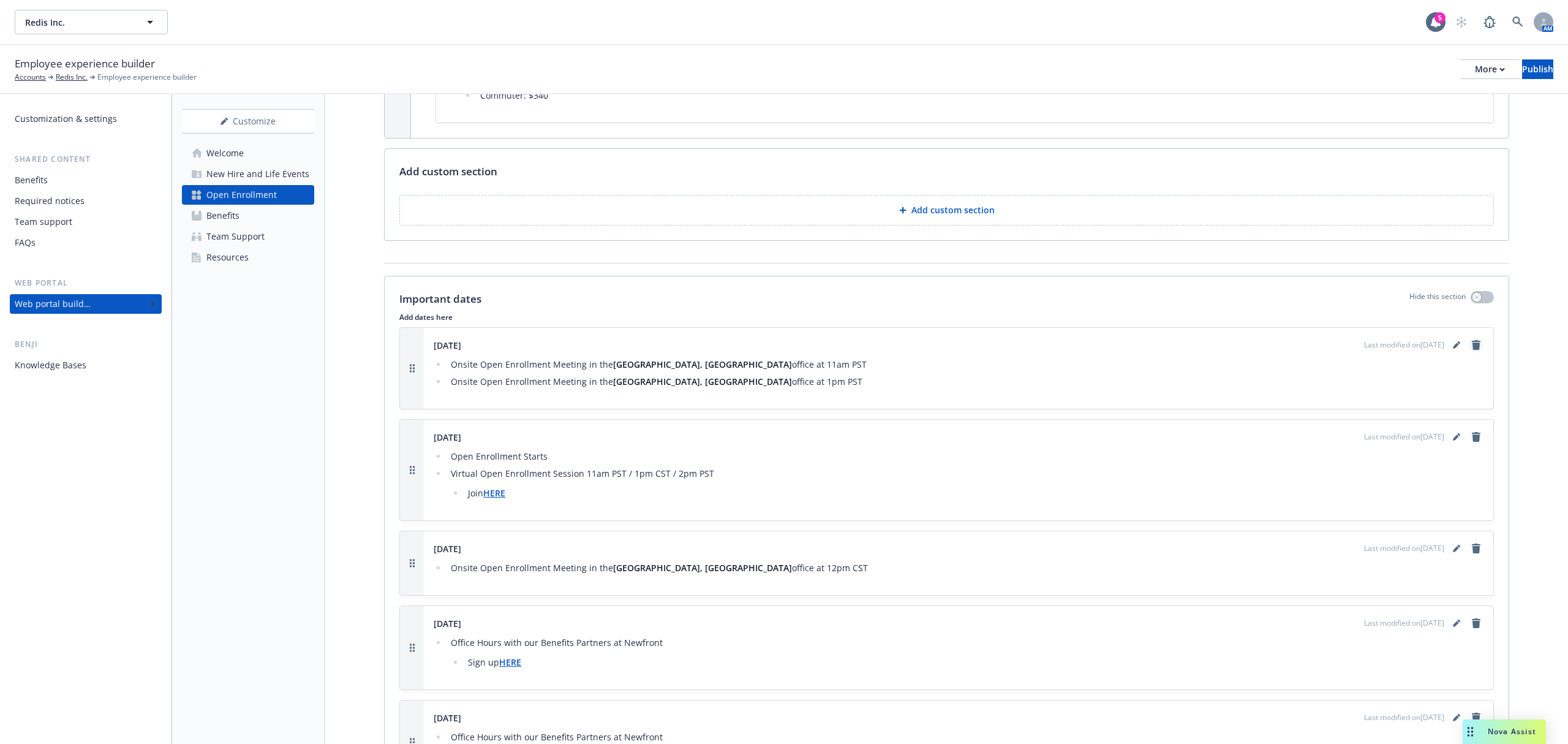
click at [1472, 348] on icon "remove" at bounding box center [1477, 344] width 9 height 10
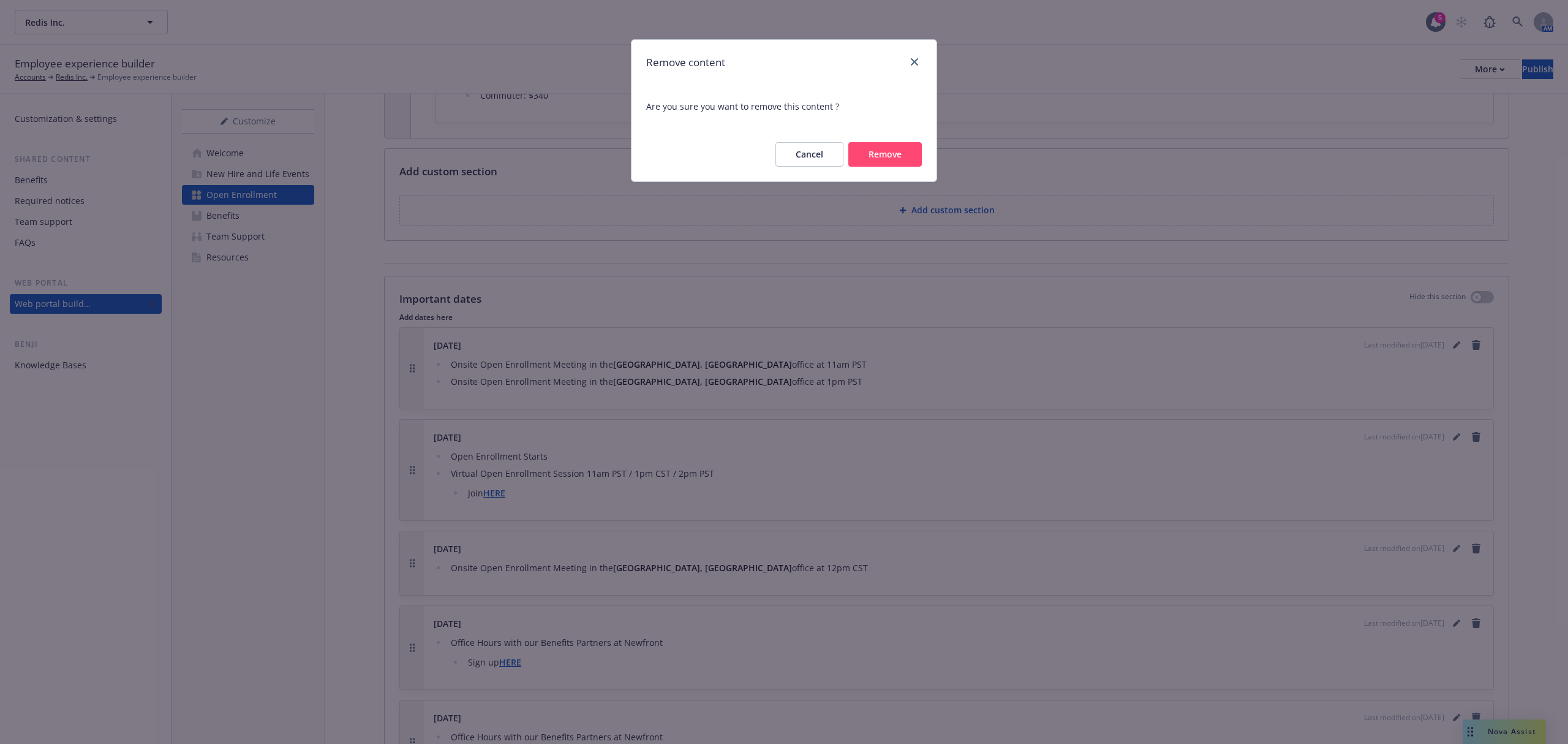
click at [896, 153] on button "Remove" at bounding box center [885, 154] width 74 height 25
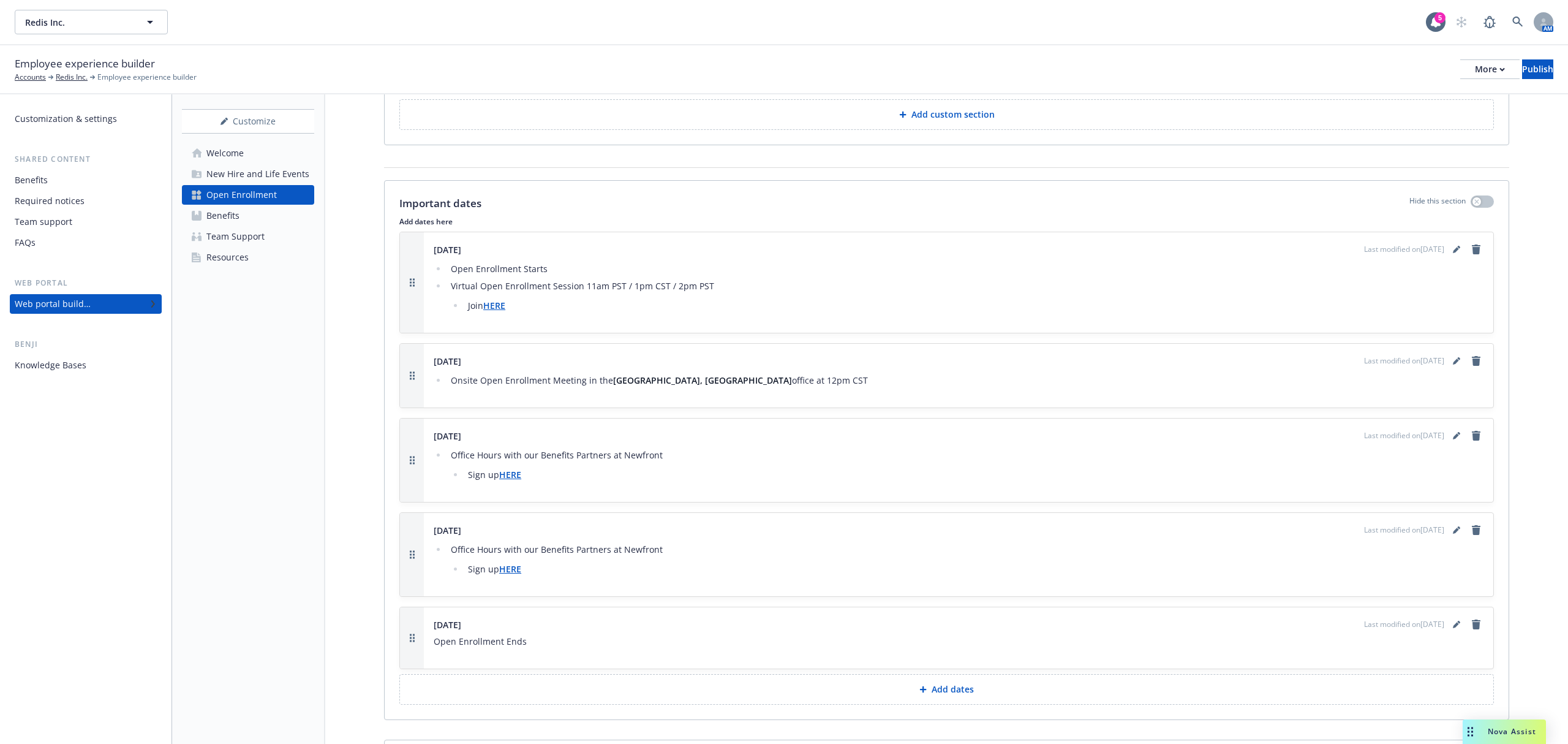
scroll to position [653, 0]
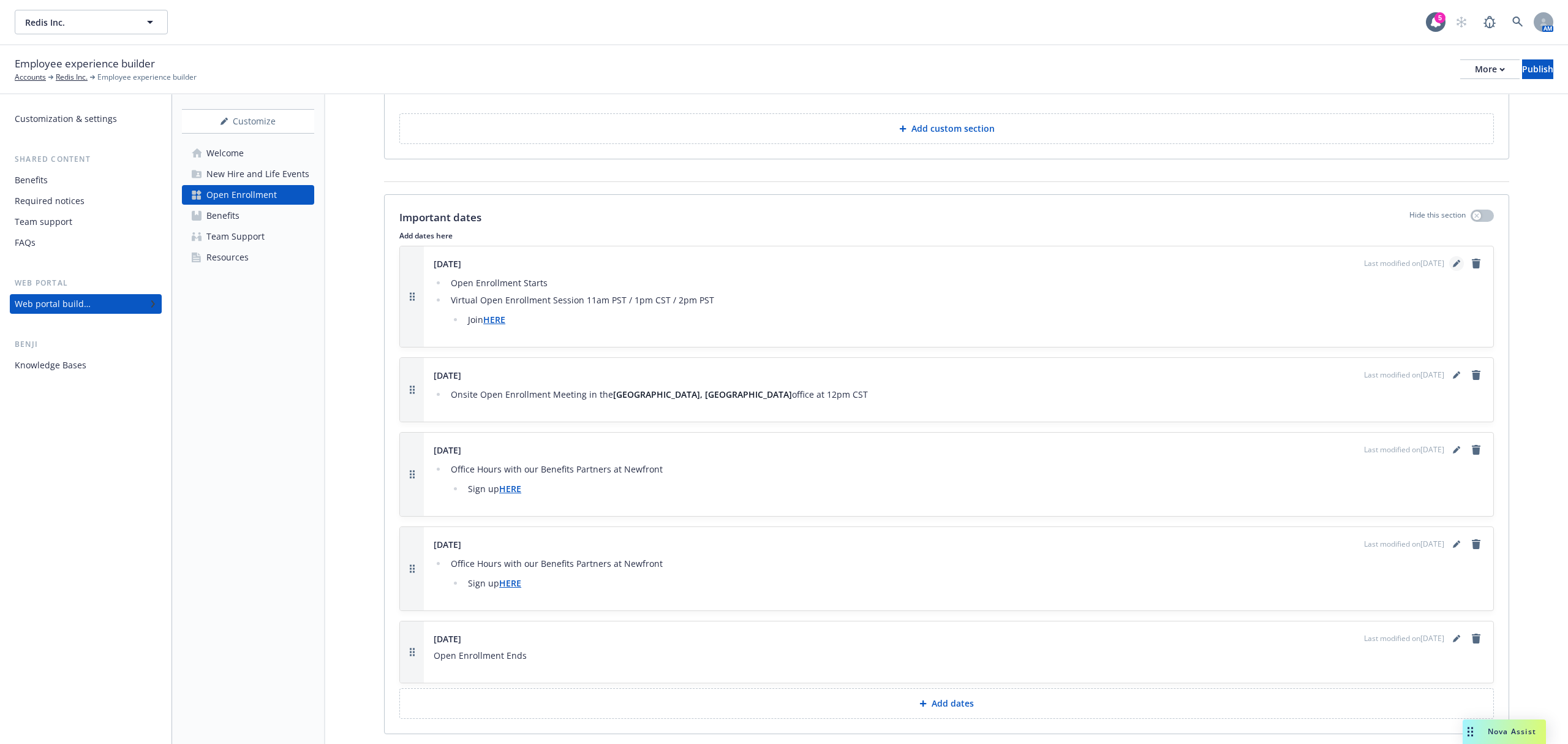
click at [1453, 267] on icon "editPencil" at bounding box center [1457, 263] width 7 height 7
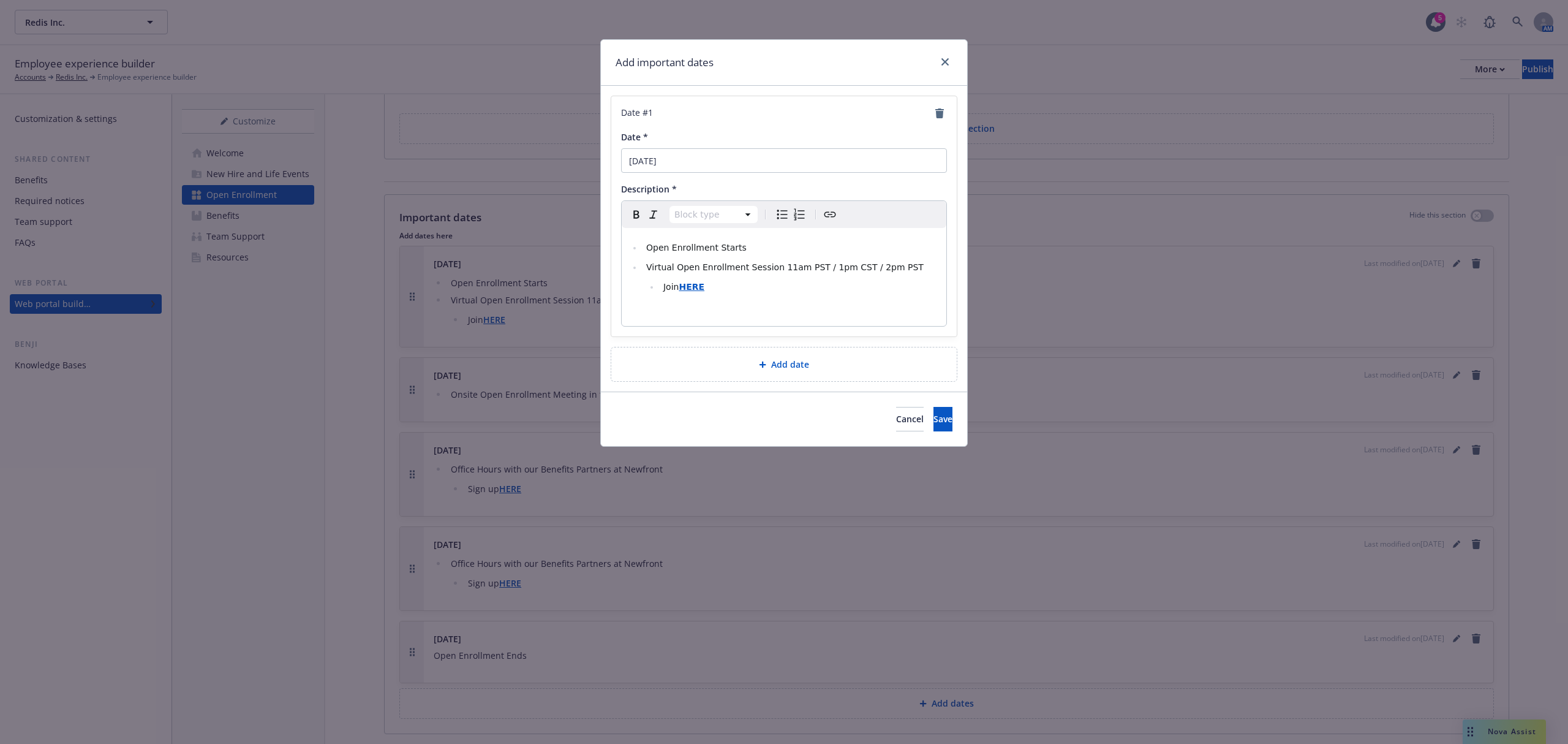
select select
drag, startPoint x: 728, startPoint y: 292, endPoint x: 646, endPoint y: 273, distance: 84.2
click at [646, 273] on ul "Open Enrollment Starts Virtual Open Enrollment Session 11am PST / 1pm CST / 2pm…" at bounding box center [784, 267] width 310 height 54
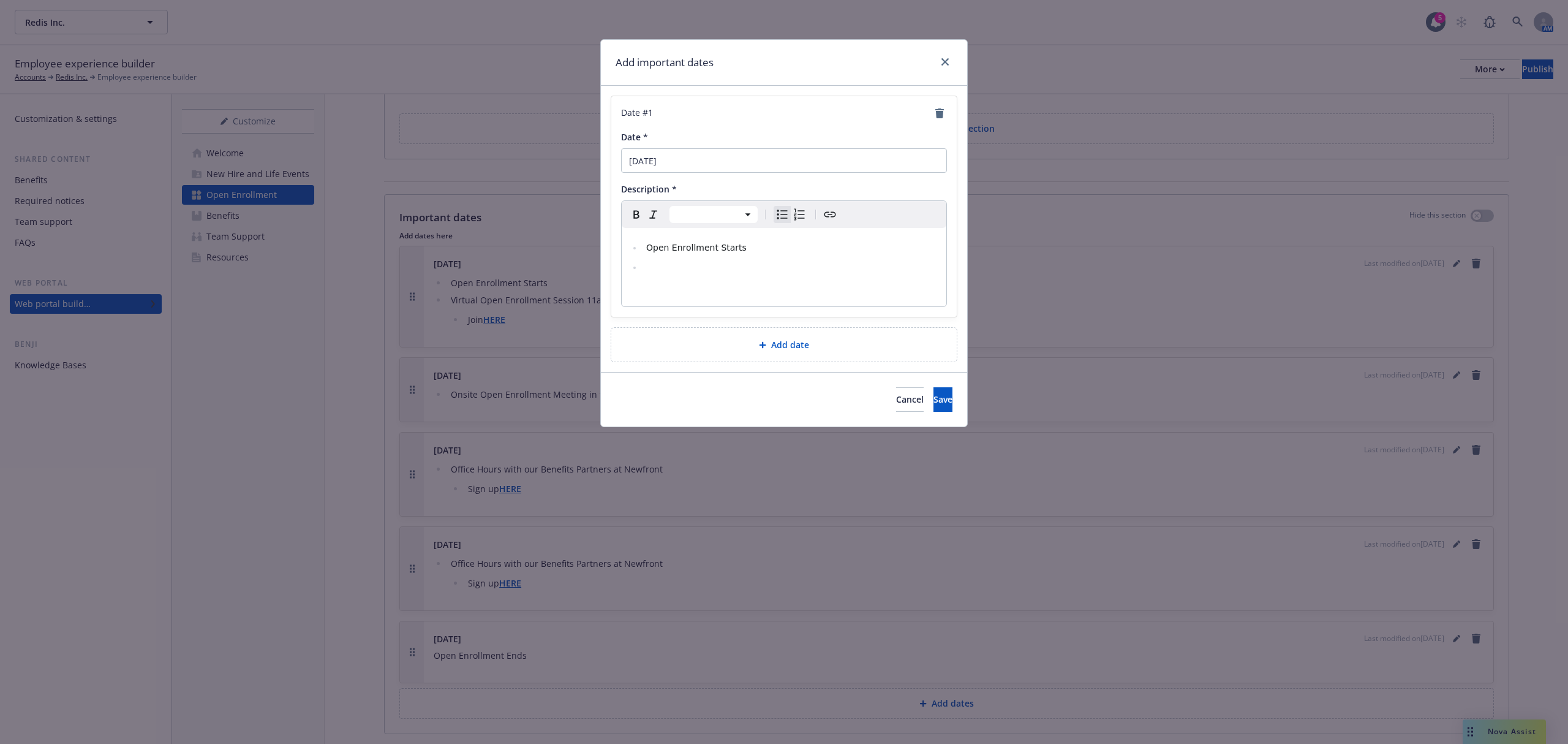
click at [642, 268] on li "editable markdown" at bounding box center [791, 266] width 296 height 15
drag, startPoint x: 726, startPoint y: 159, endPoint x: 674, endPoint y: 159, distance: 52.0
click at [674, 159] on input "November 12, 2024" at bounding box center [784, 160] width 326 height 25
type input "[DATE]"
click at [933, 378] on span "Save" at bounding box center [943, 379] width 19 height 11
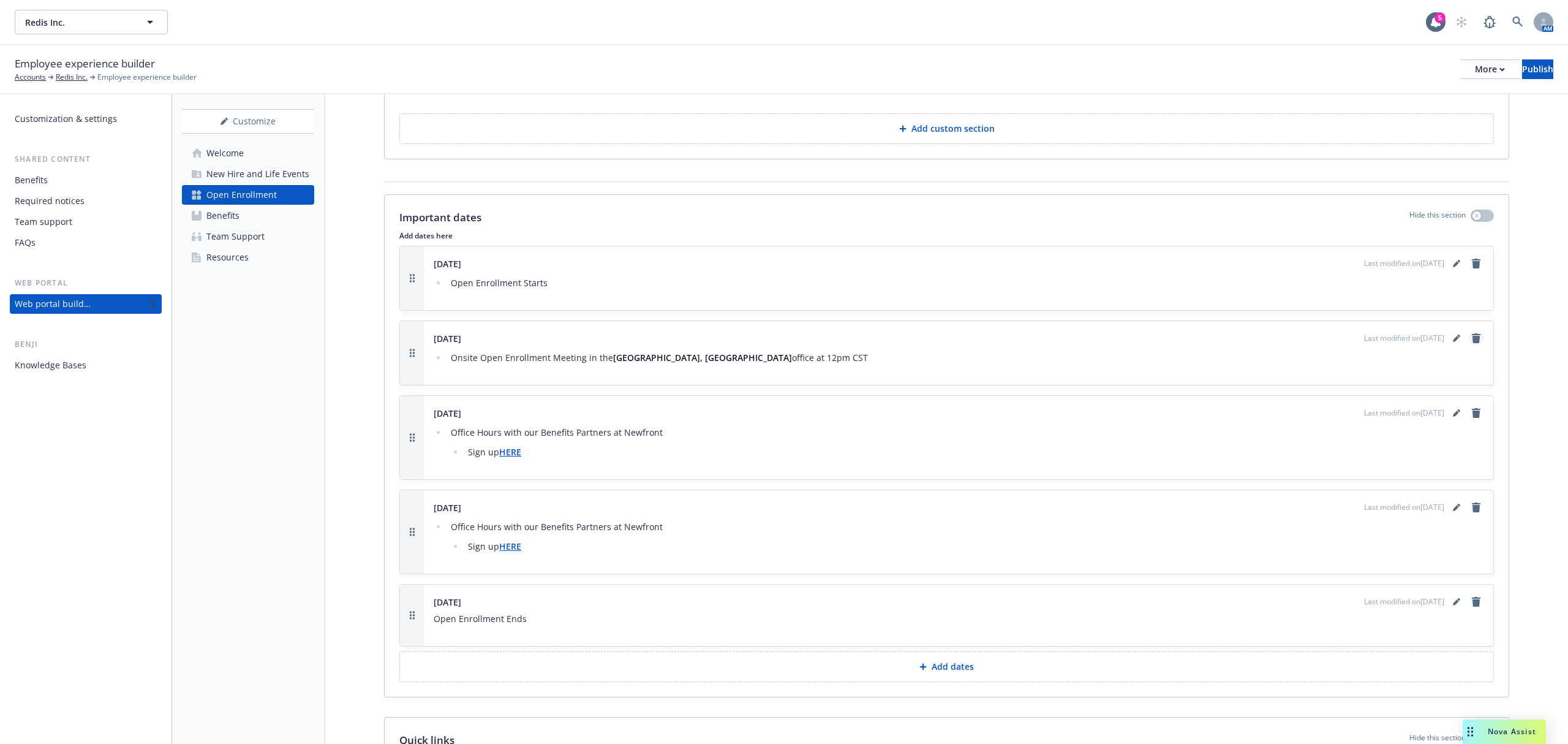
click at [1472, 337] on icon "remove" at bounding box center [1476, 337] width 10 height 10
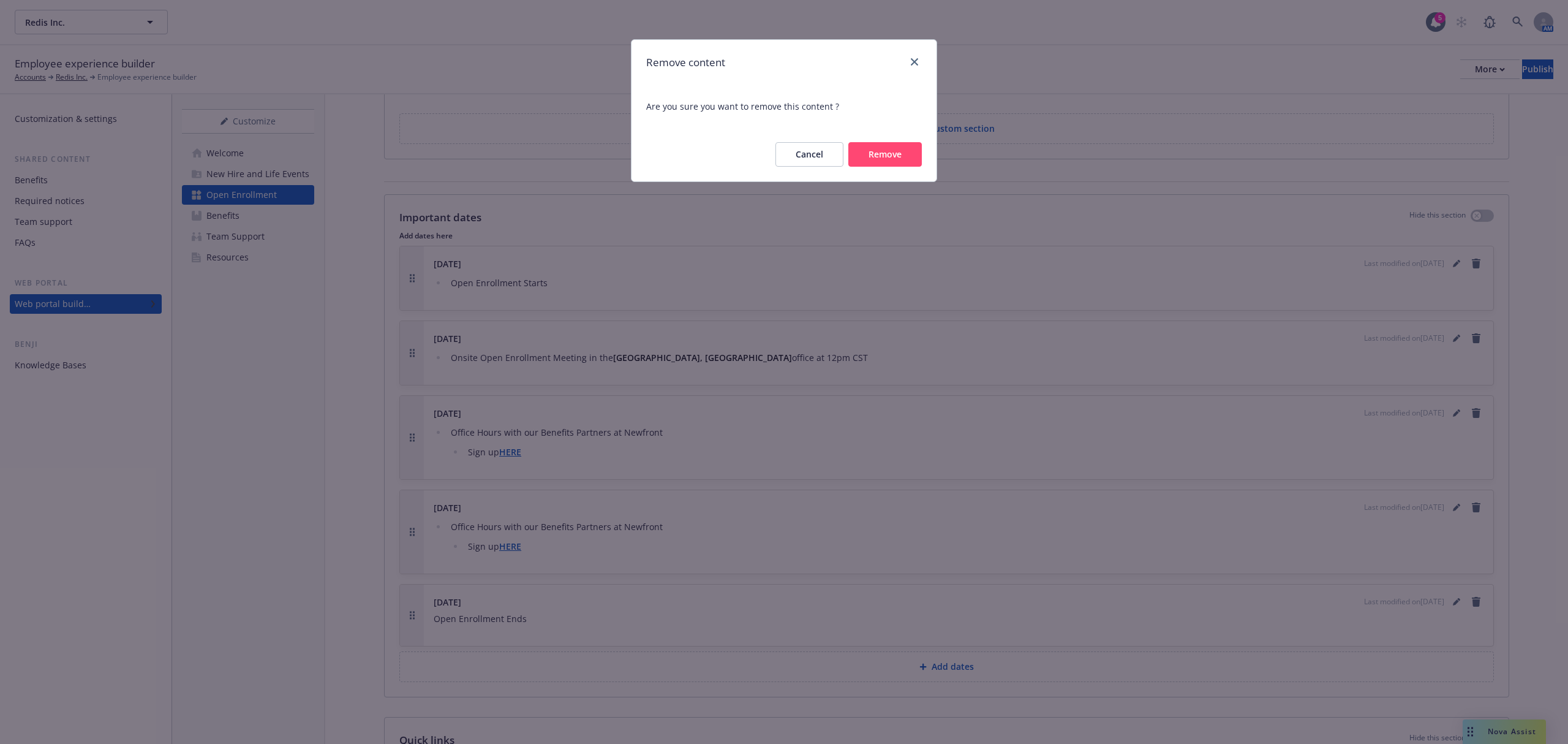
click at [909, 145] on button "Remove" at bounding box center [885, 154] width 74 height 25
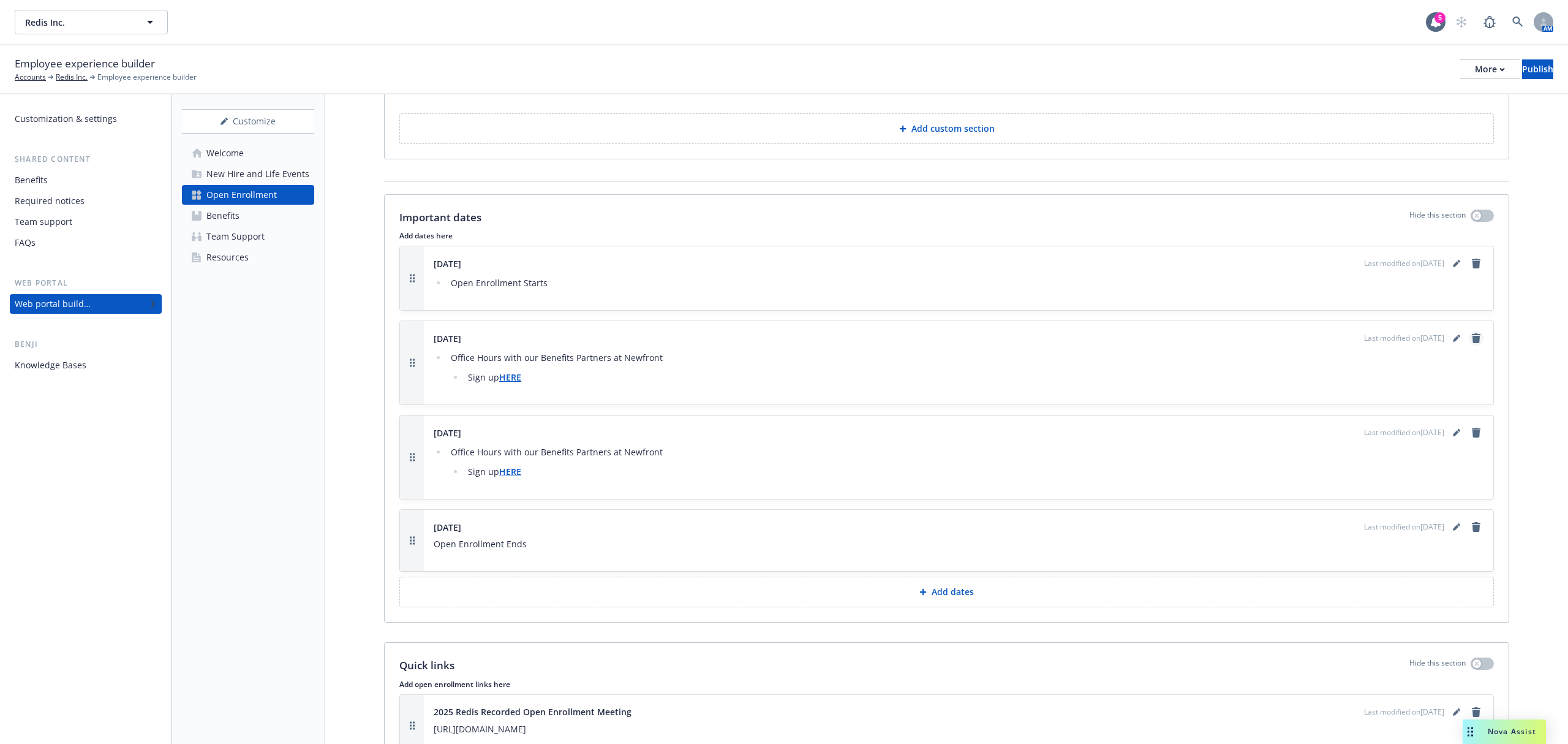
click at [1472, 341] on icon "remove" at bounding box center [1477, 337] width 9 height 10
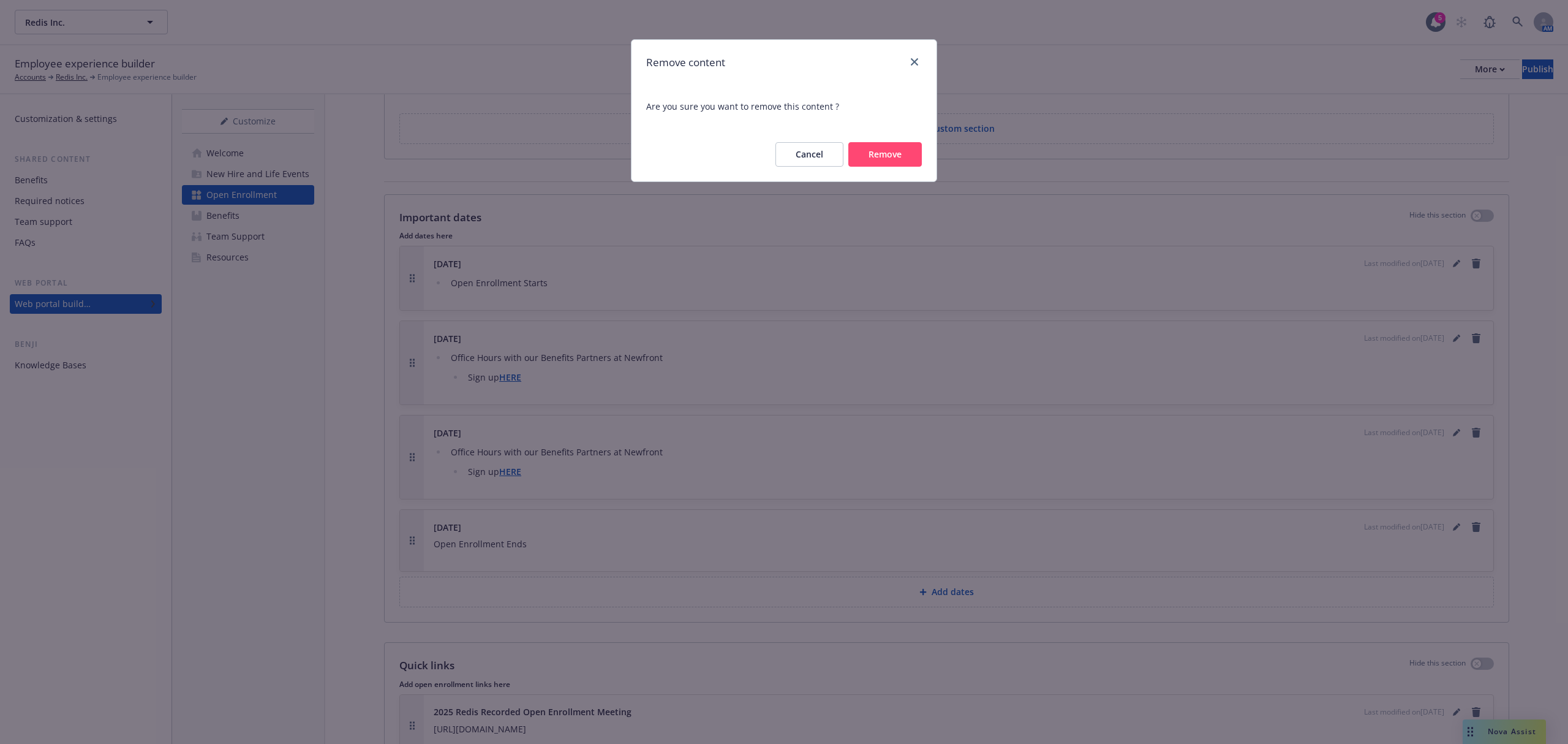
click at [898, 153] on button "Remove" at bounding box center [885, 154] width 74 height 25
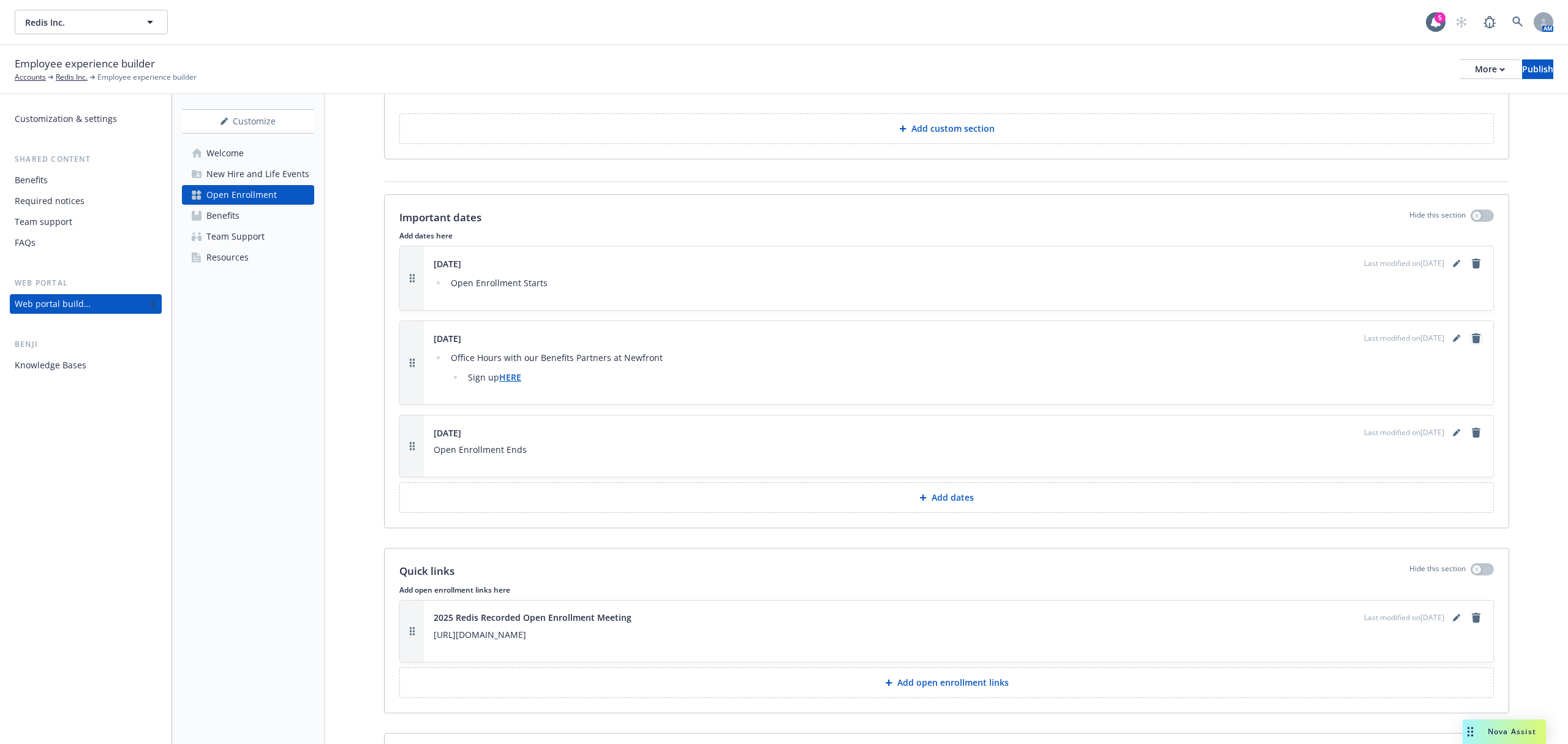
click at [1472, 341] on icon "remove" at bounding box center [1477, 337] width 9 height 10
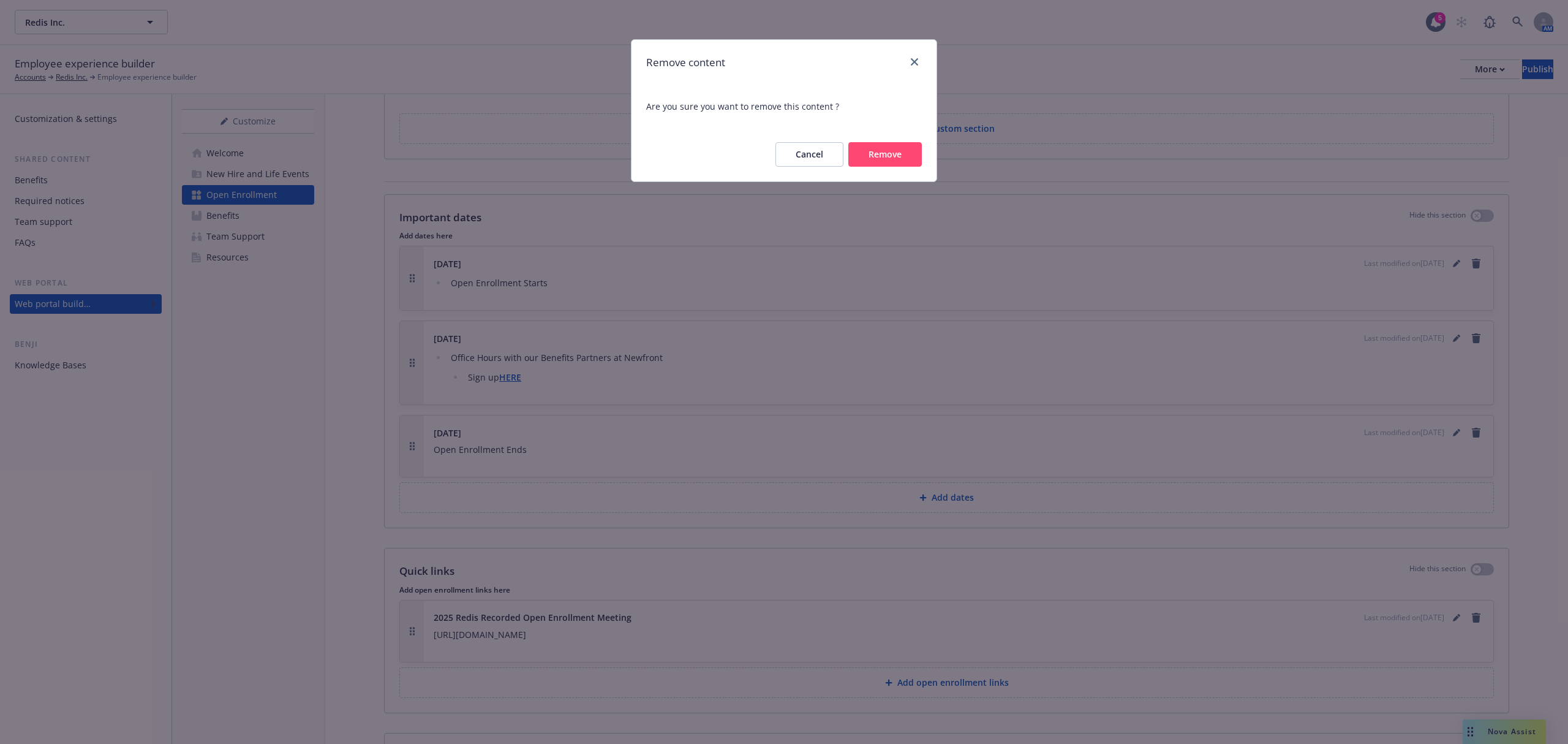
click at [901, 153] on button "Remove" at bounding box center [885, 154] width 74 height 25
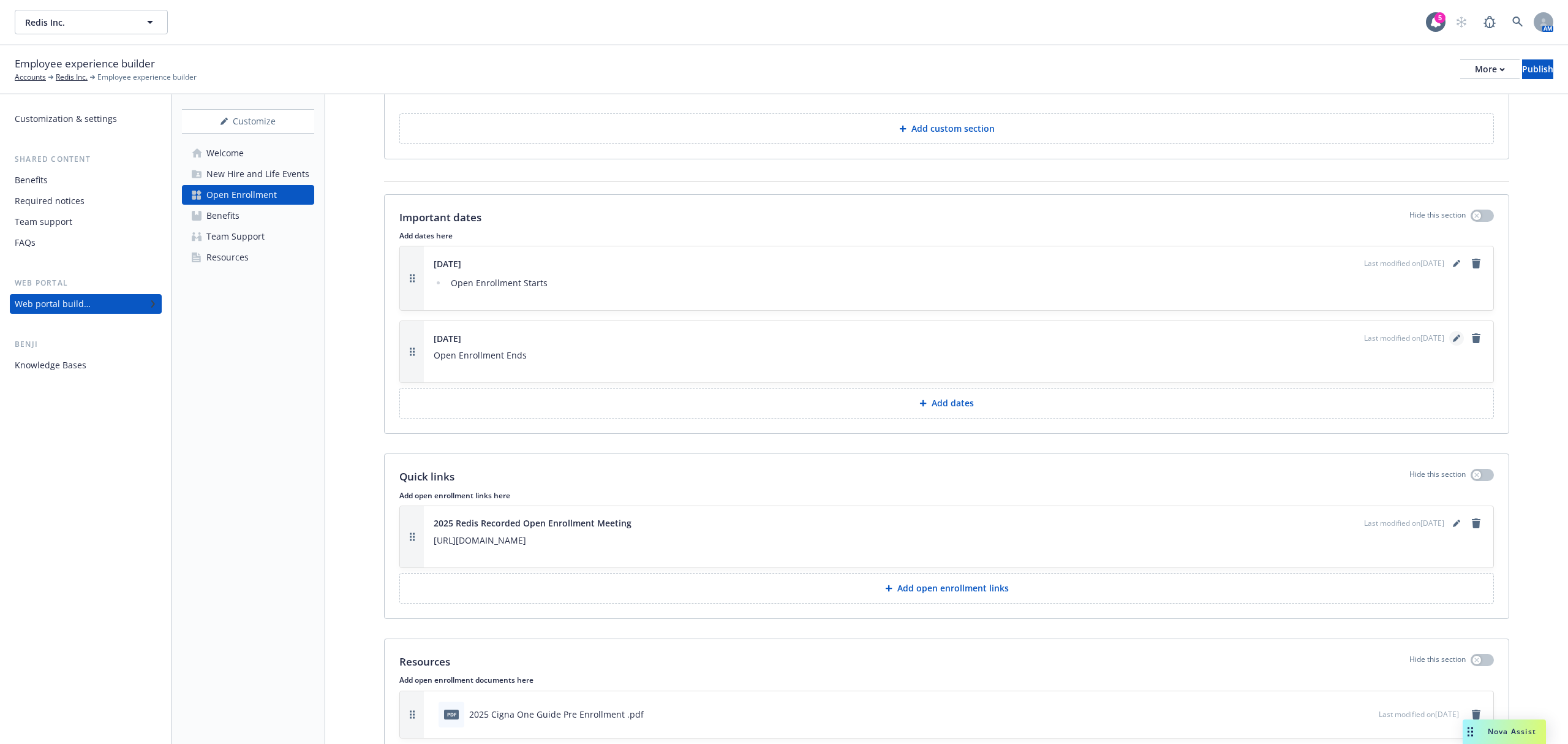
click at [1450, 343] on link "editPencil" at bounding box center [1457, 337] width 15 height 15
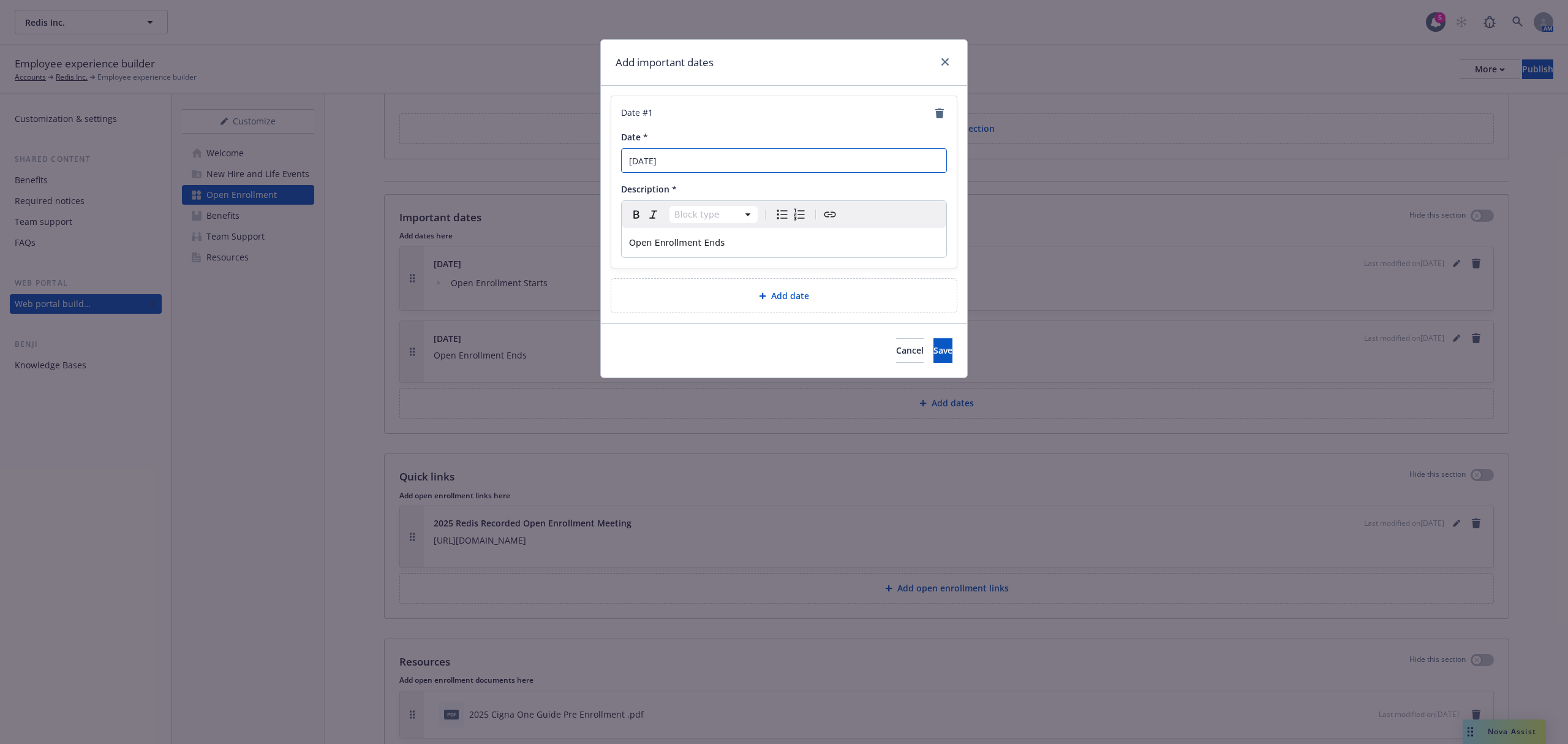
click at [687, 164] on input "November 22, 2024" at bounding box center [784, 160] width 326 height 25
click at [732, 163] on input "November 21, 2024" at bounding box center [784, 160] width 326 height 25
type input "[DATE]"
click at [939, 348] on button "Save" at bounding box center [943, 351] width 19 height 25
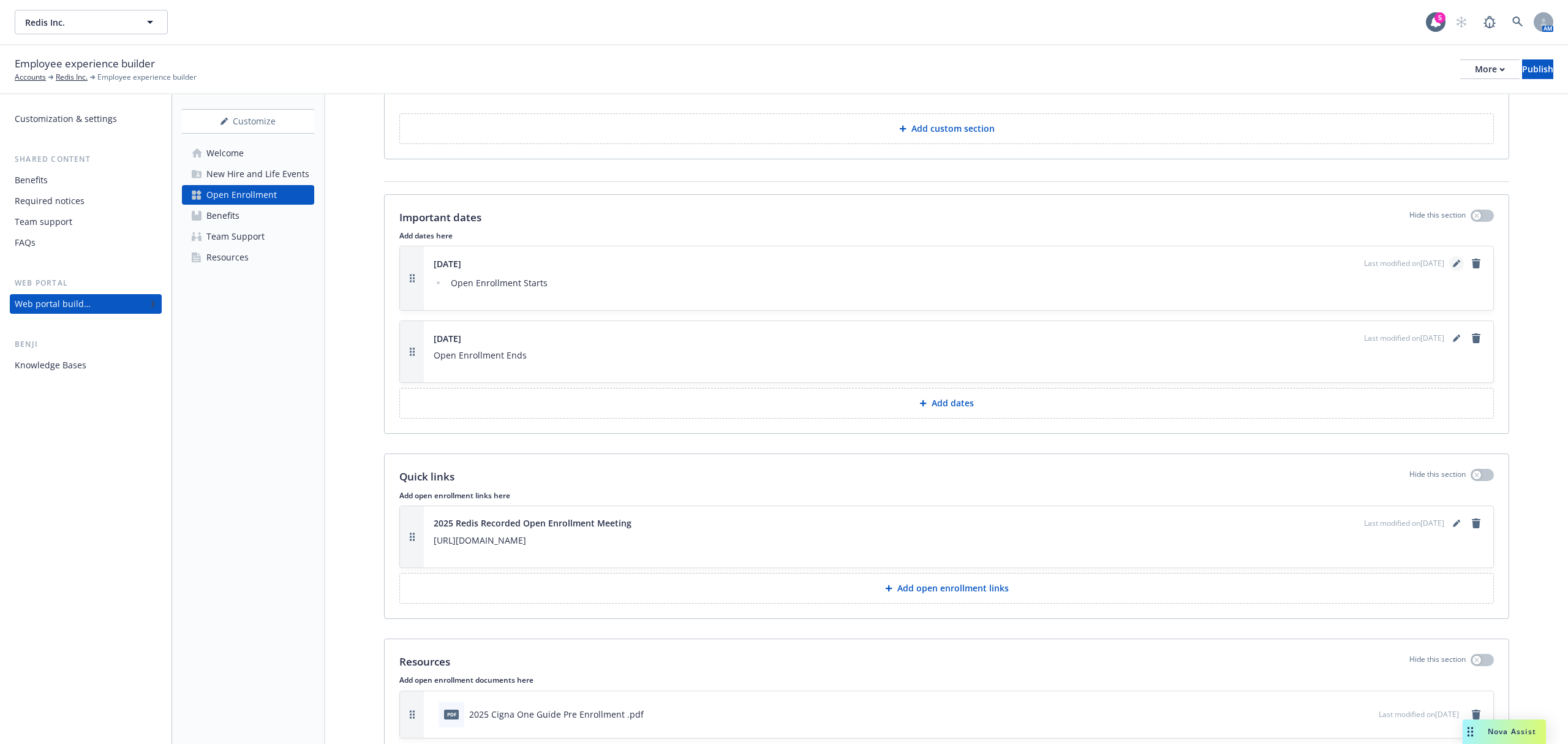
click at [1453, 266] on icon "editPencil" at bounding box center [1457, 263] width 7 height 7
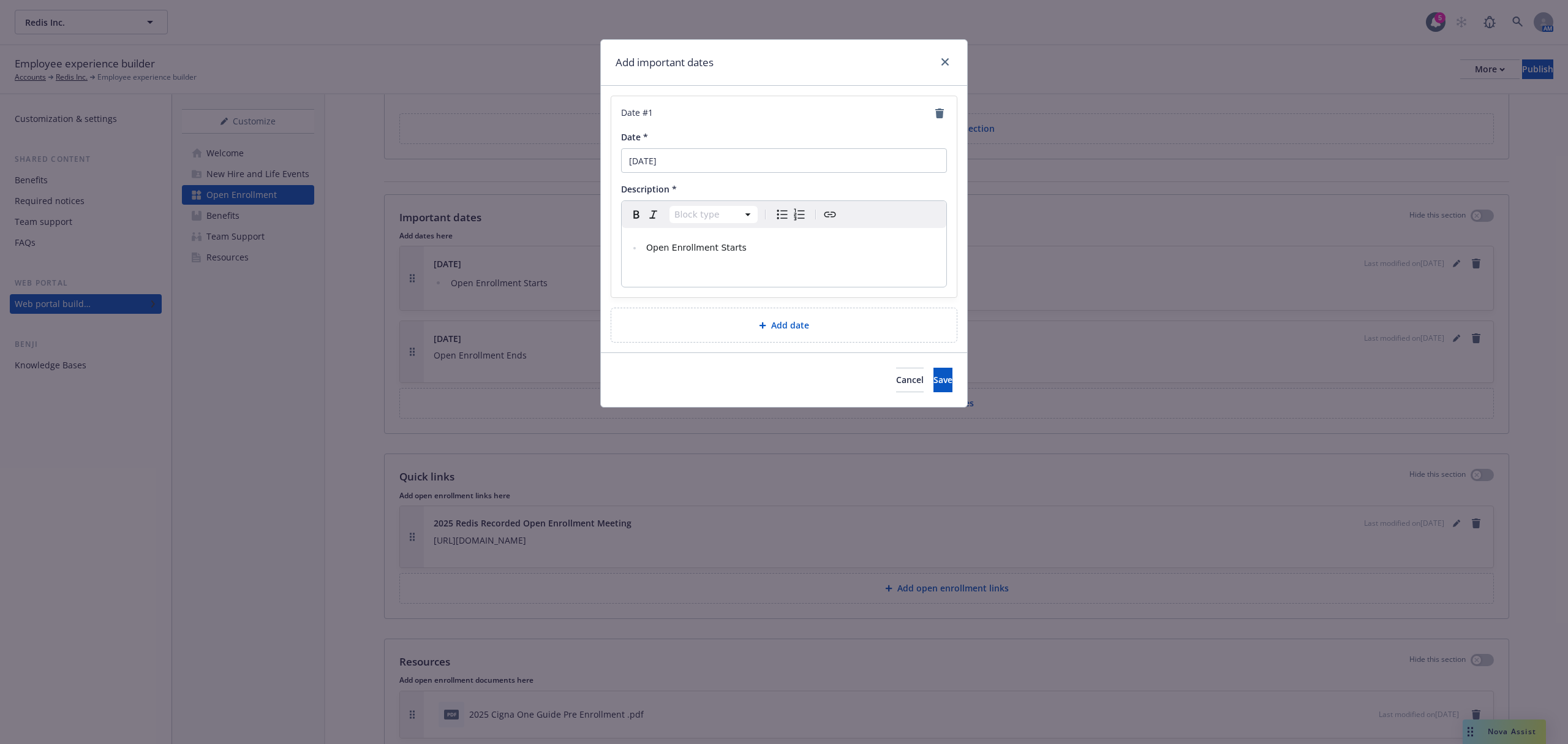
click at [648, 251] on span "Open Enrollment Starts" at bounding box center [696, 247] width 101 height 10
select select "paragraph"
click at [933, 375] on span "Save" at bounding box center [943, 374] width 19 height 11
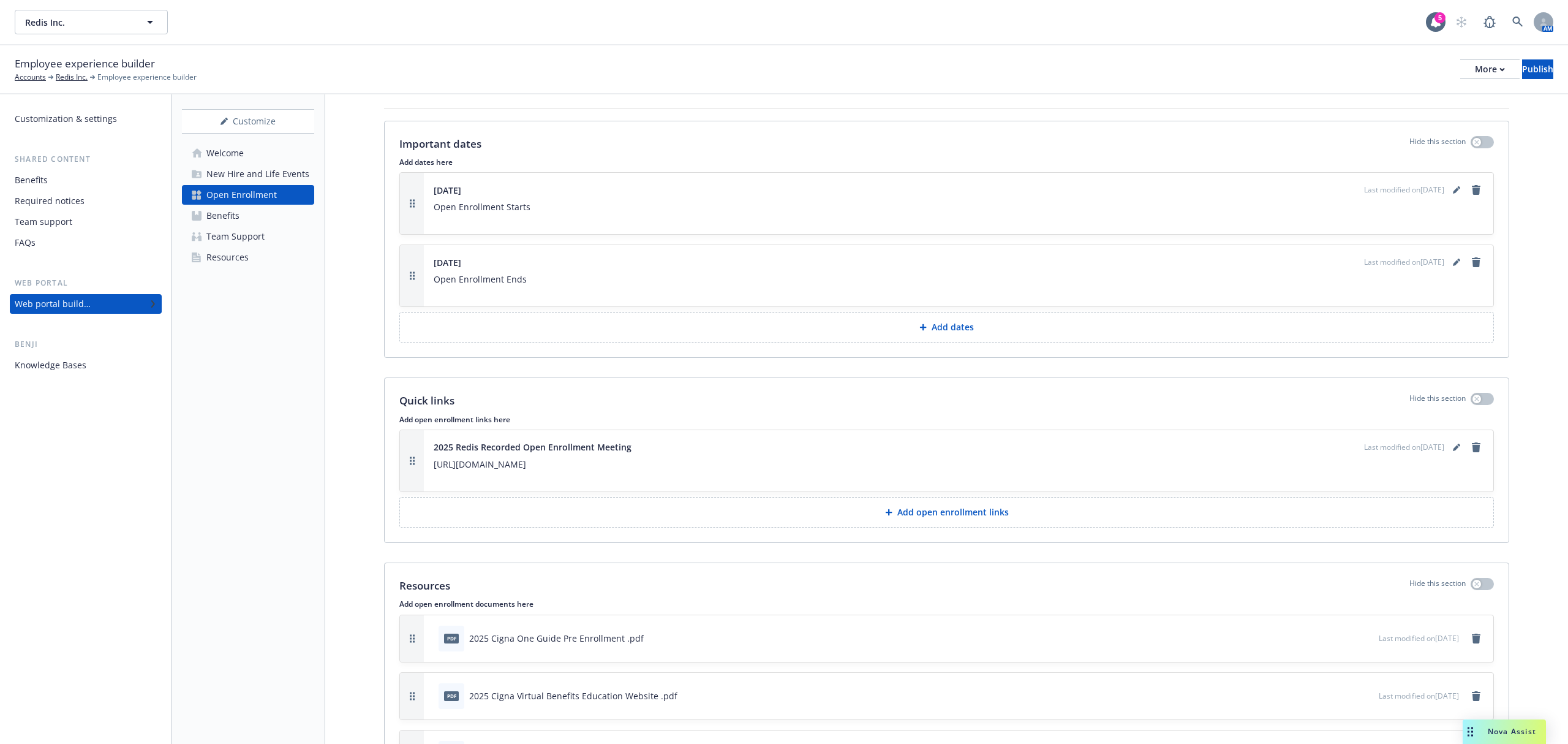
scroll to position [817, 0]
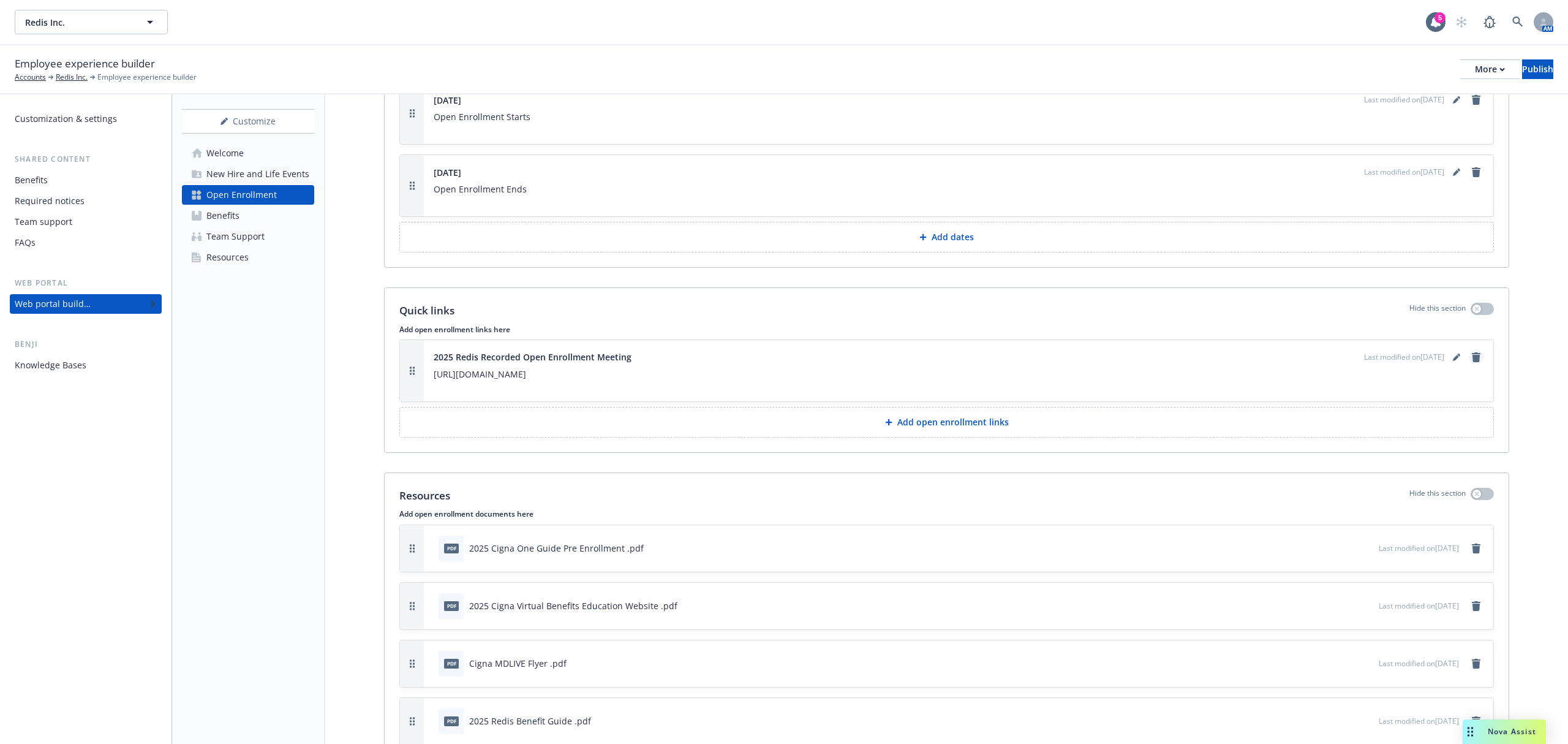
click at [1472, 361] on icon "remove" at bounding box center [1477, 357] width 9 height 10
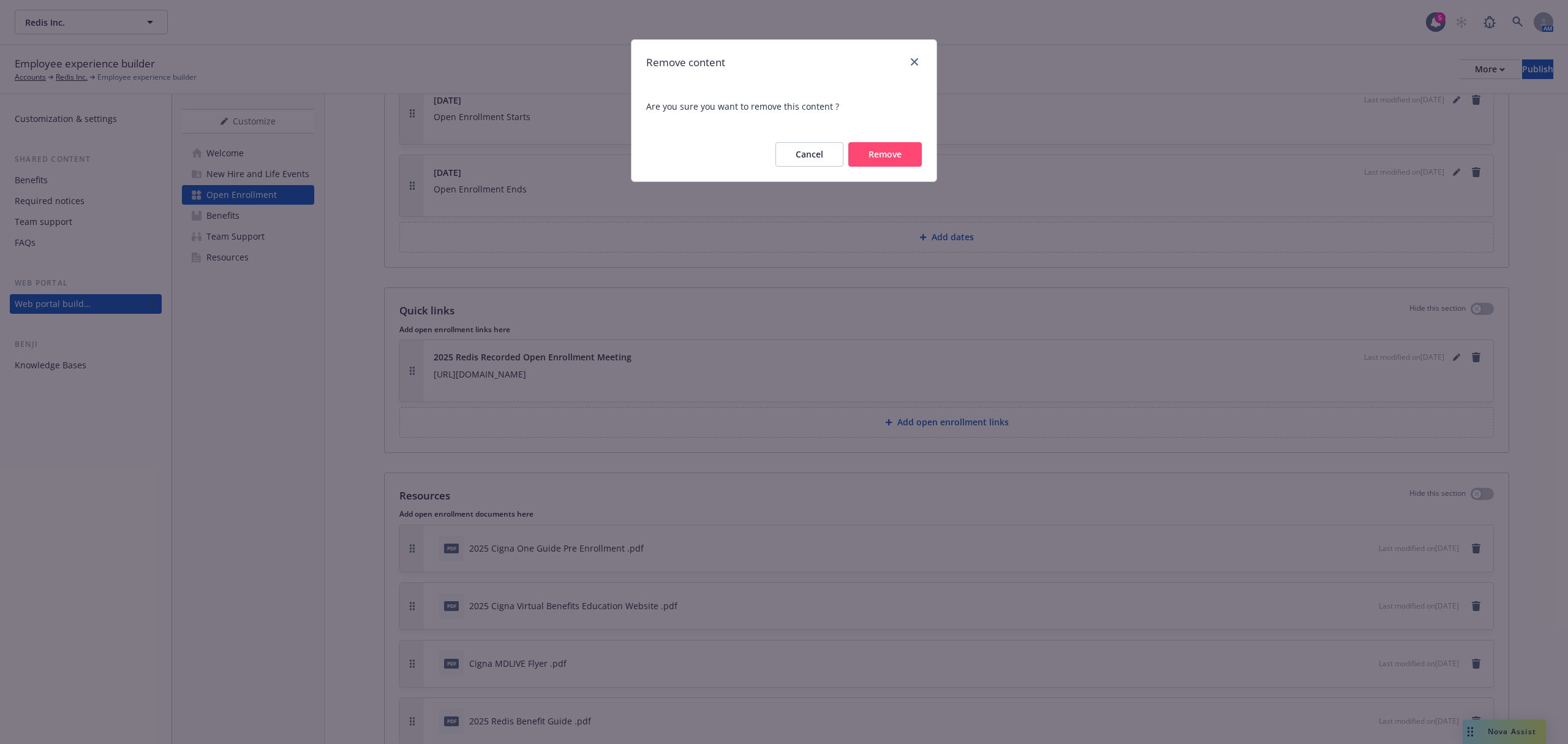
click at [892, 159] on button "Remove" at bounding box center [885, 154] width 74 height 25
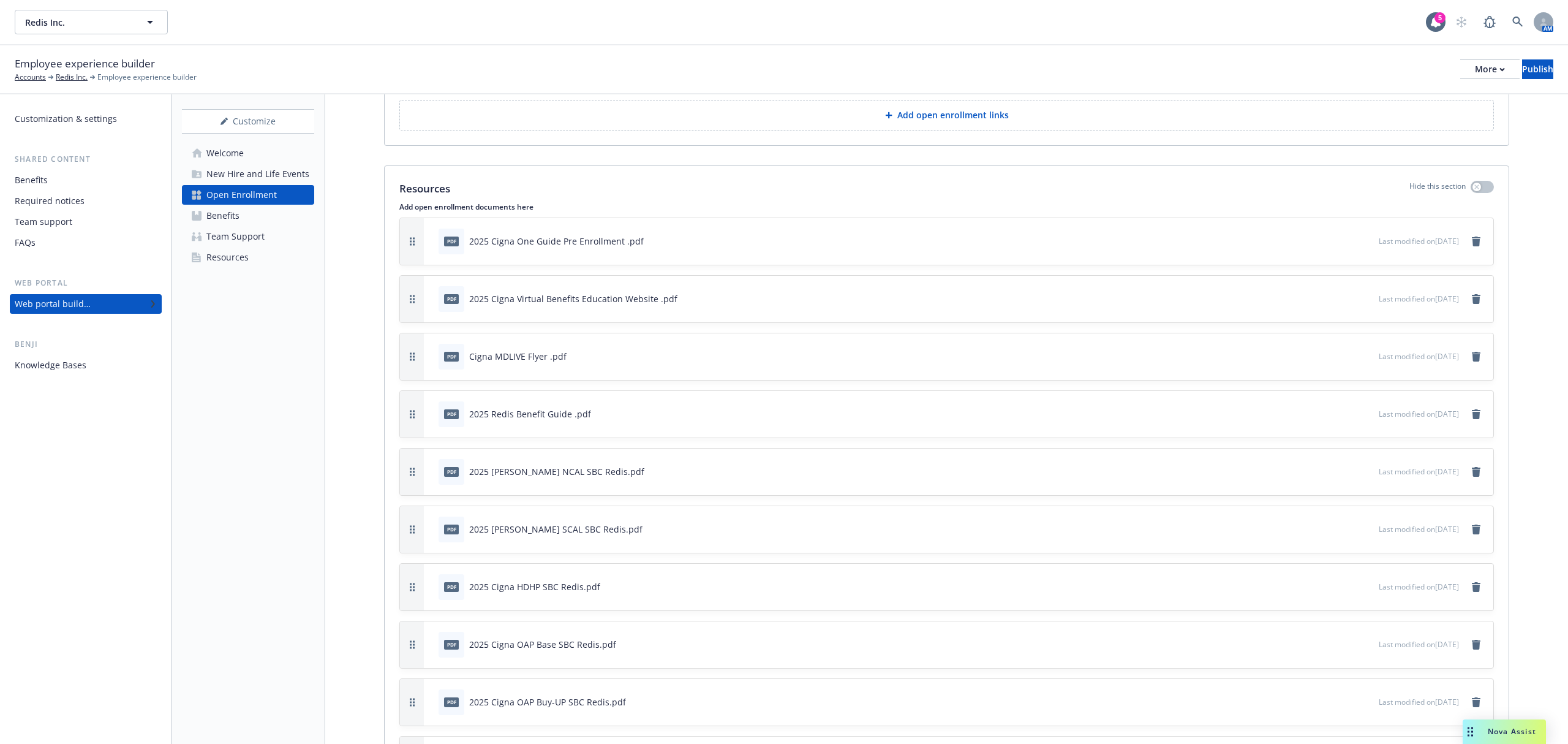
scroll to position [1061, 0]
click at [1472, 245] on icon "remove" at bounding box center [1476, 240] width 10 height 10
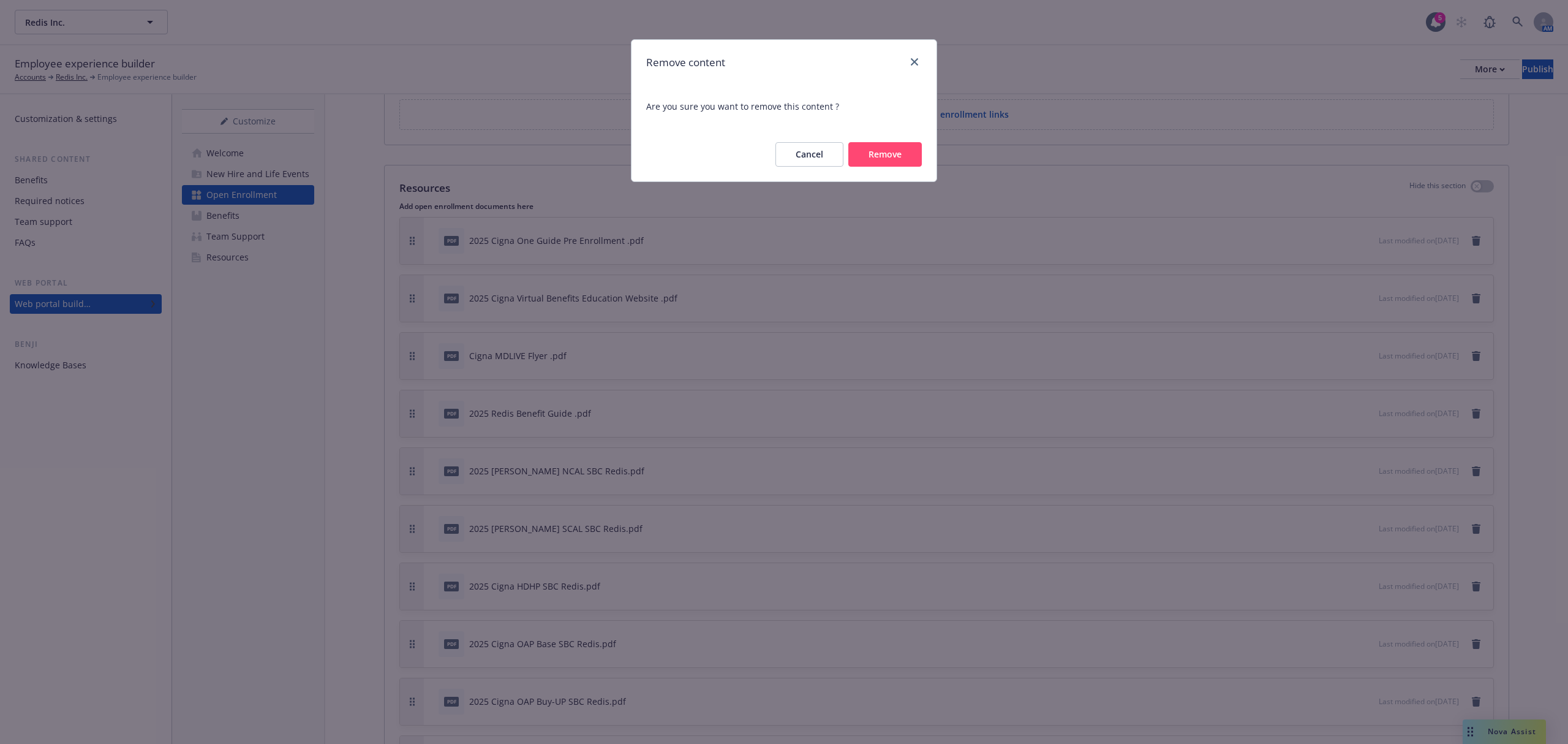
click at [896, 147] on button "Remove" at bounding box center [885, 154] width 74 height 25
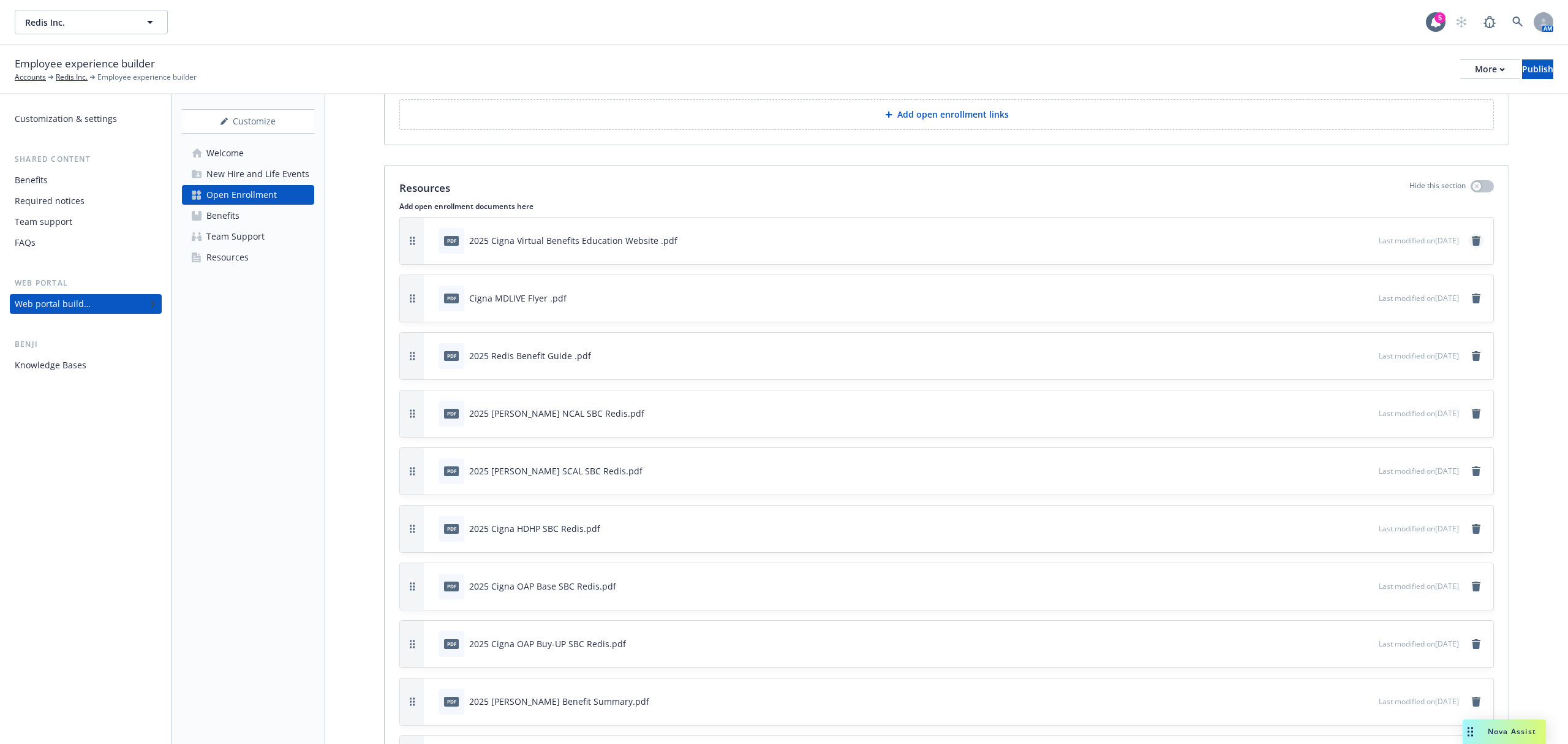
click at [1472, 245] on icon "remove" at bounding box center [1477, 240] width 9 height 10
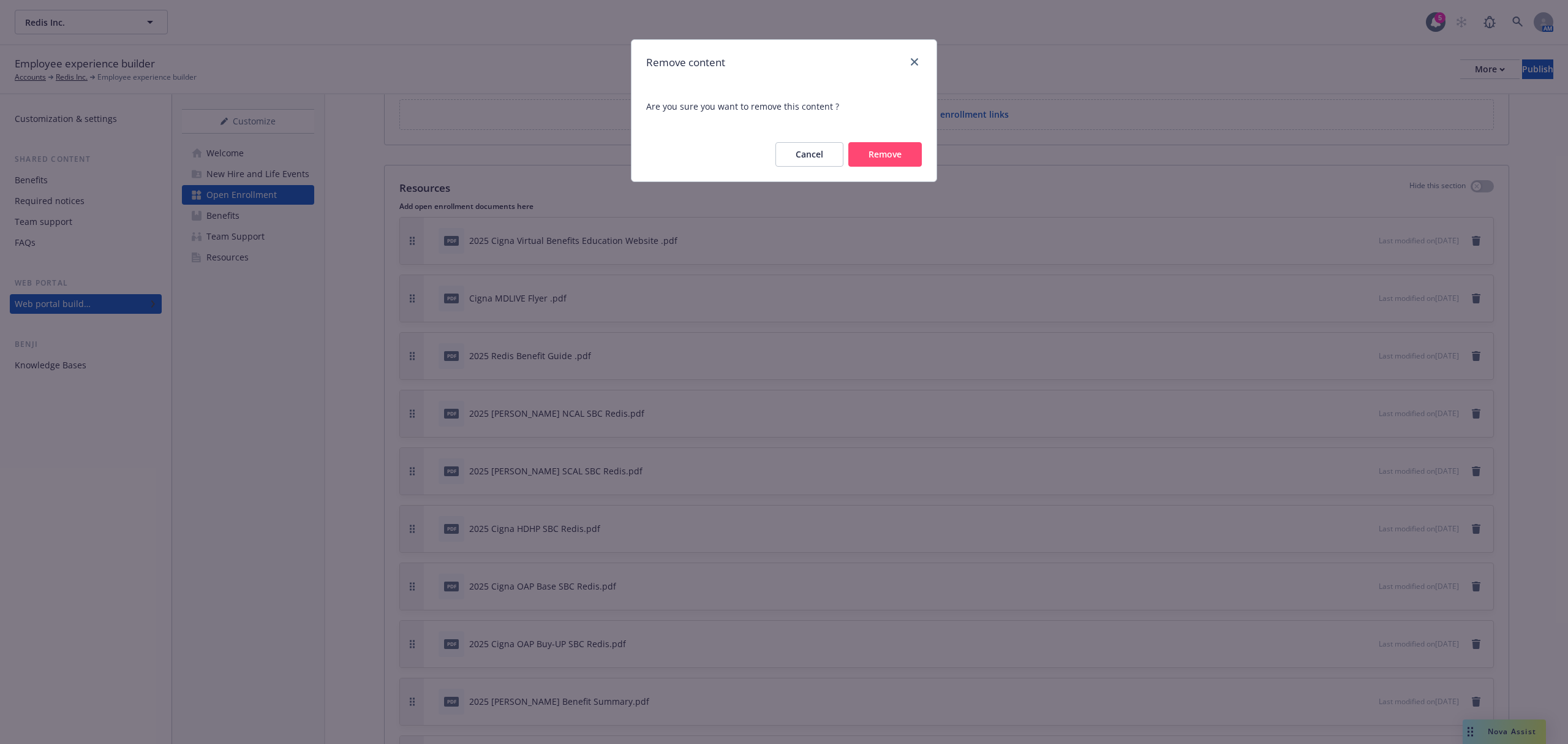
click at [912, 157] on button "Remove" at bounding box center [885, 154] width 74 height 25
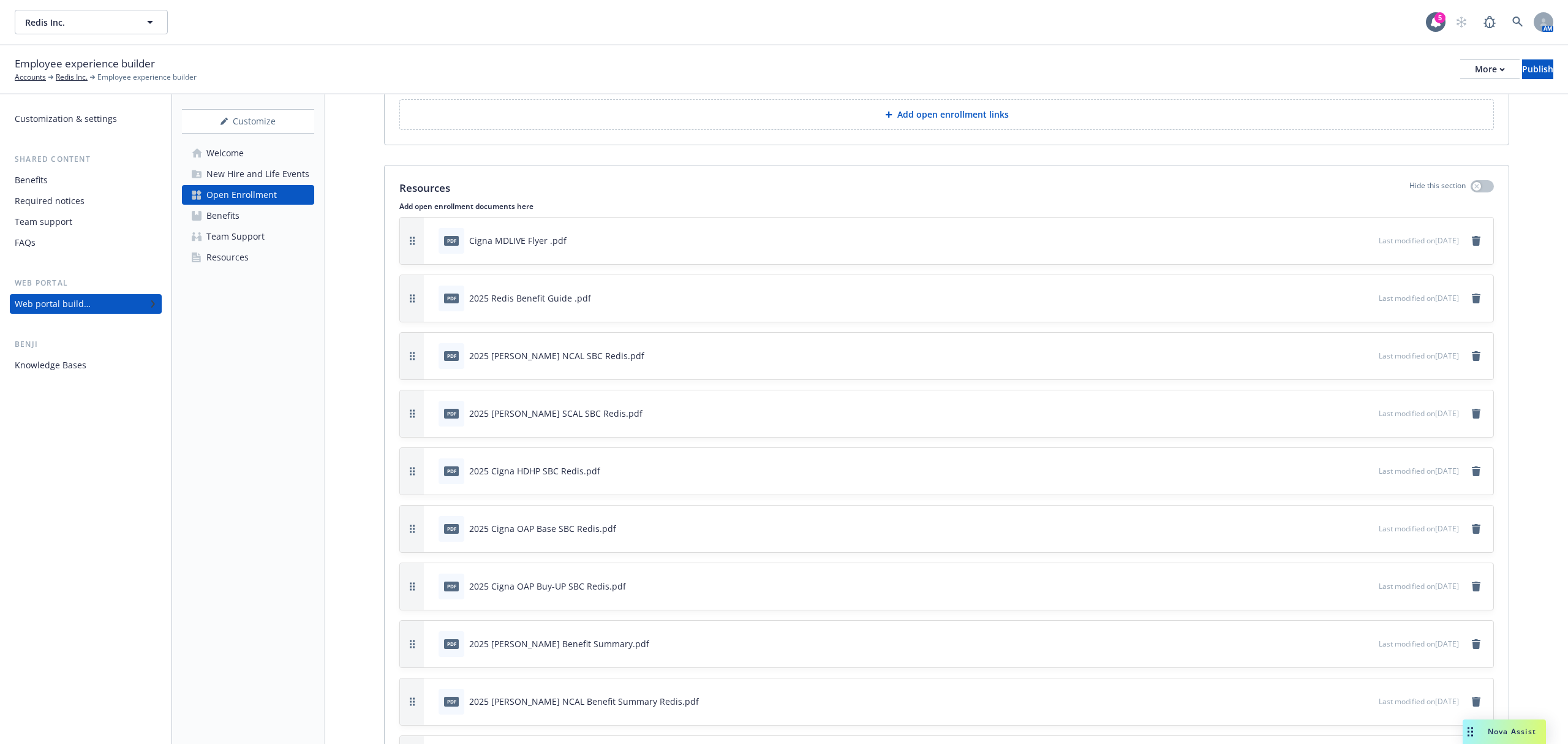
click at [1472, 245] on icon "remove" at bounding box center [1477, 240] width 9 height 10
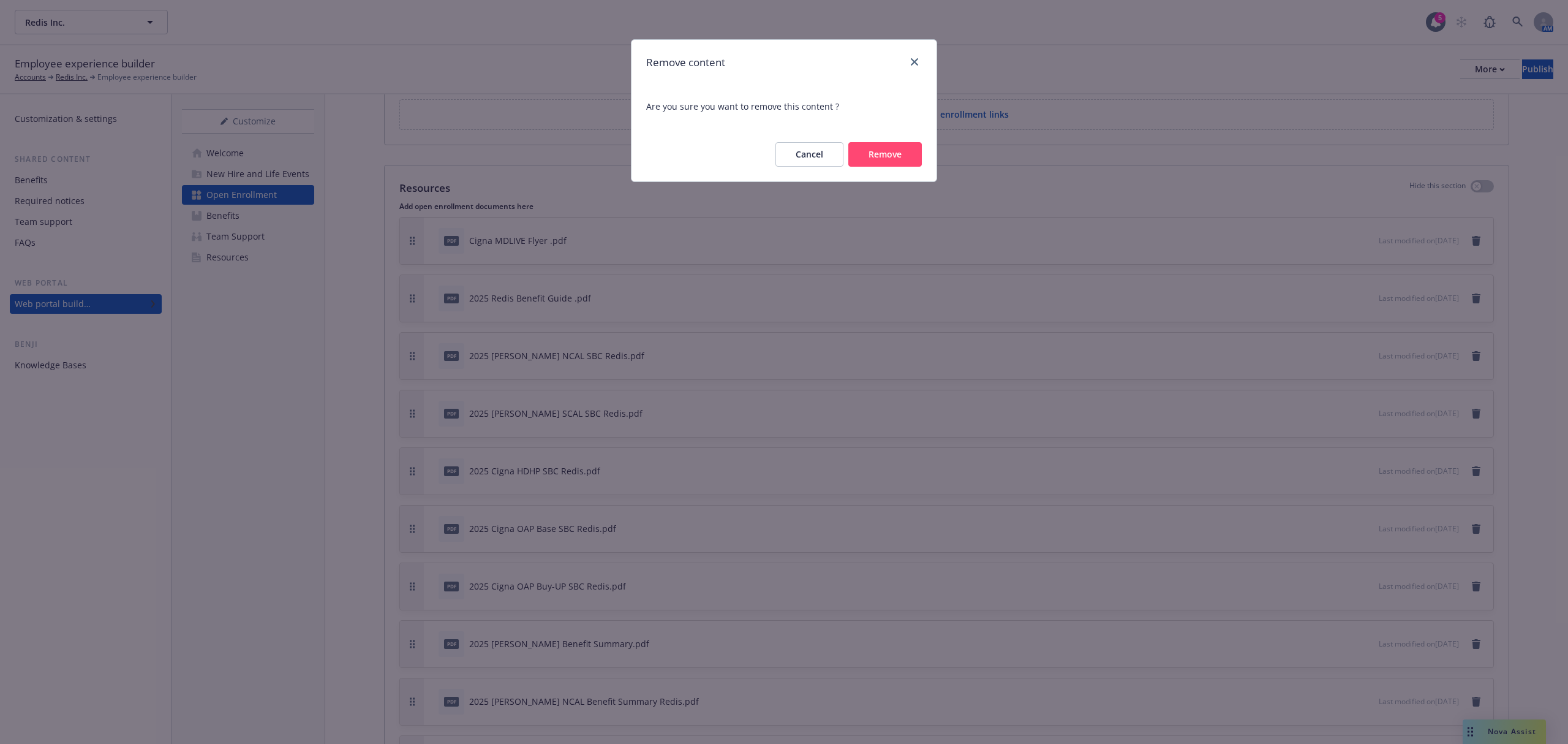
click at [893, 158] on button "Remove" at bounding box center [885, 154] width 74 height 25
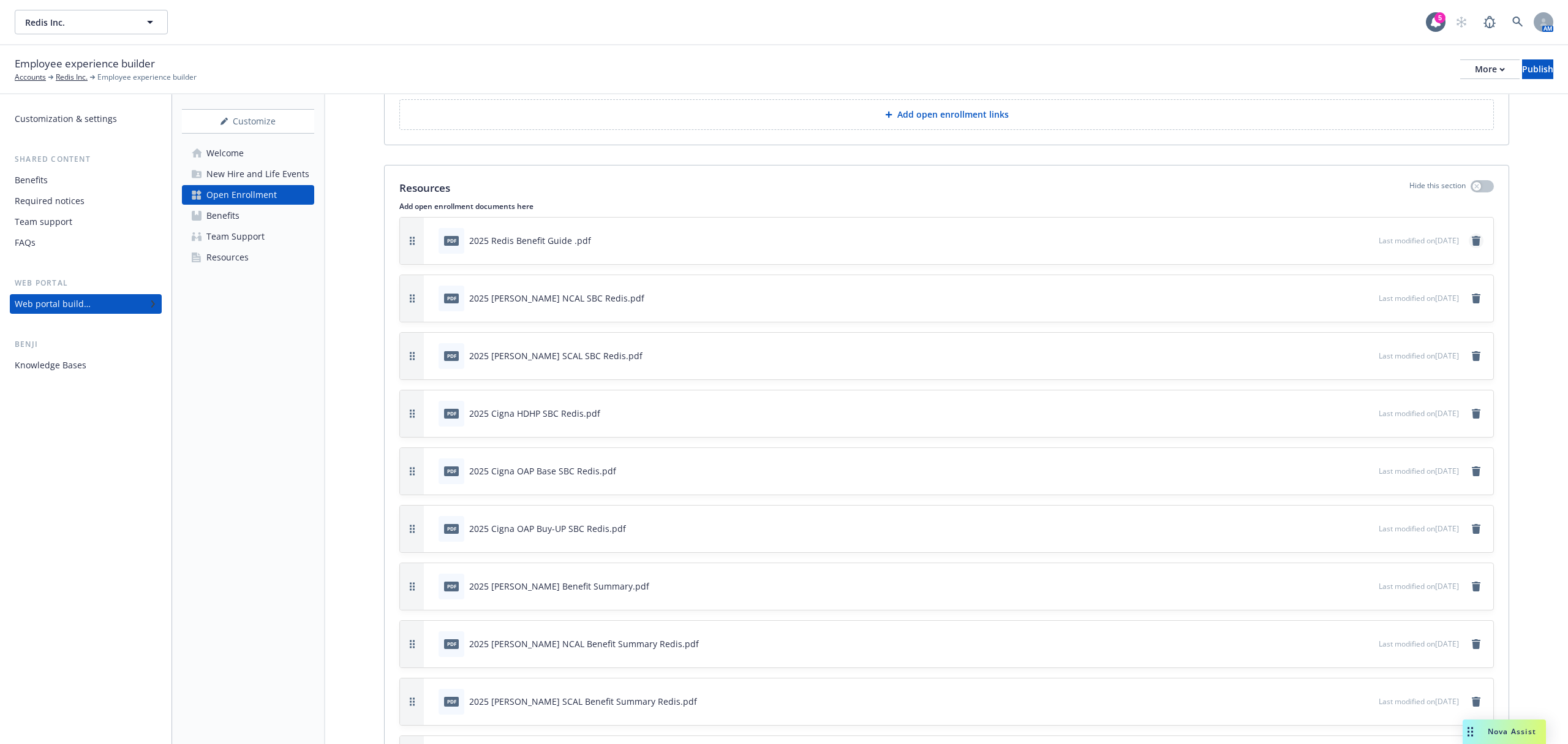
click at [1472, 245] on icon "remove" at bounding box center [1477, 240] width 9 height 10
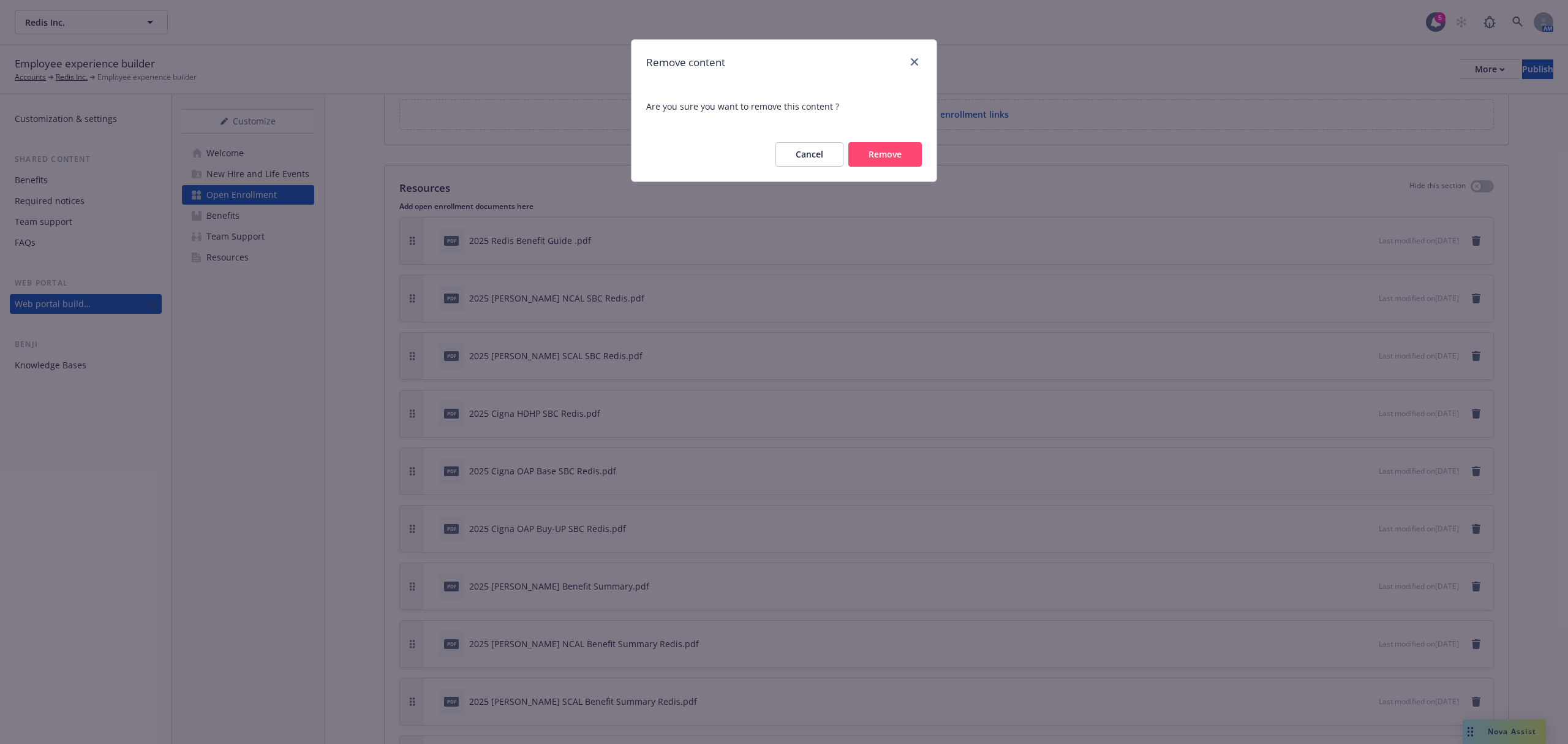
click at [898, 153] on button "Remove" at bounding box center [885, 154] width 74 height 25
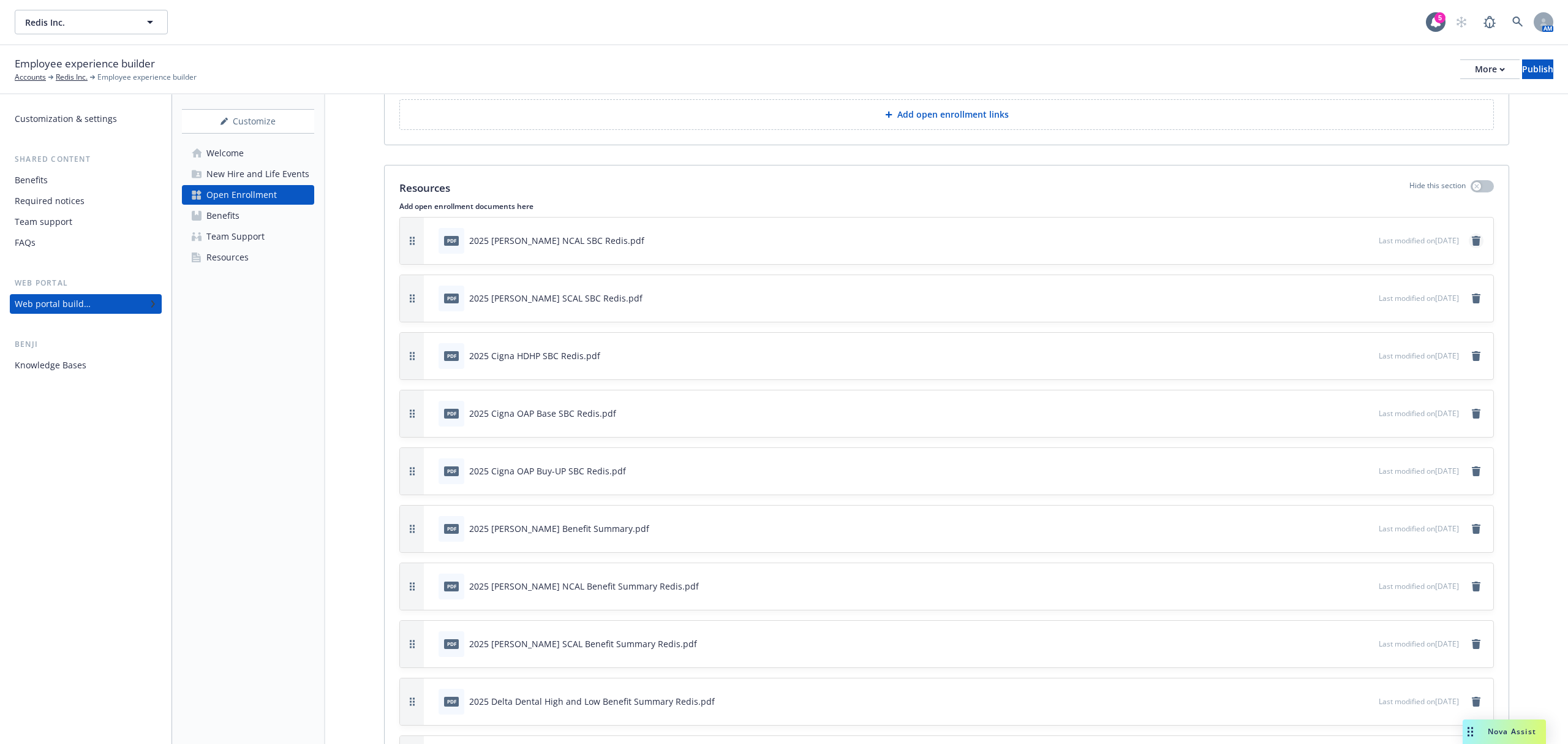
click at [1472, 245] on icon "remove" at bounding box center [1476, 240] width 10 height 10
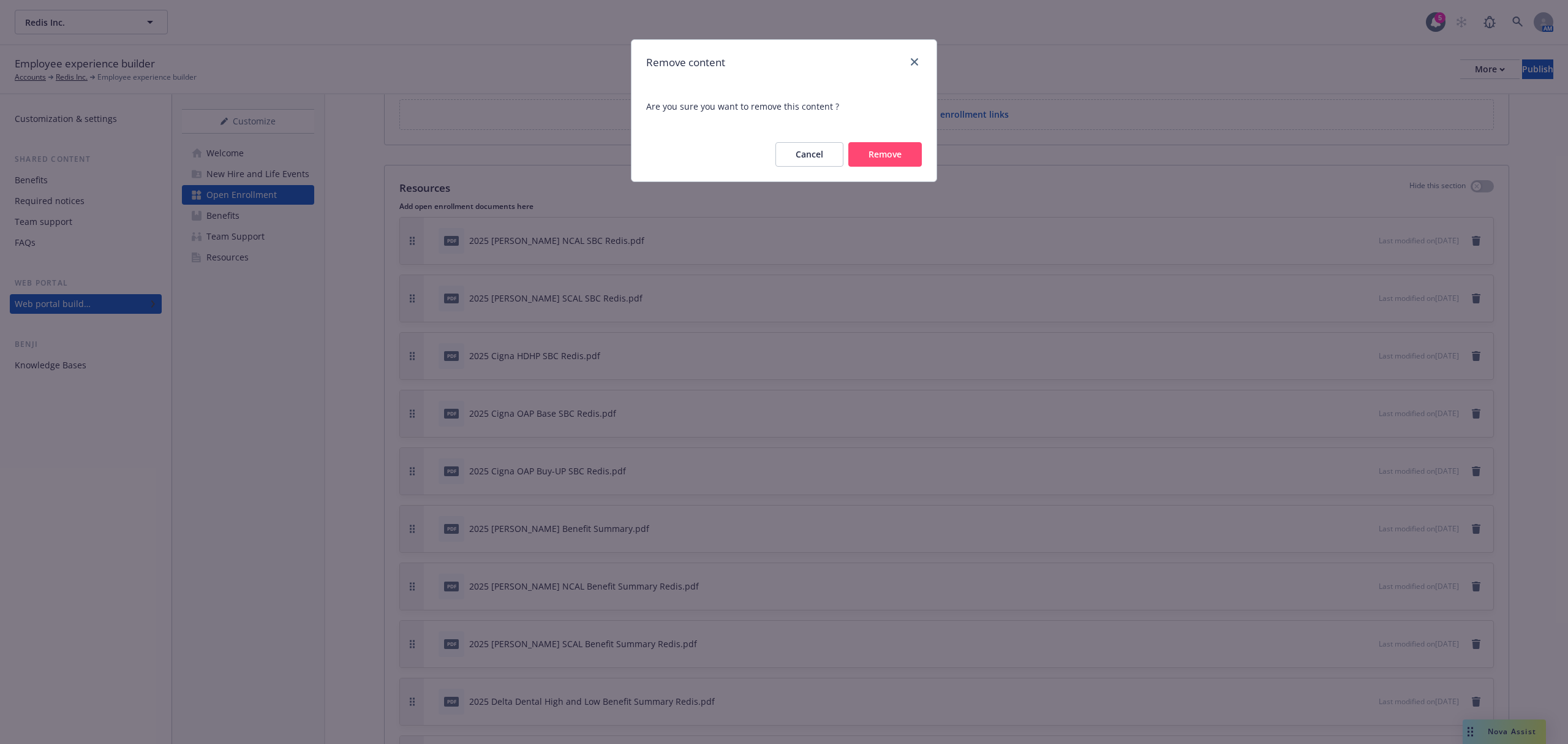
click at [897, 145] on button "Remove" at bounding box center [885, 154] width 74 height 25
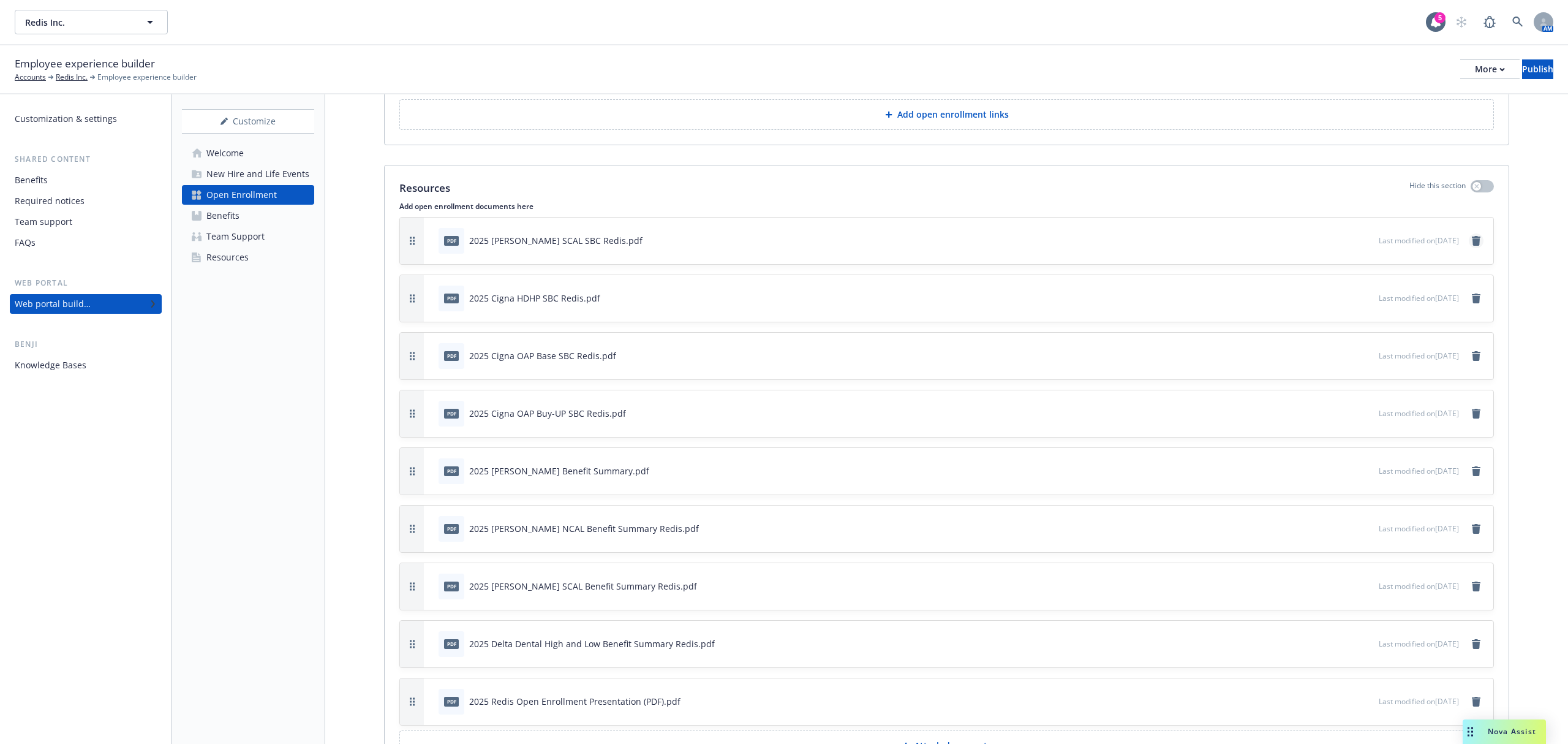
click at [1472, 245] on icon "remove" at bounding box center [1477, 240] width 9 height 10
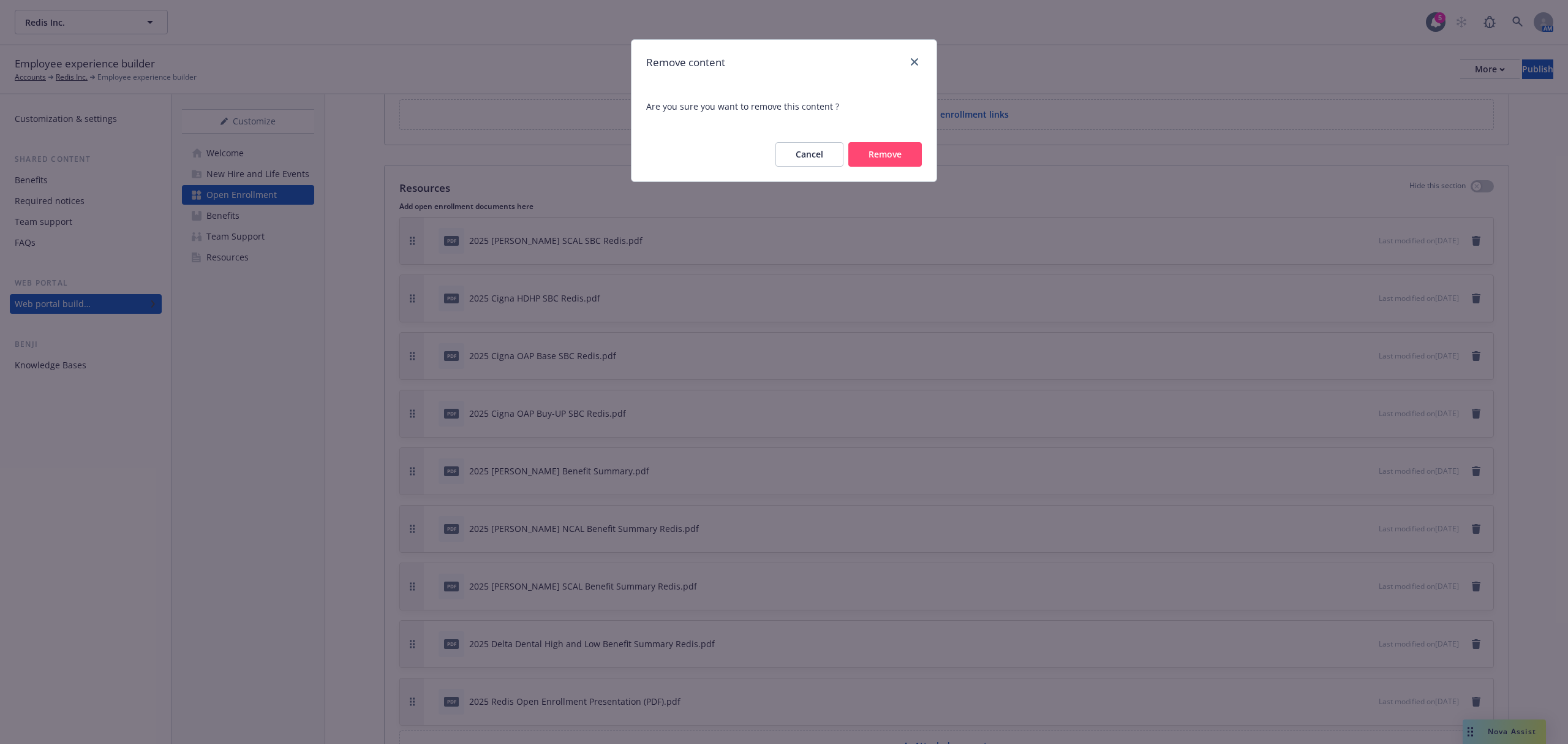
click at [880, 155] on button "Remove" at bounding box center [885, 154] width 74 height 25
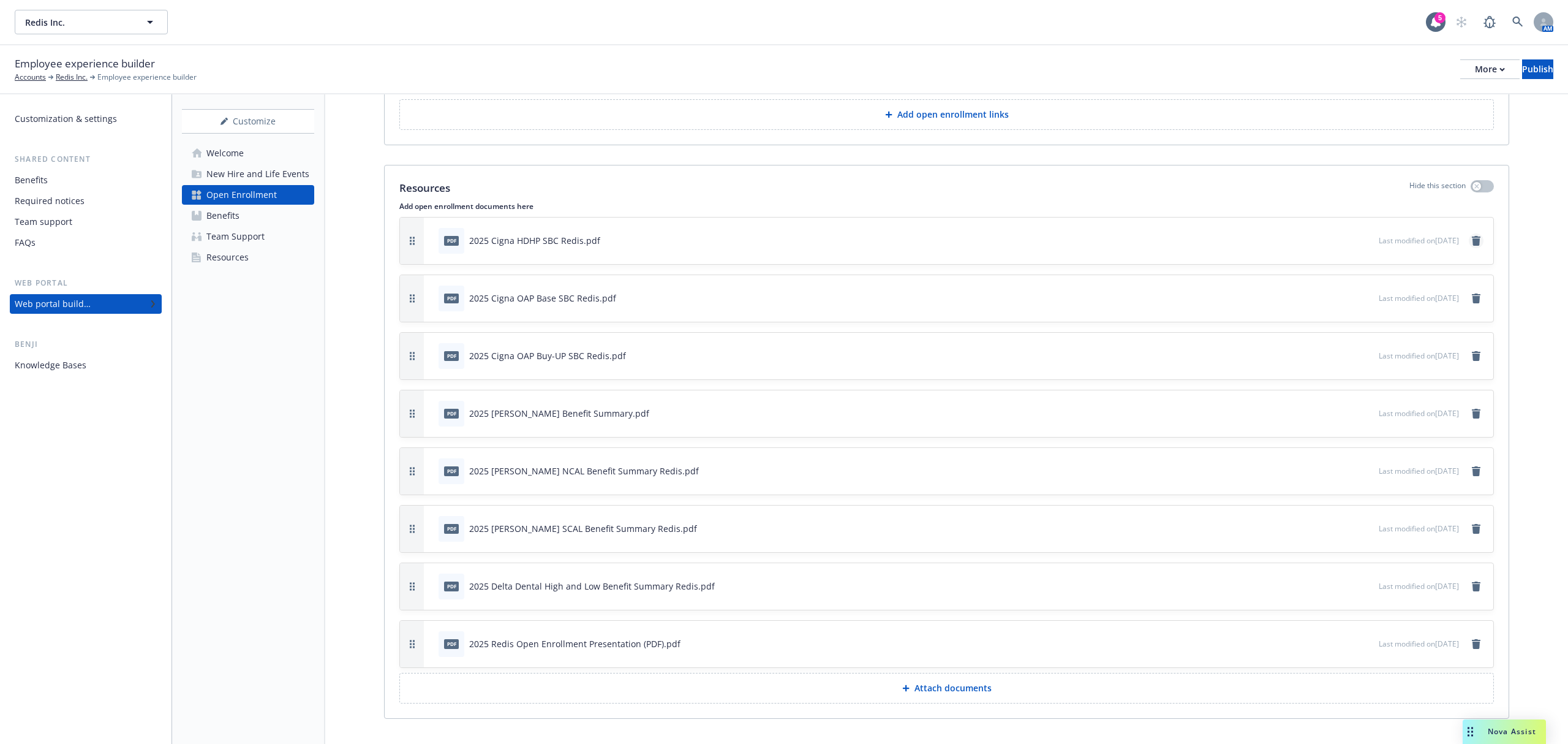
click at [1472, 245] on icon "remove" at bounding box center [1477, 240] width 9 height 10
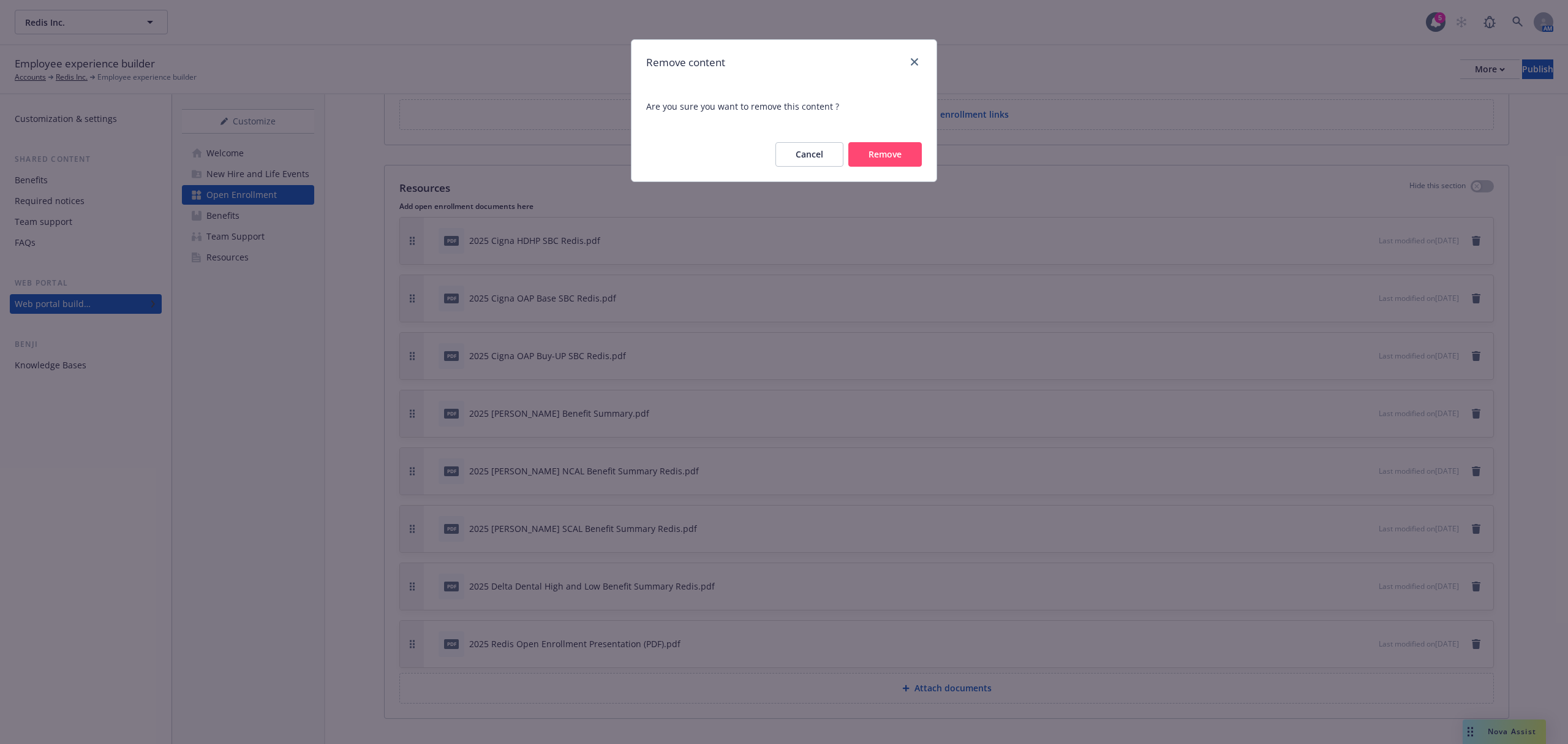
click at [895, 159] on button "Remove" at bounding box center [885, 154] width 74 height 25
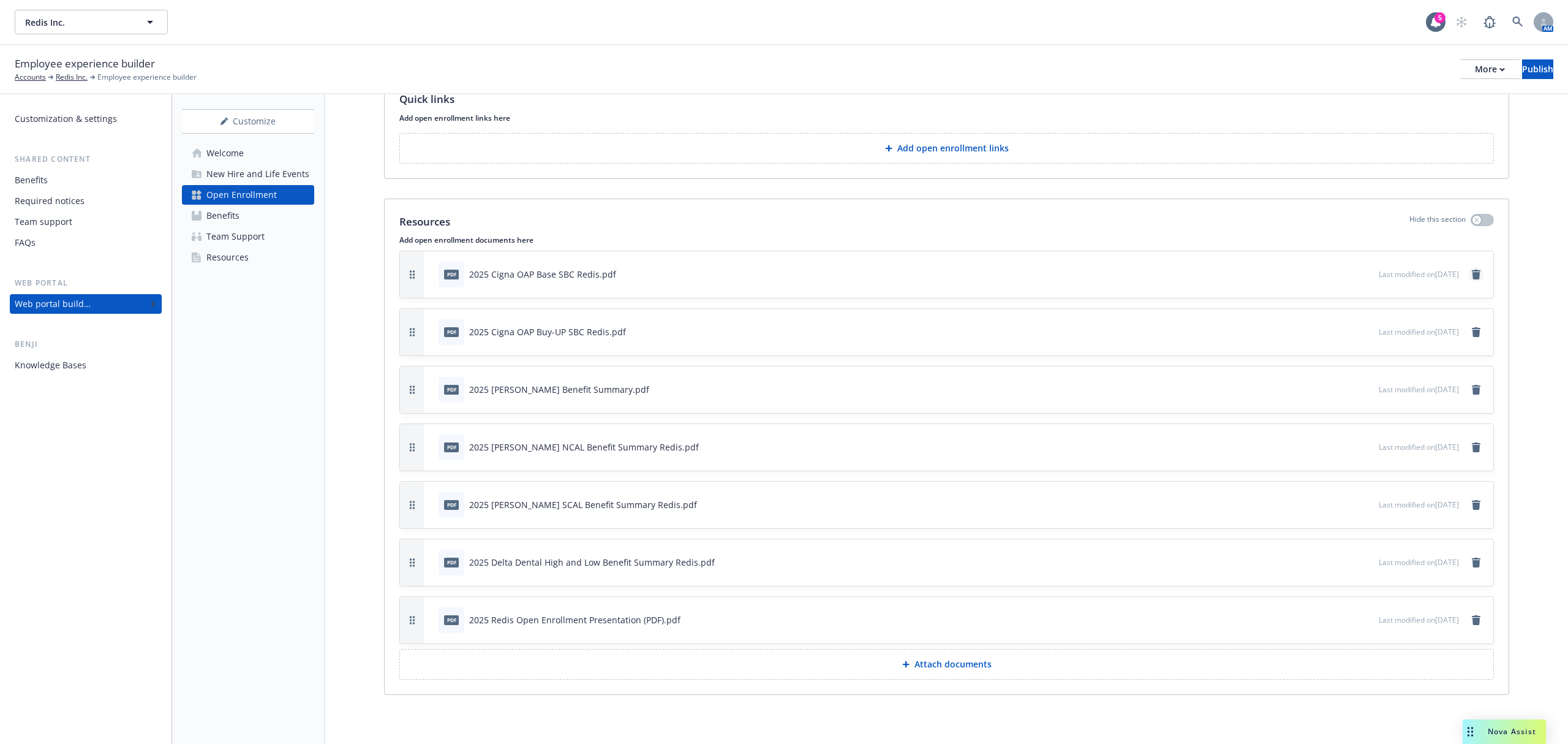
click at [1472, 274] on icon "remove" at bounding box center [1477, 274] width 9 height 10
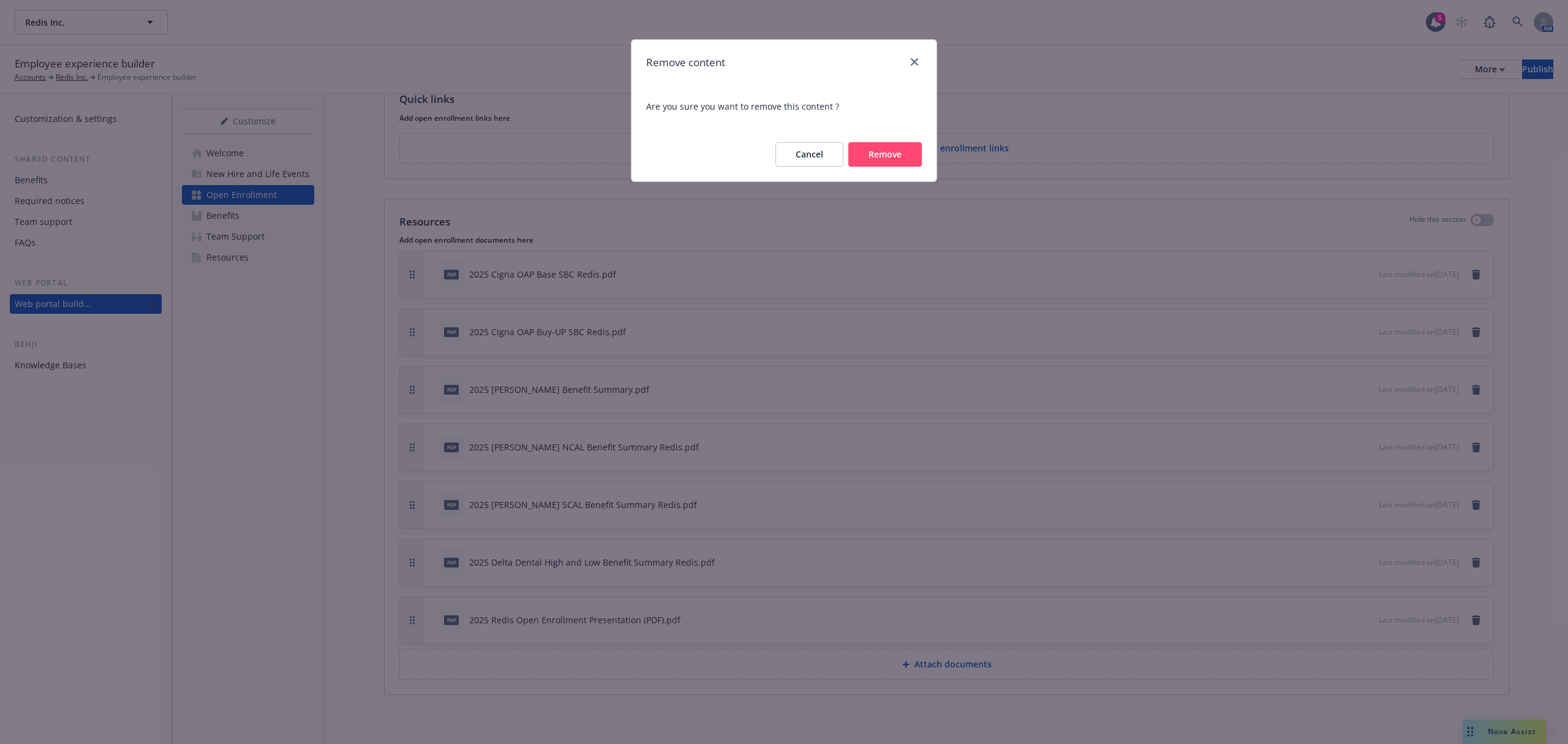
click at [903, 158] on button "Remove" at bounding box center [885, 154] width 74 height 25
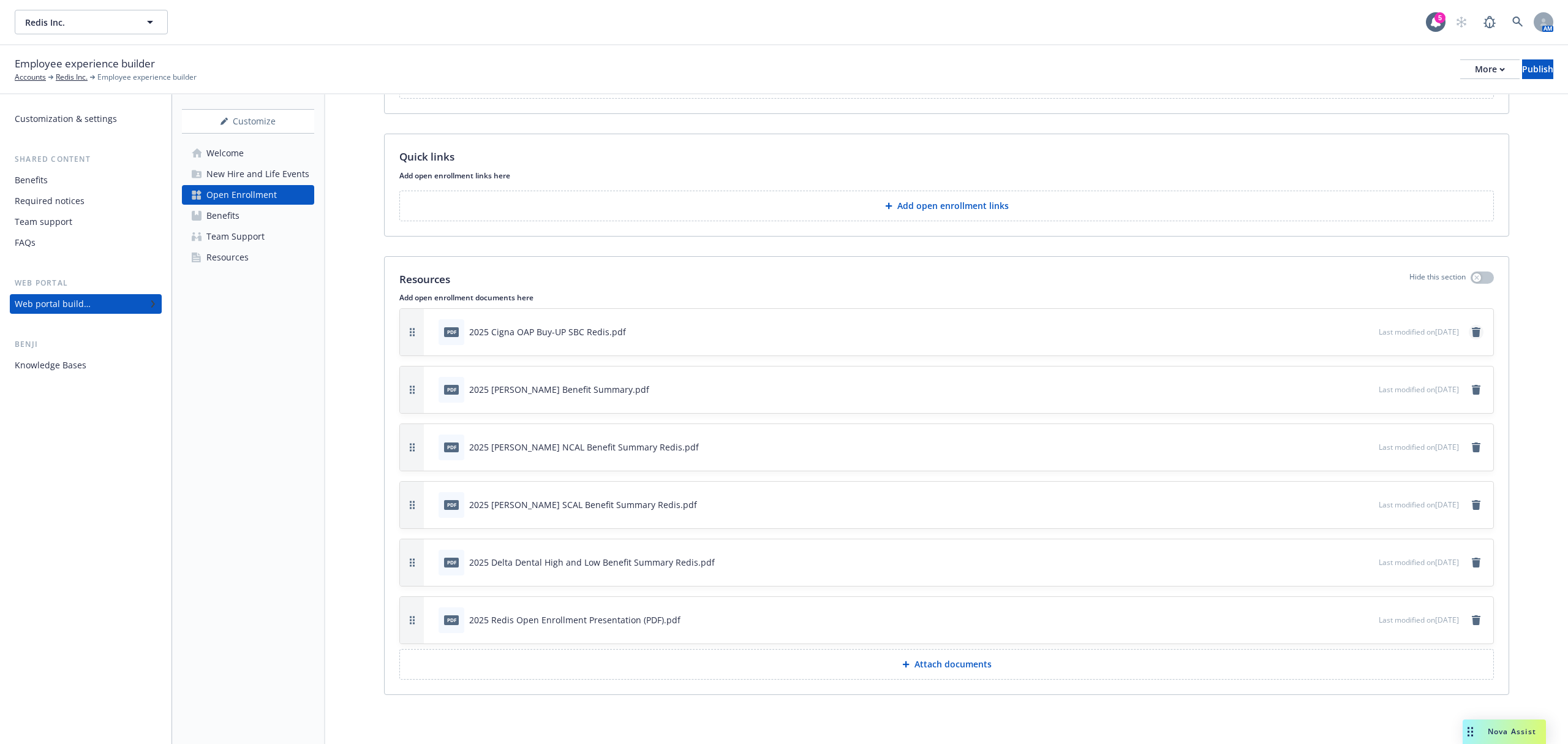
click at [1472, 327] on icon "remove" at bounding box center [1476, 331] width 10 height 10
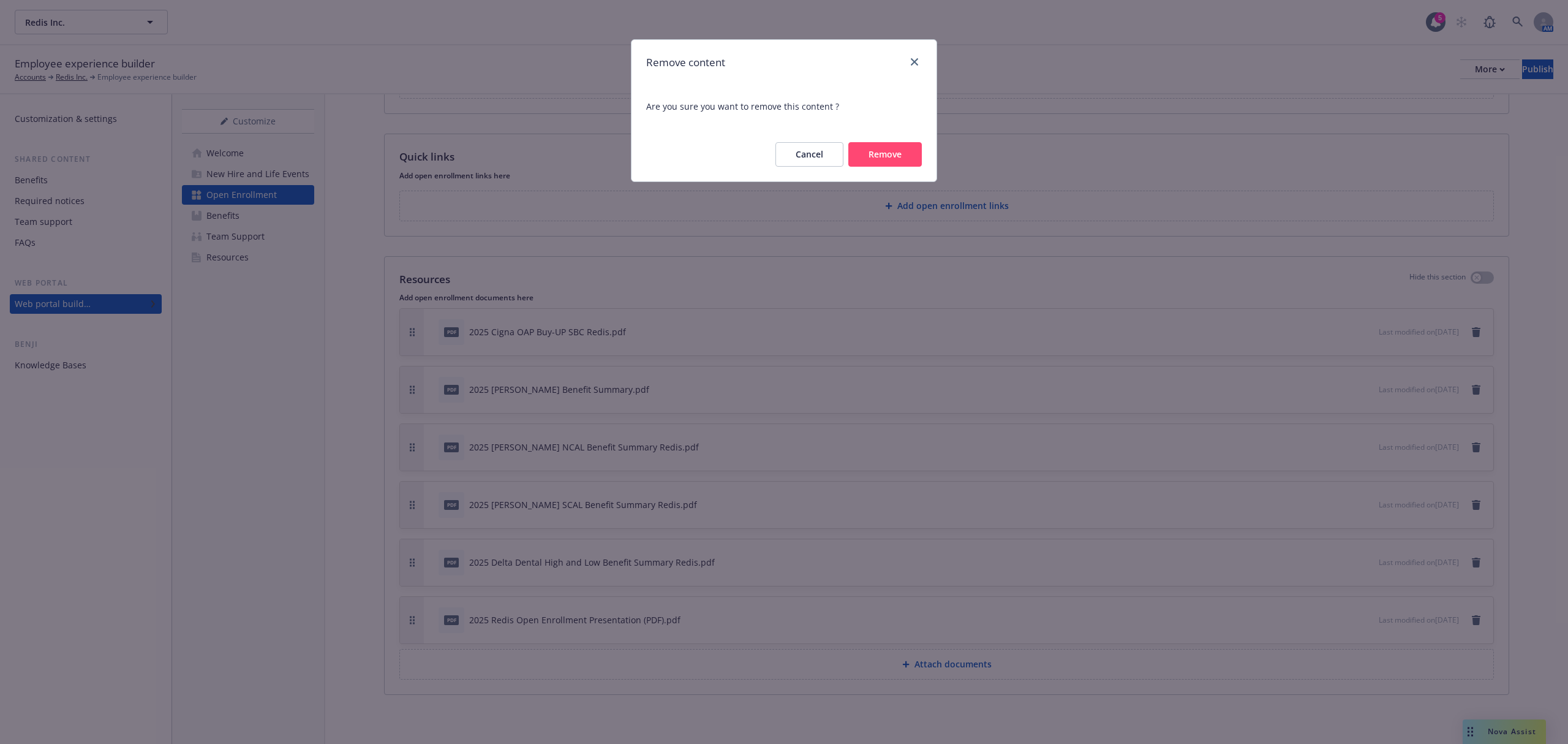
click at [884, 159] on button "Remove" at bounding box center [885, 154] width 74 height 25
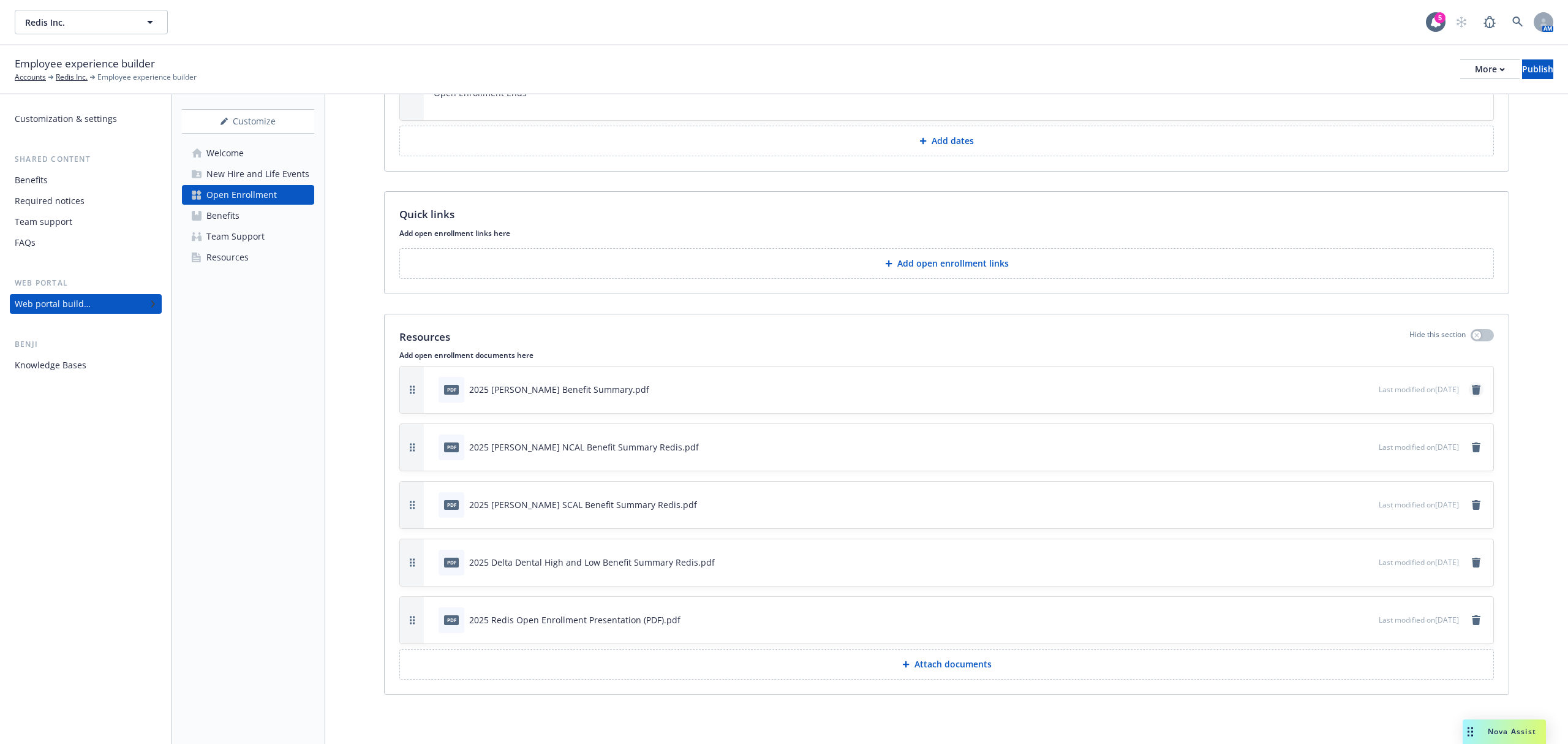
click at [1469, 388] on link "remove" at bounding box center [1476, 389] width 15 height 15
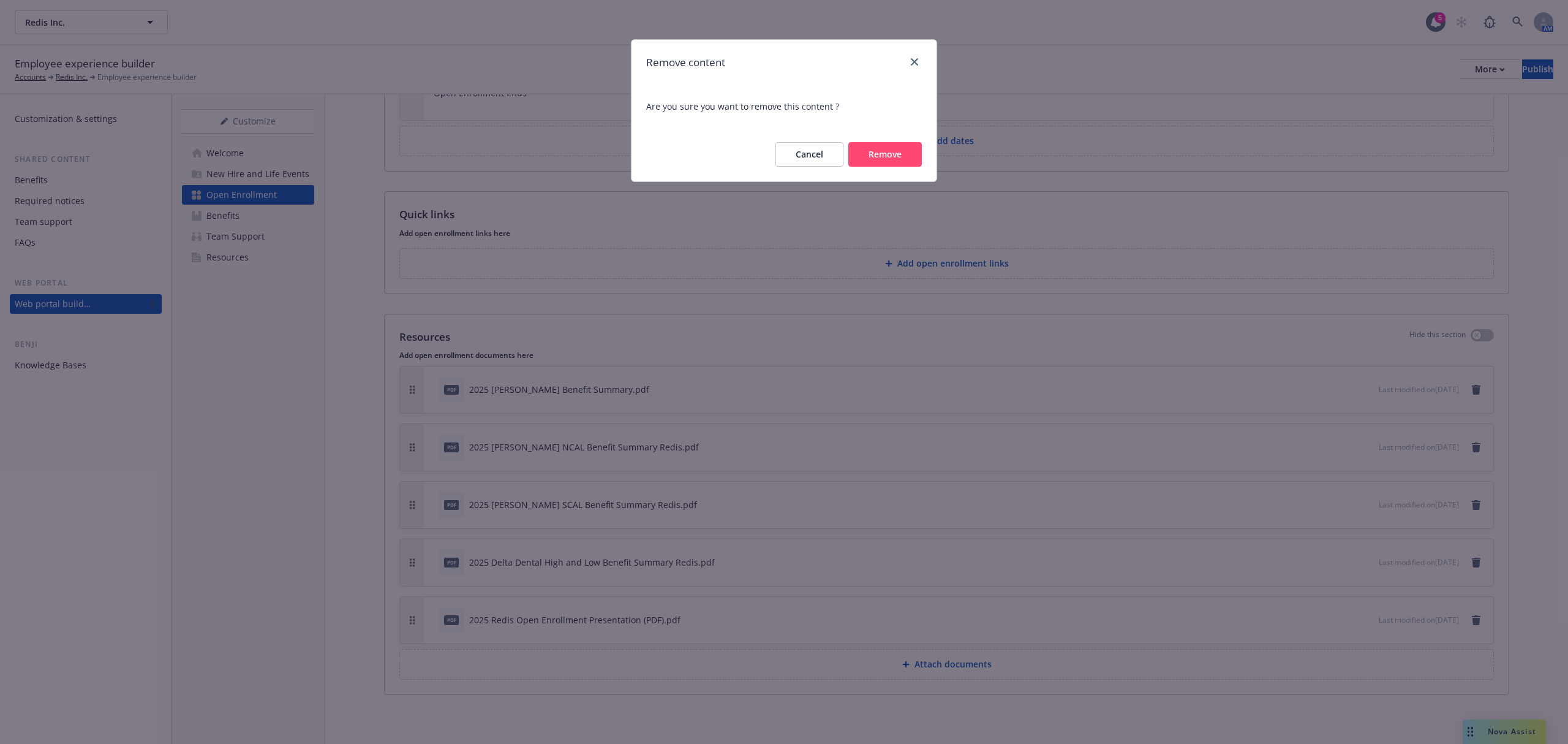
click at [872, 159] on button "Remove" at bounding box center [885, 154] width 74 height 25
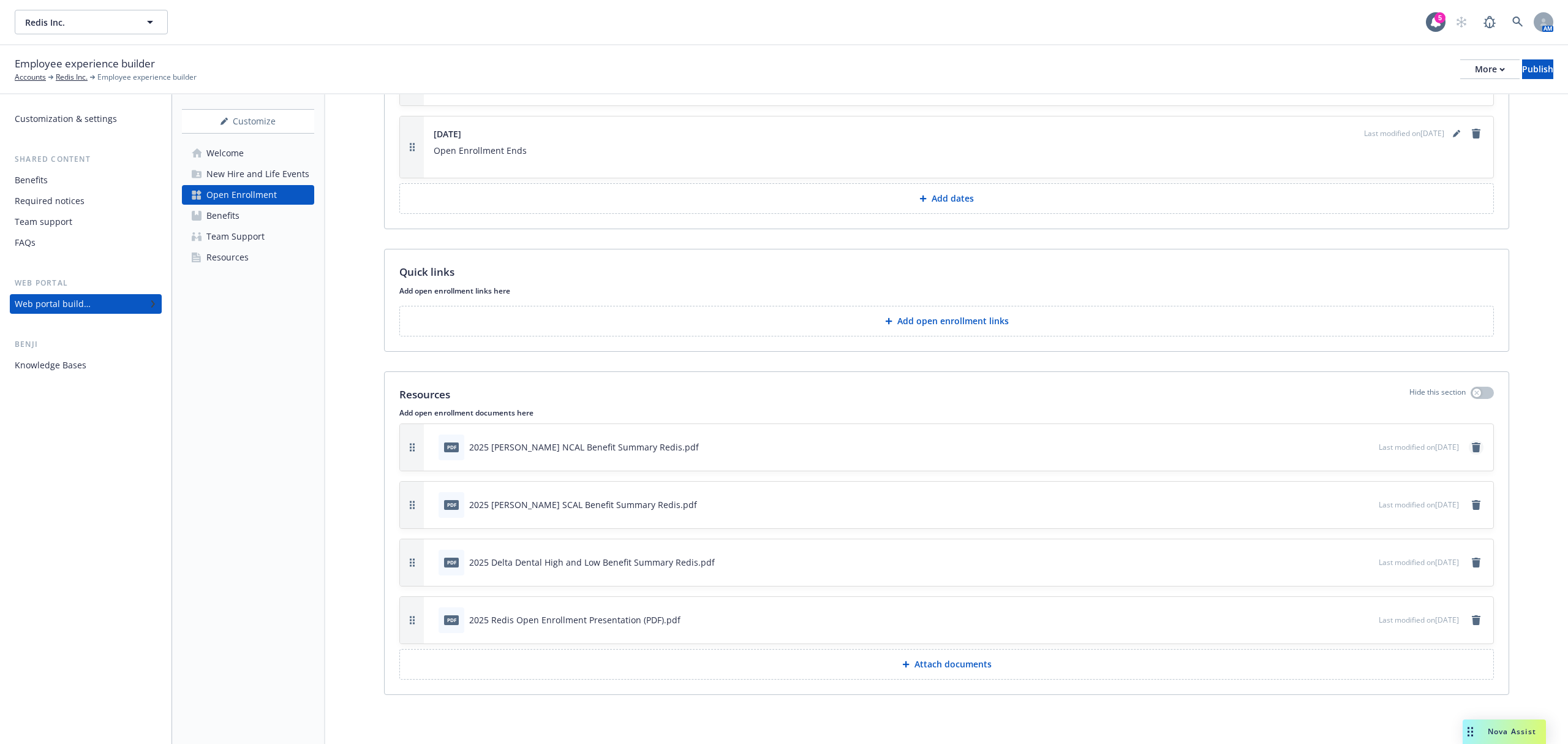
click at [1472, 443] on icon "remove" at bounding box center [1477, 447] width 9 height 10
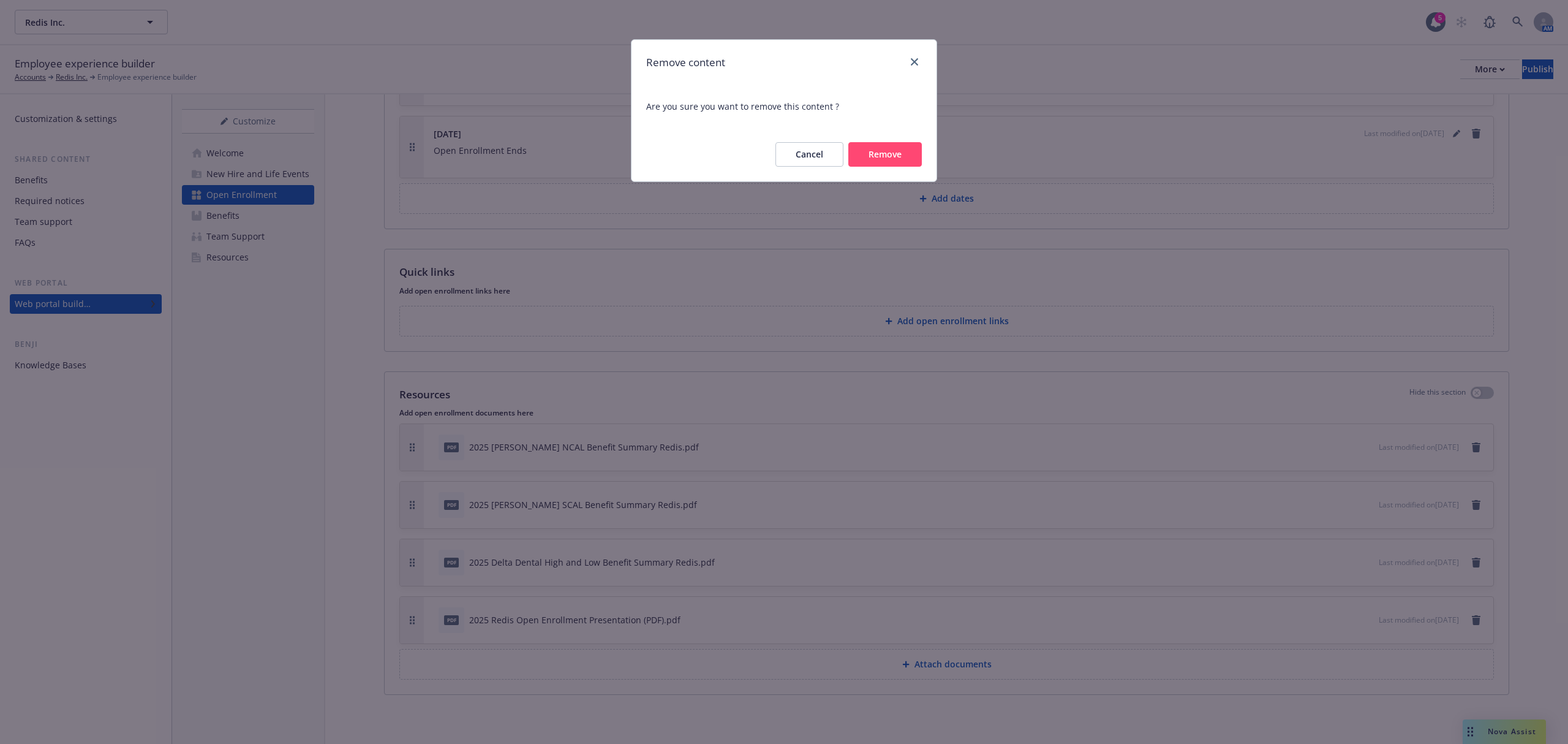
click at [878, 152] on button "Remove" at bounding box center [885, 154] width 74 height 25
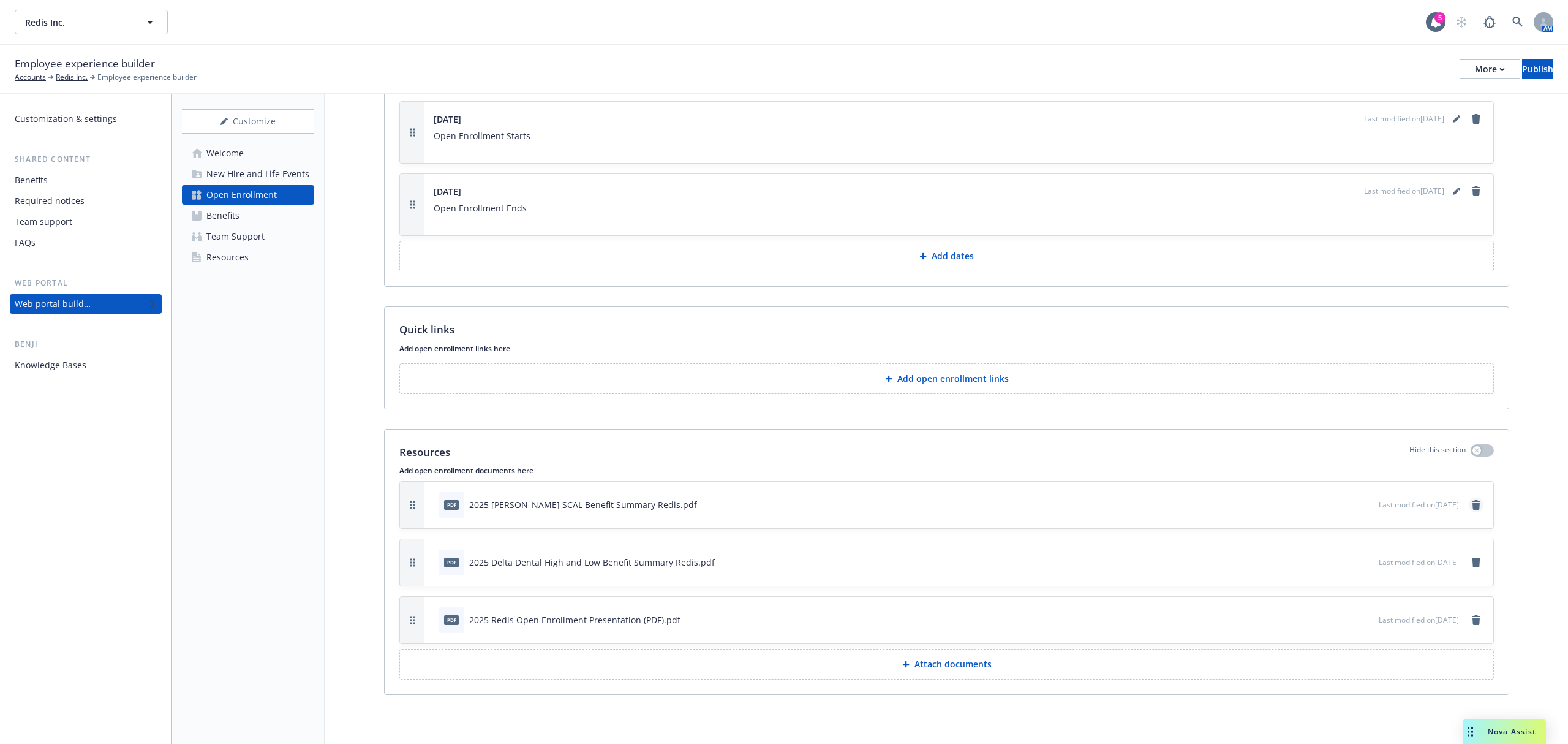
click at [1469, 498] on link "remove" at bounding box center [1476, 505] width 15 height 15
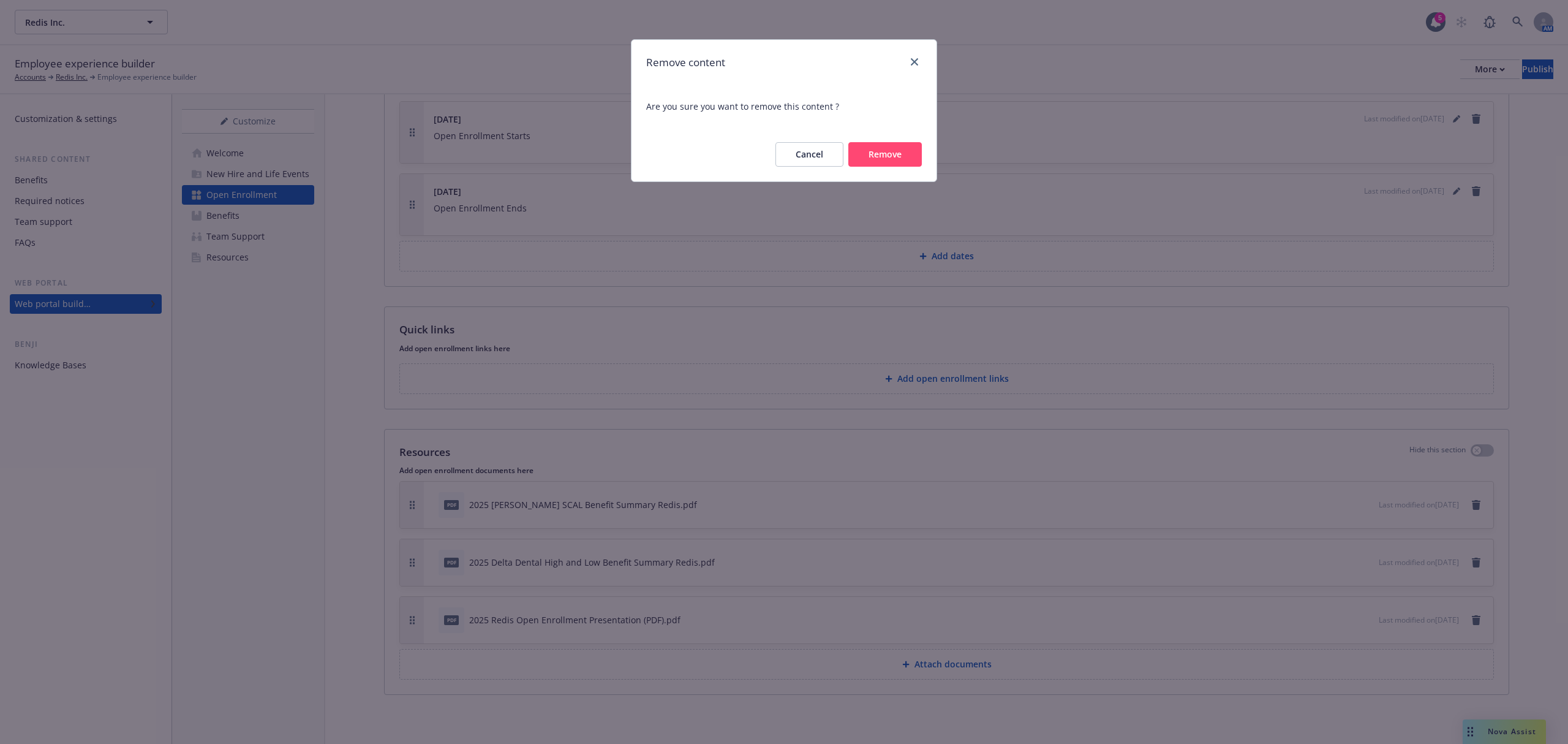
click at [877, 159] on button "Remove" at bounding box center [885, 154] width 74 height 25
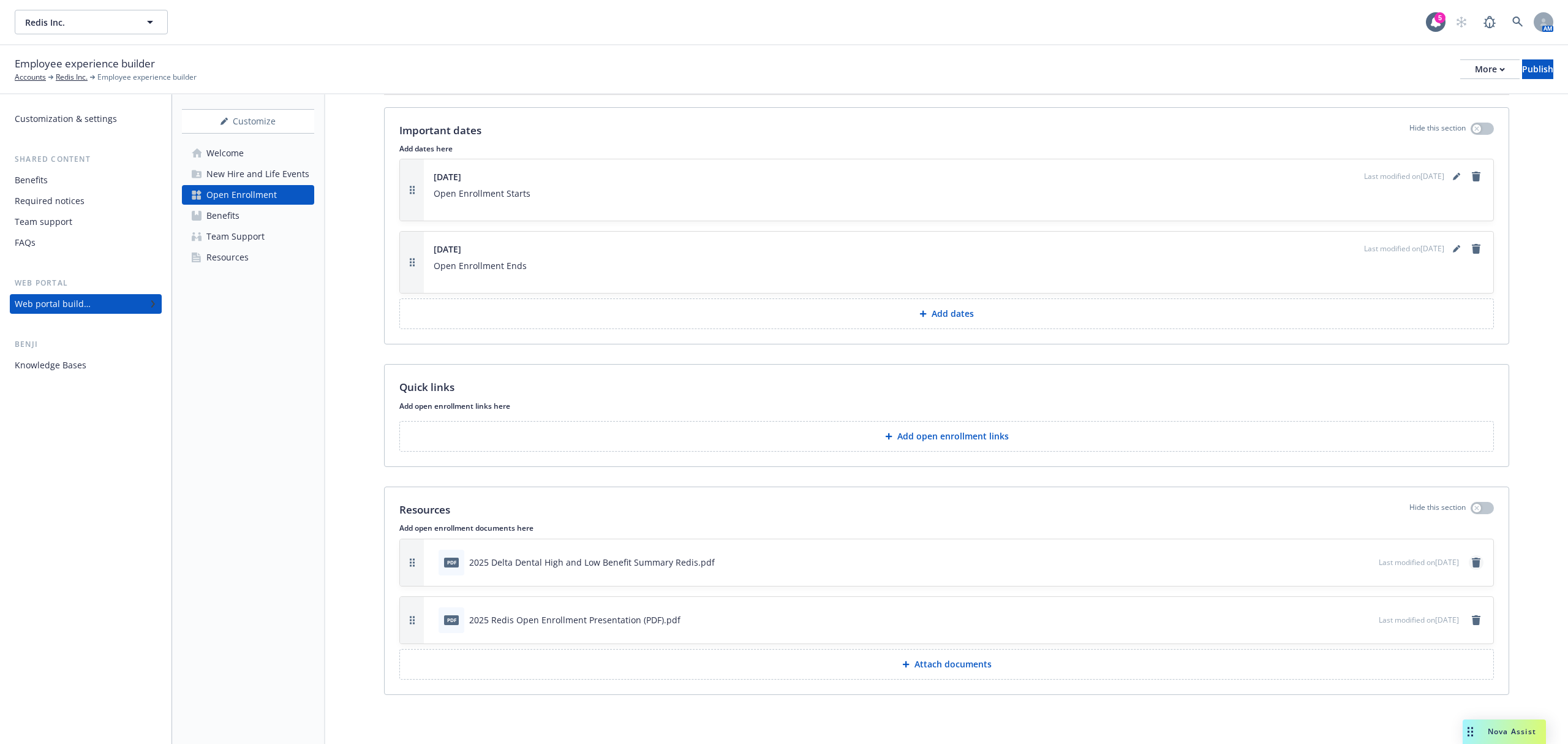
click at [1471, 562] on link "remove" at bounding box center [1476, 562] width 15 height 15
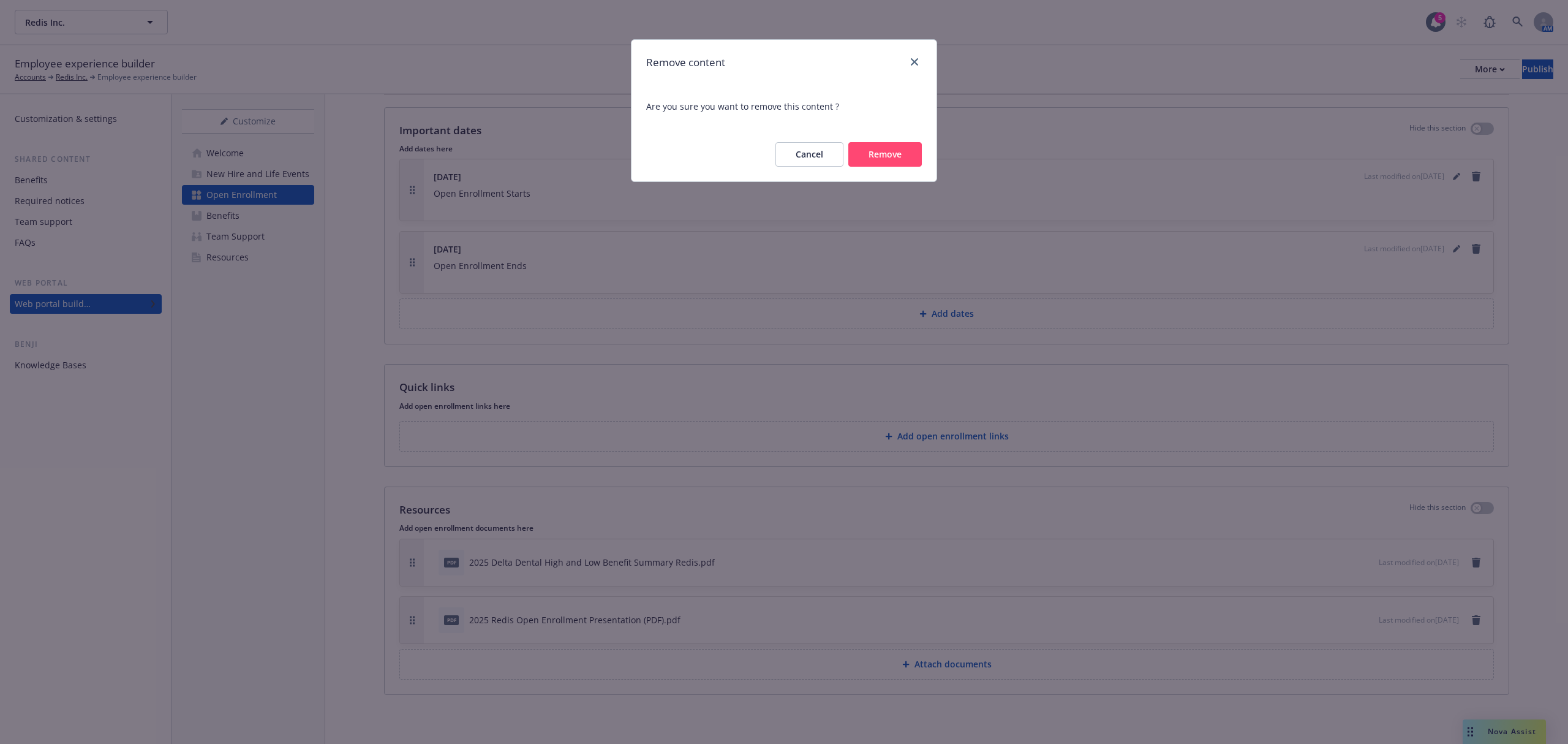
click at [866, 159] on button "Remove" at bounding box center [885, 154] width 74 height 25
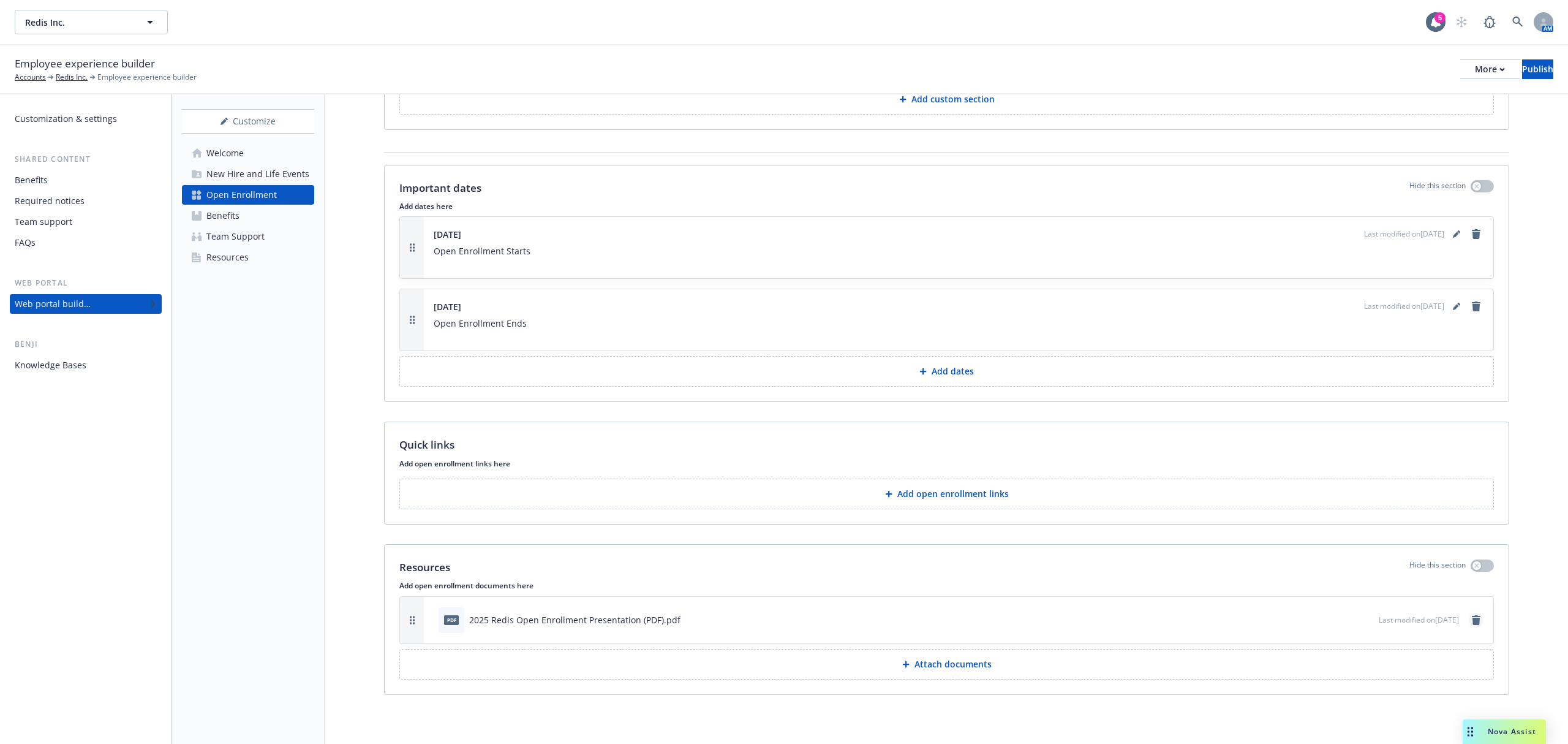
click at [1472, 619] on icon "remove" at bounding box center [1477, 620] width 9 height 10
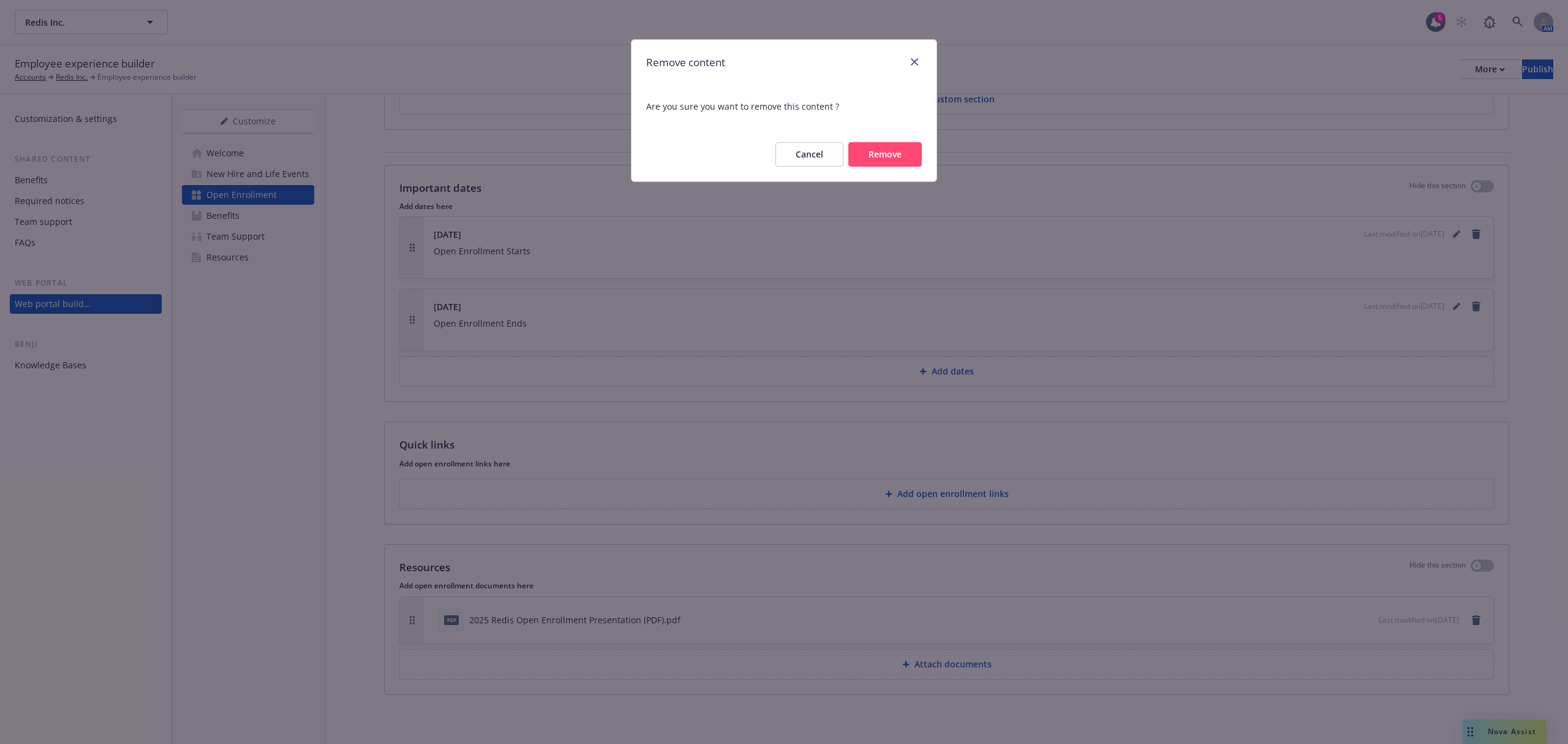
click at [892, 165] on button "Remove" at bounding box center [885, 154] width 74 height 25
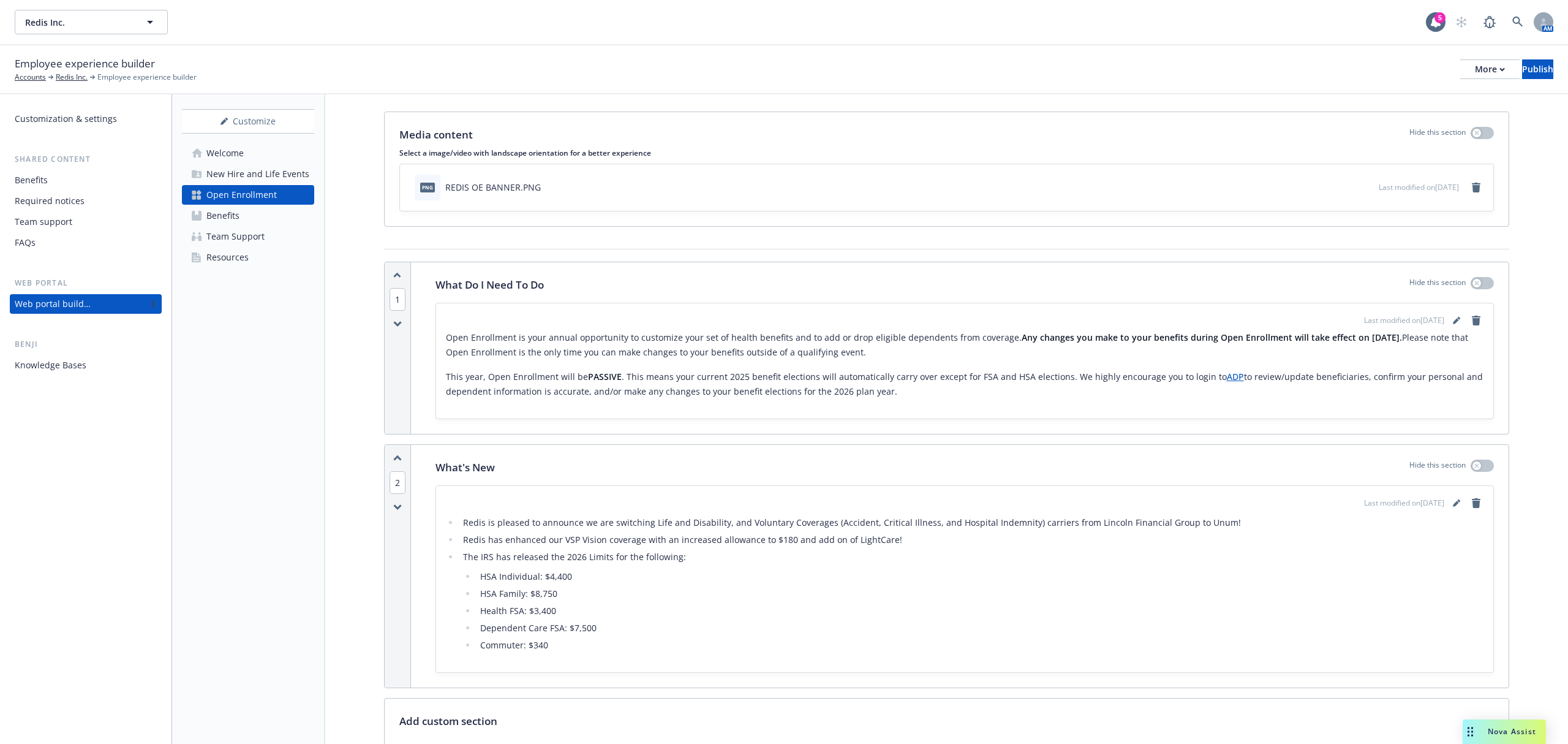
scroll to position [0, 0]
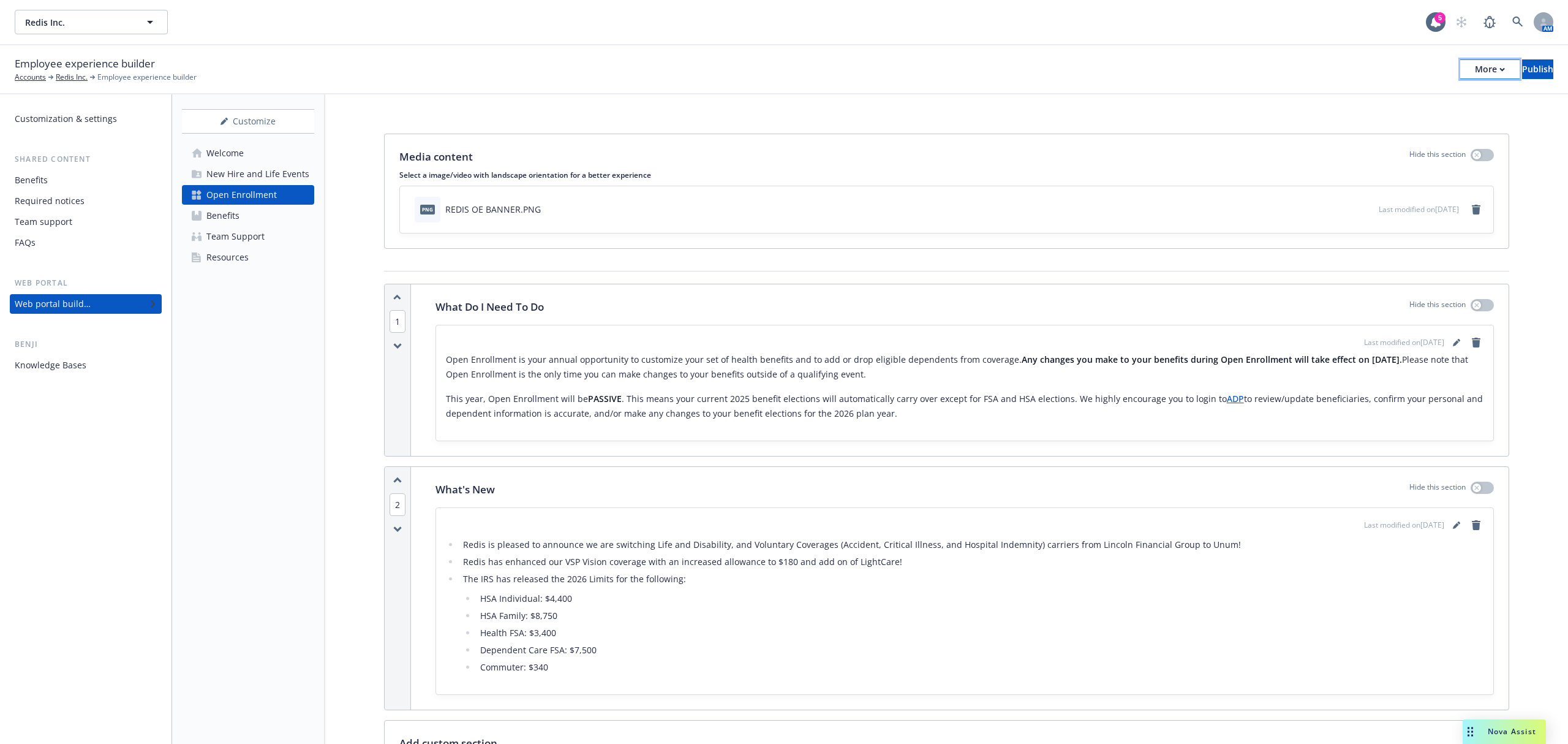
click at [1460, 74] on button "More" at bounding box center [1490, 69] width 60 height 19
click at [1382, 94] on link "Copy preview link" at bounding box center [1388, 96] width 181 height 25
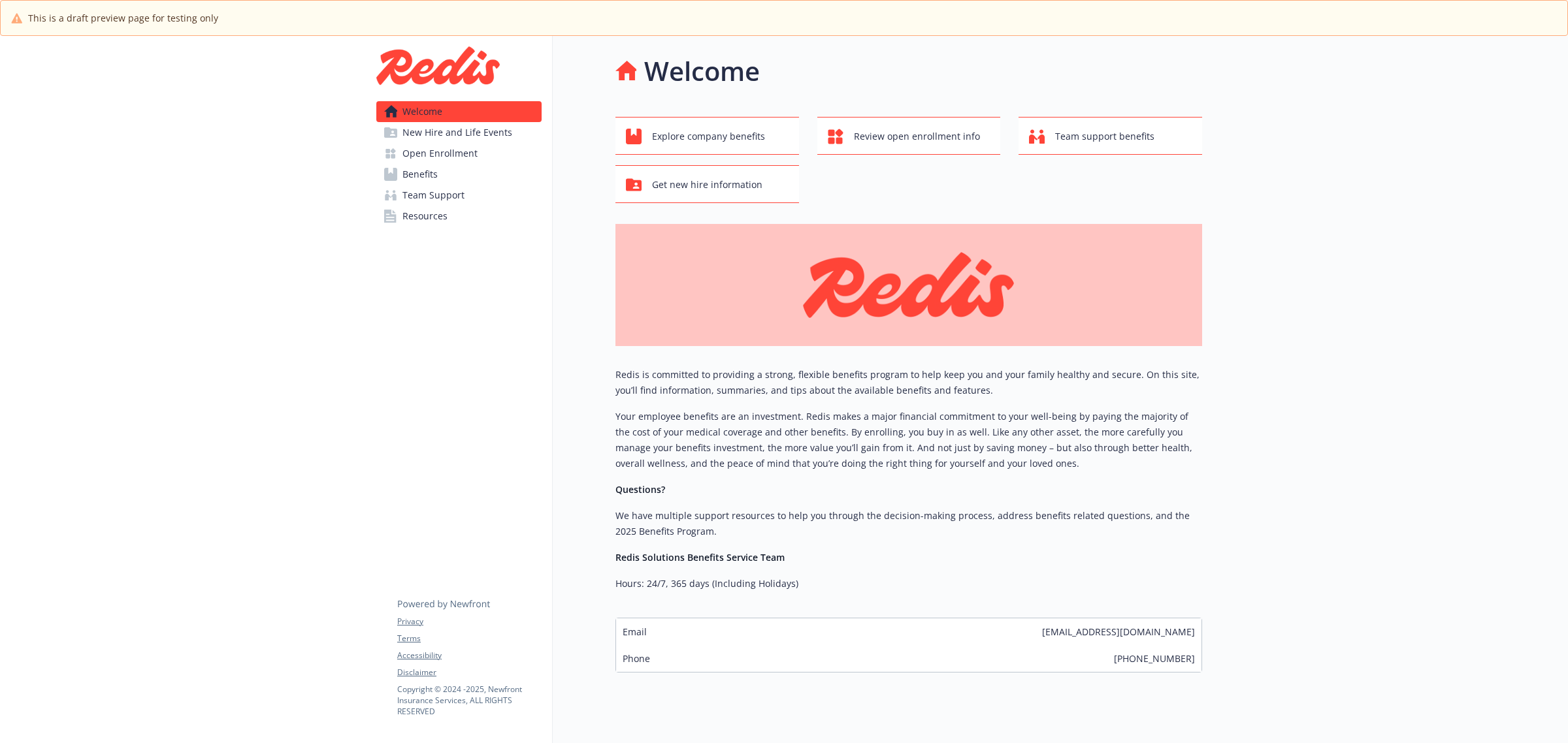
click at [416, 150] on span "Open Enrollment" at bounding box center [440, 153] width 75 height 21
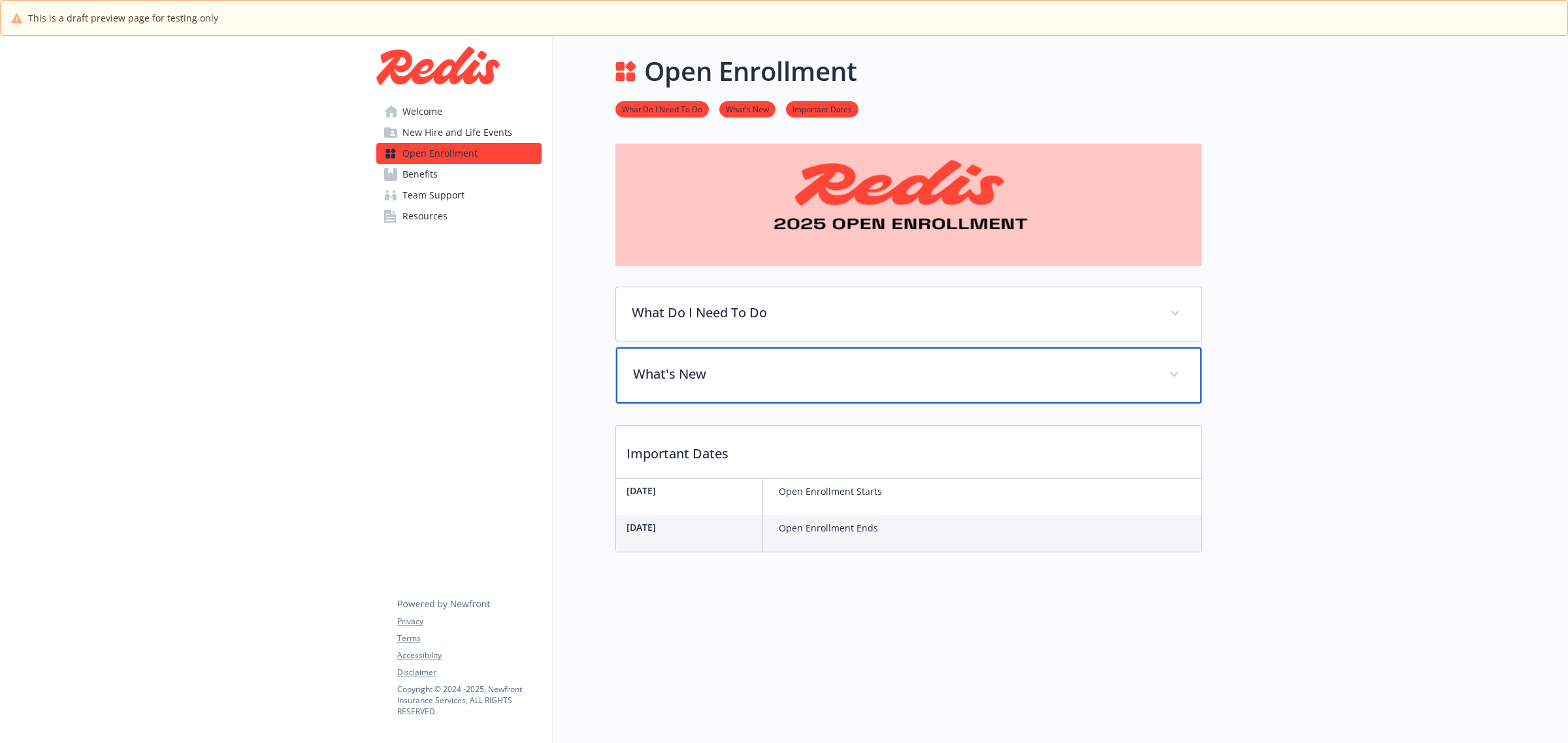
click at [775, 385] on div "What's New" at bounding box center [908, 376] width 585 height 56
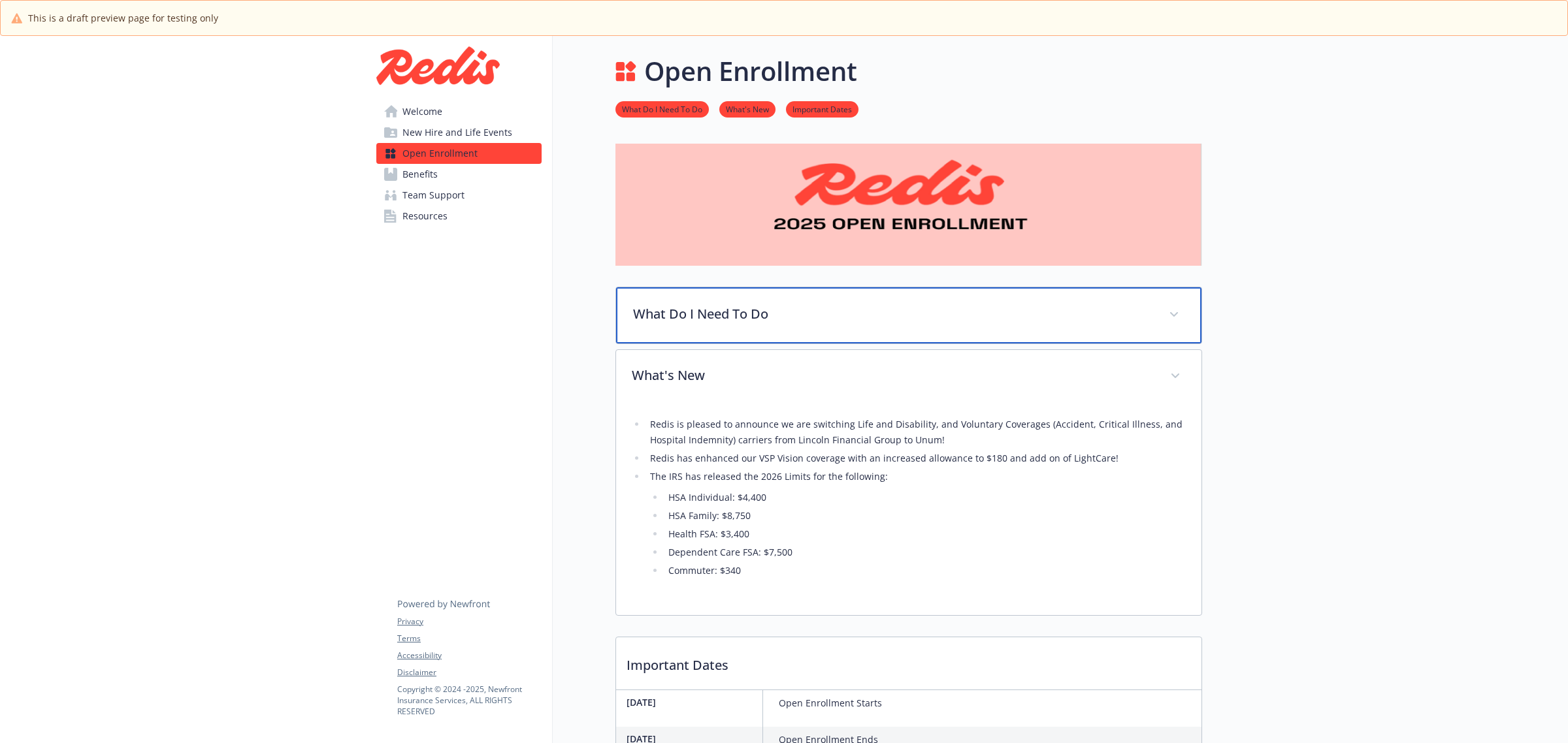
click at [784, 337] on div "What Do I Need To Do" at bounding box center [908, 316] width 585 height 56
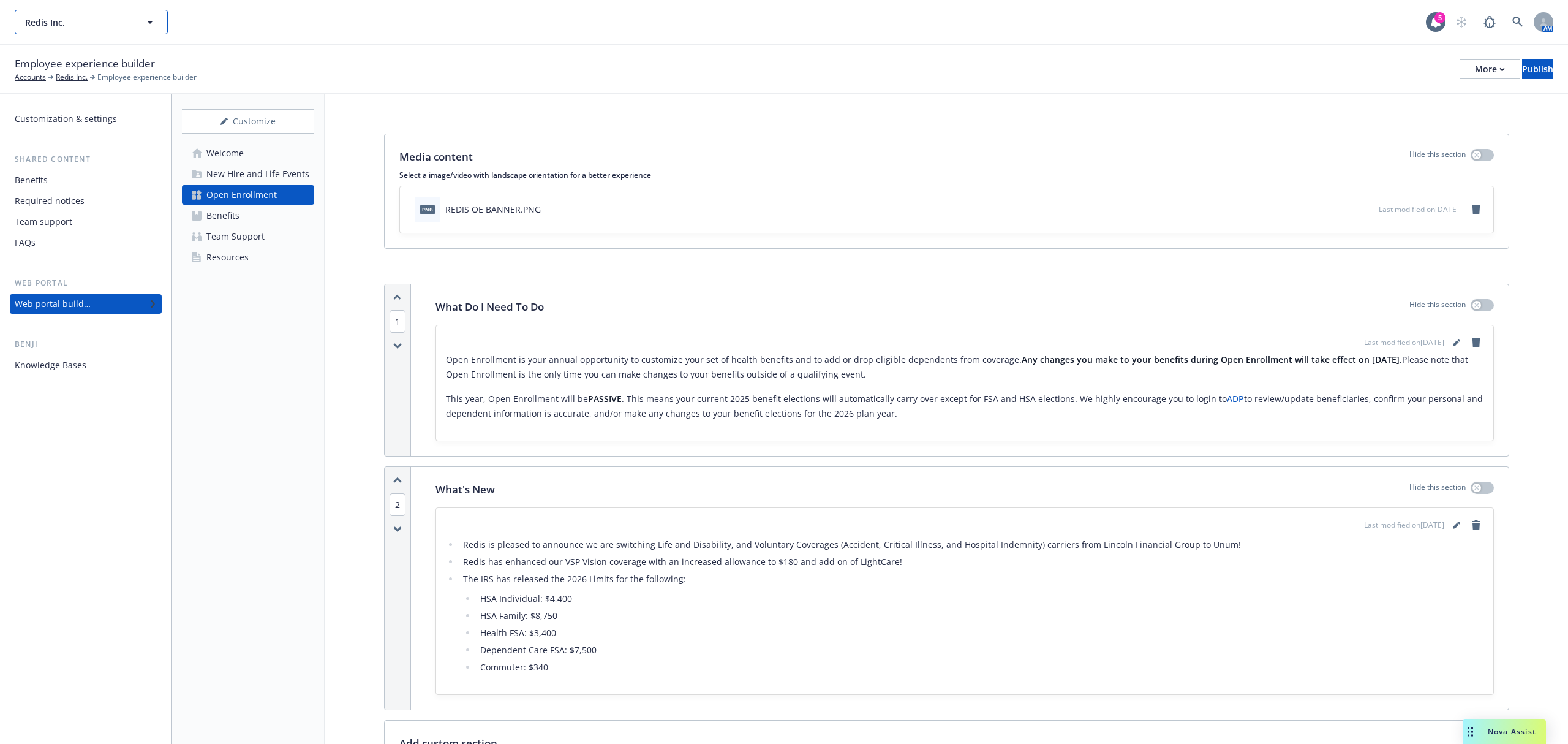
click at [135, 25] on button "Redis Inc." at bounding box center [91, 22] width 153 height 25
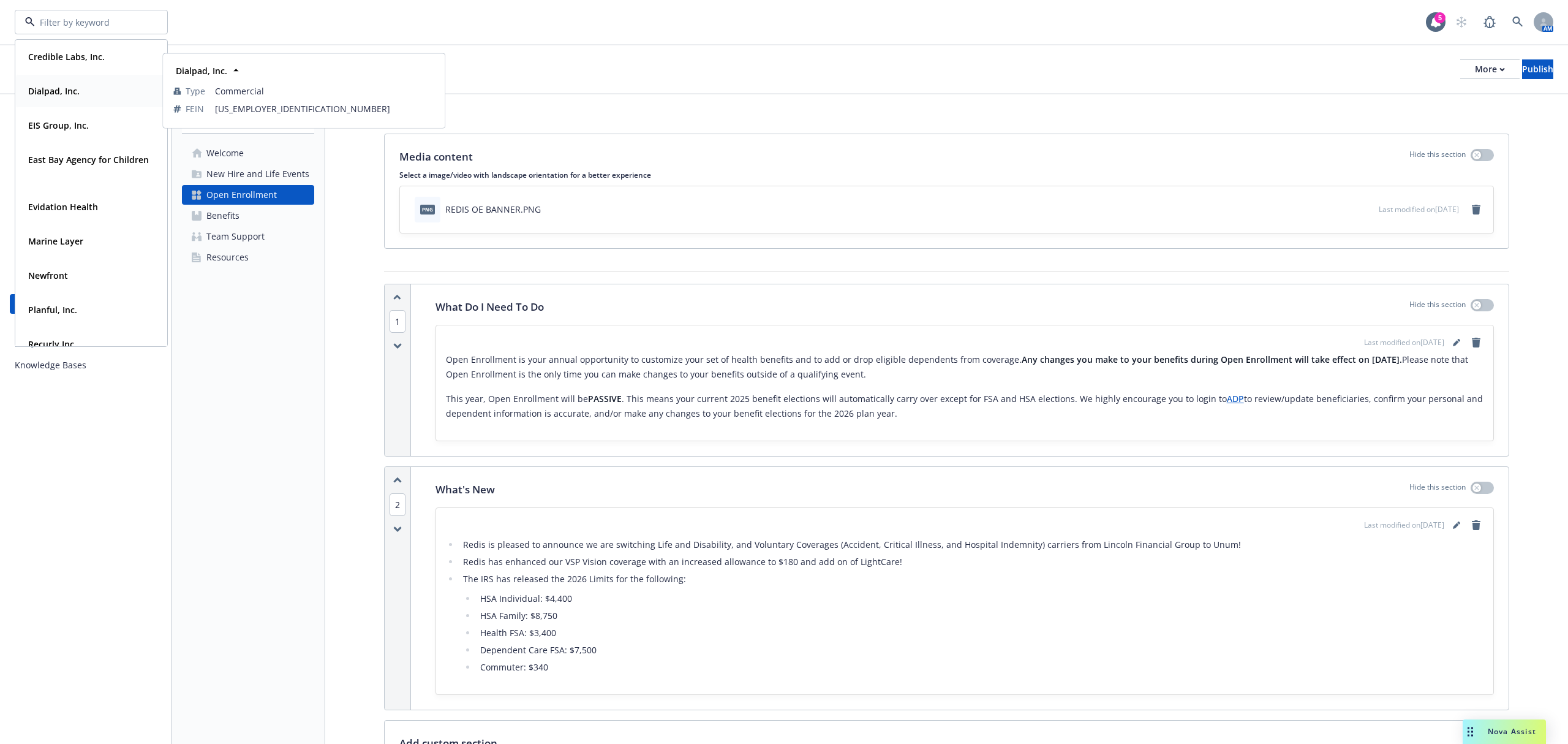
click at [68, 101] on div "Dialpad, Inc. Type Commercial FEIN [US_EMPLOYER_IDENTIFICATION_NUMBER]" at bounding box center [91, 90] width 151 height 32
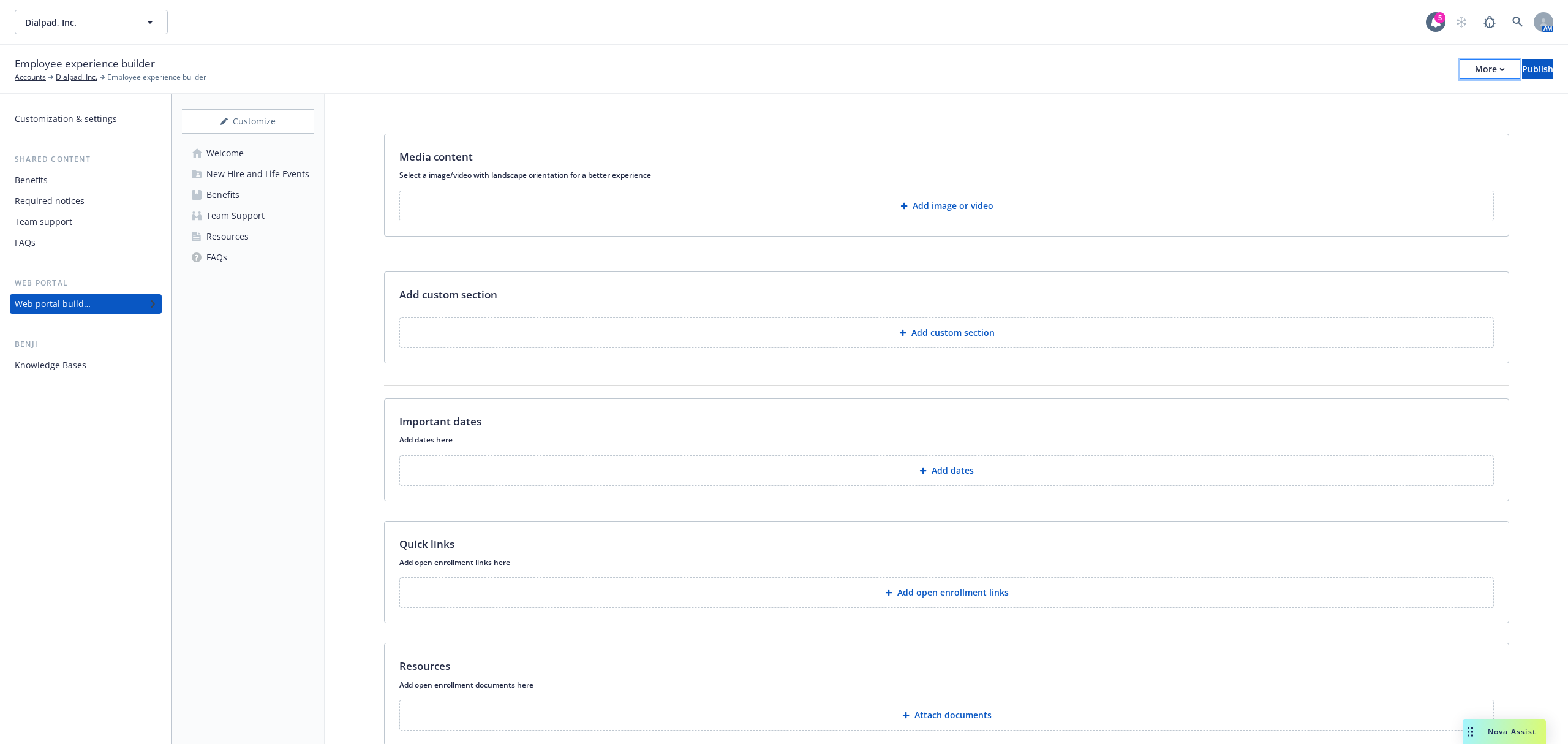
click at [1460, 72] on button "More" at bounding box center [1490, 69] width 60 height 19
click at [1405, 87] on link "Copy preview link" at bounding box center [1388, 96] width 181 height 25
